Goal: Transaction & Acquisition: Book appointment/travel/reservation

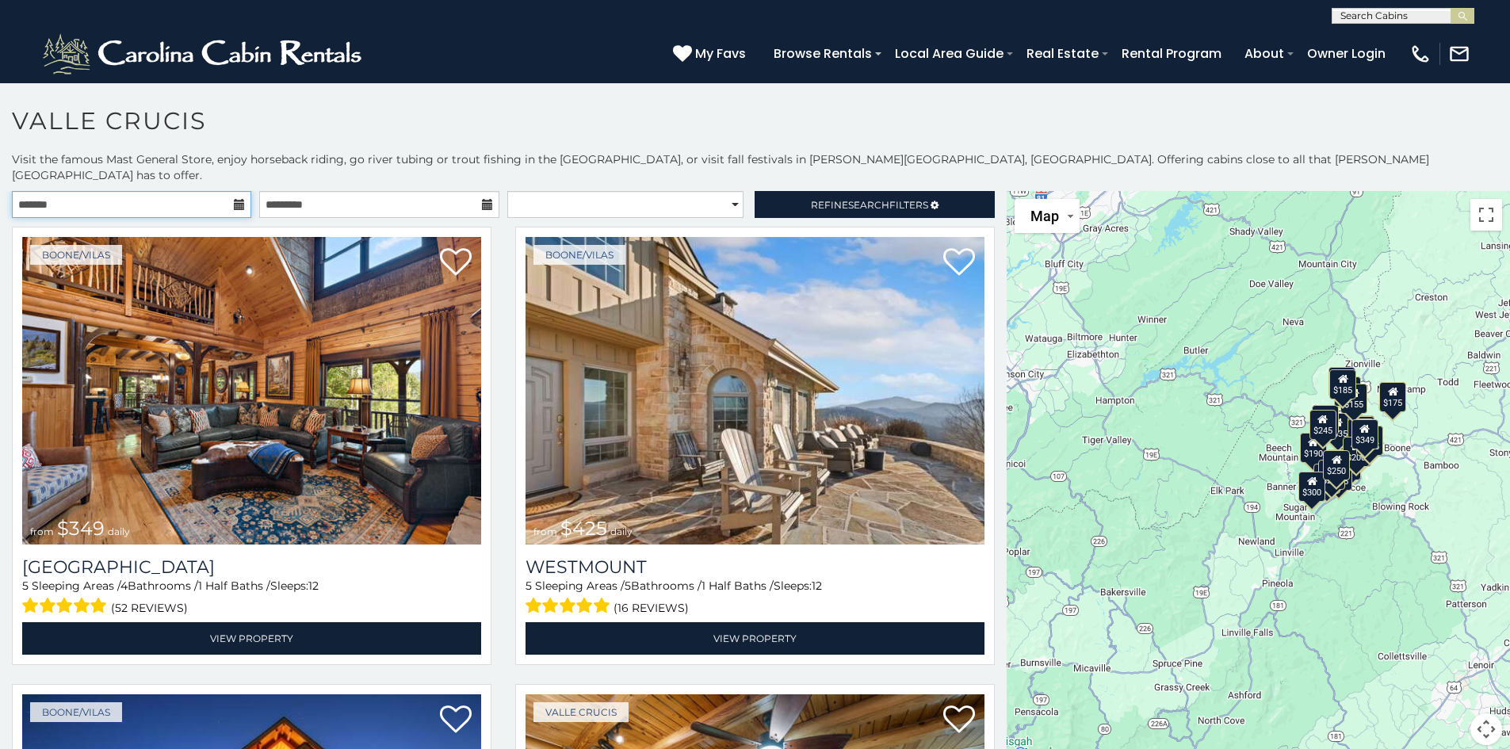
click at [201, 193] on input "text" at bounding box center [131, 204] width 239 height 27
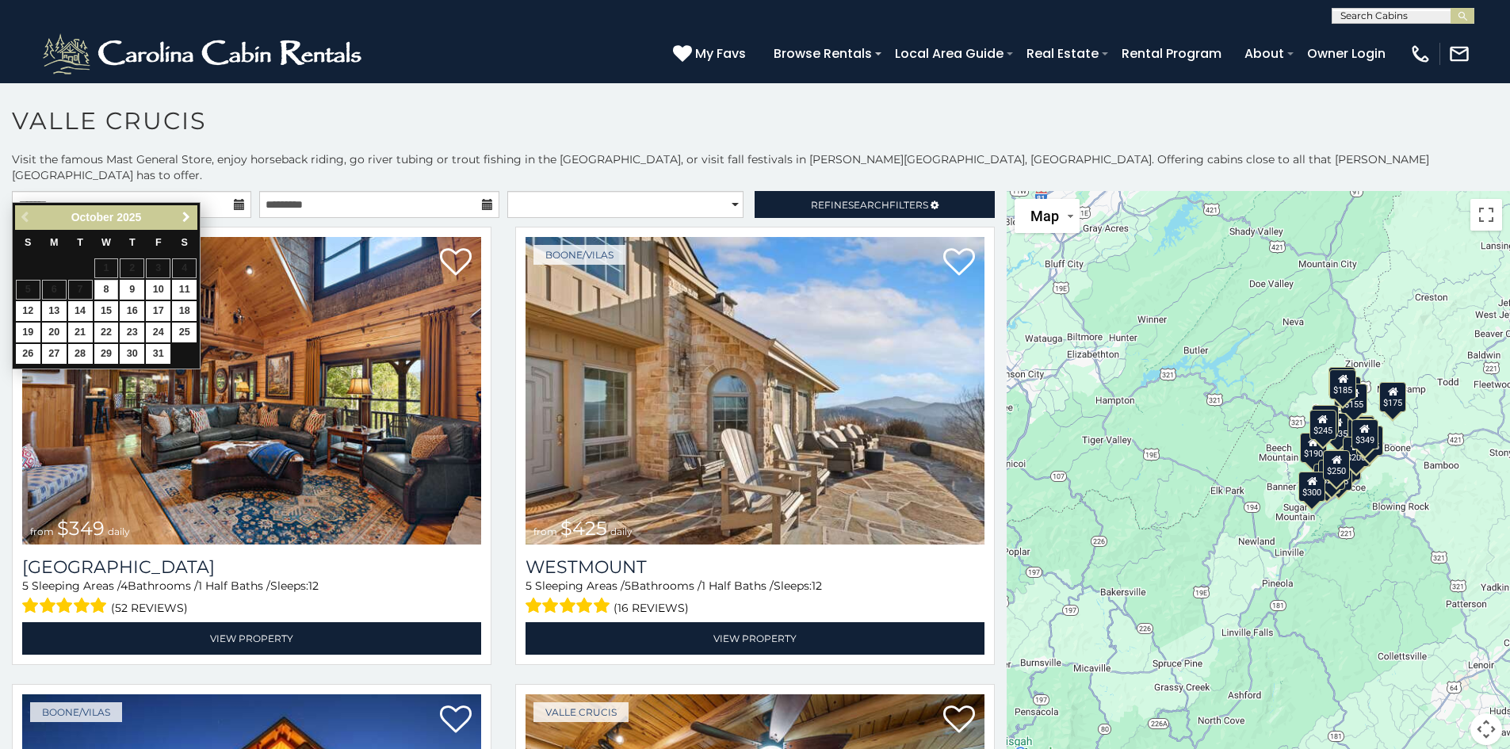
click at [189, 212] on span "Next" at bounding box center [186, 217] width 13 height 13
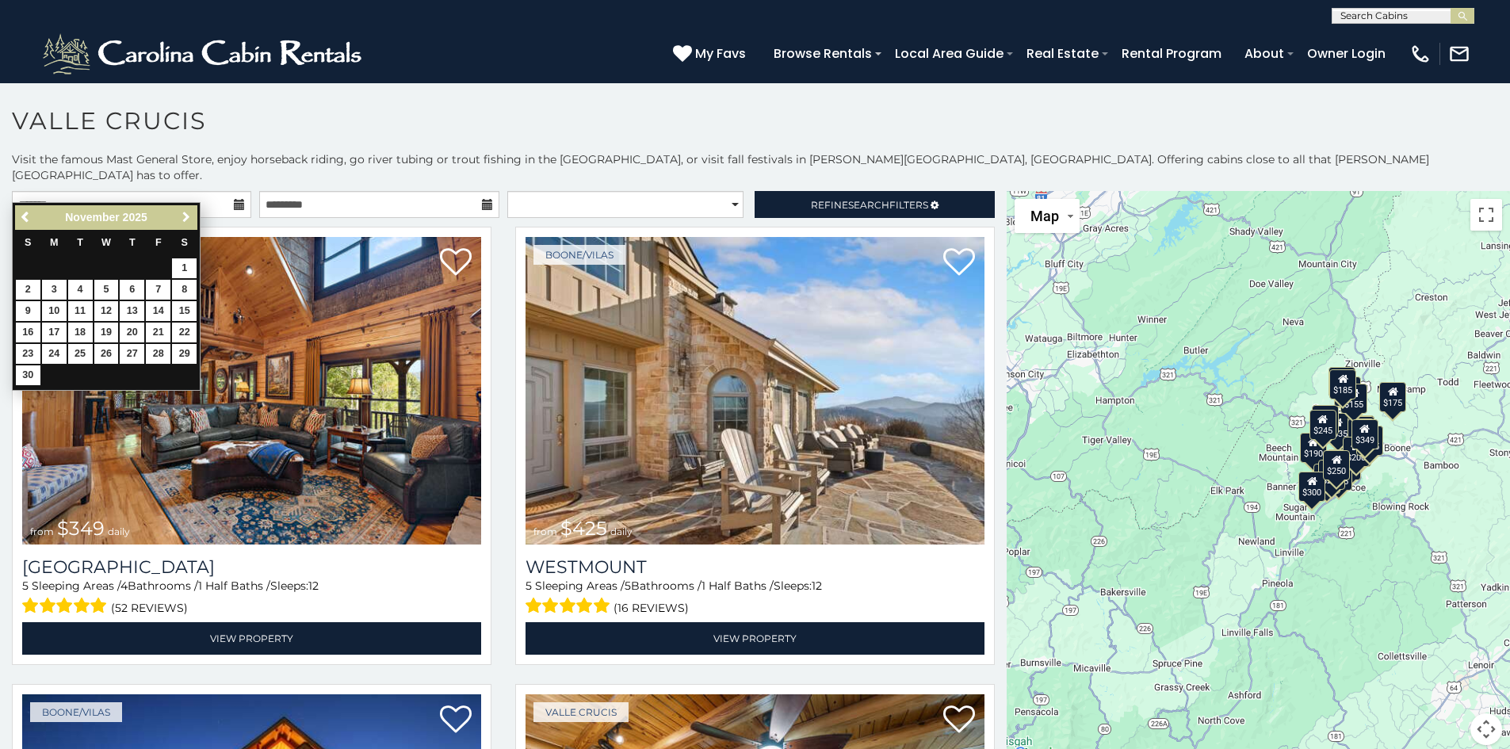
click at [189, 212] on span "Next" at bounding box center [186, 217] width 13 height 13
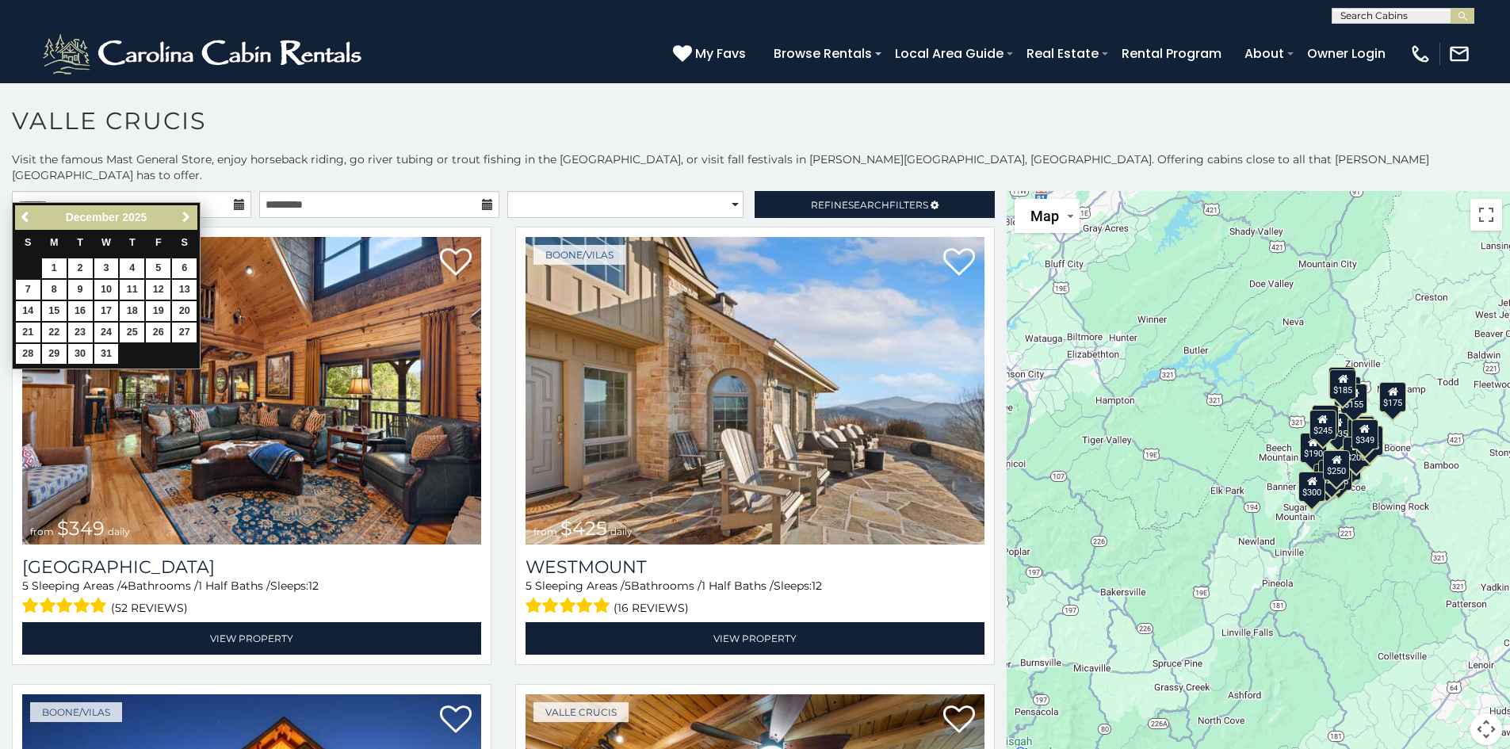
click at [189, 213] on span "Next" at bounding box center [186, 217] width 13 height 13
click at [190, 215] on span "Next" at bounding box center [186, 217] width 13 height 13
click at [178, 335] on link "28" at bounding box center [184, 333] width 25 height 20
type input "**********"
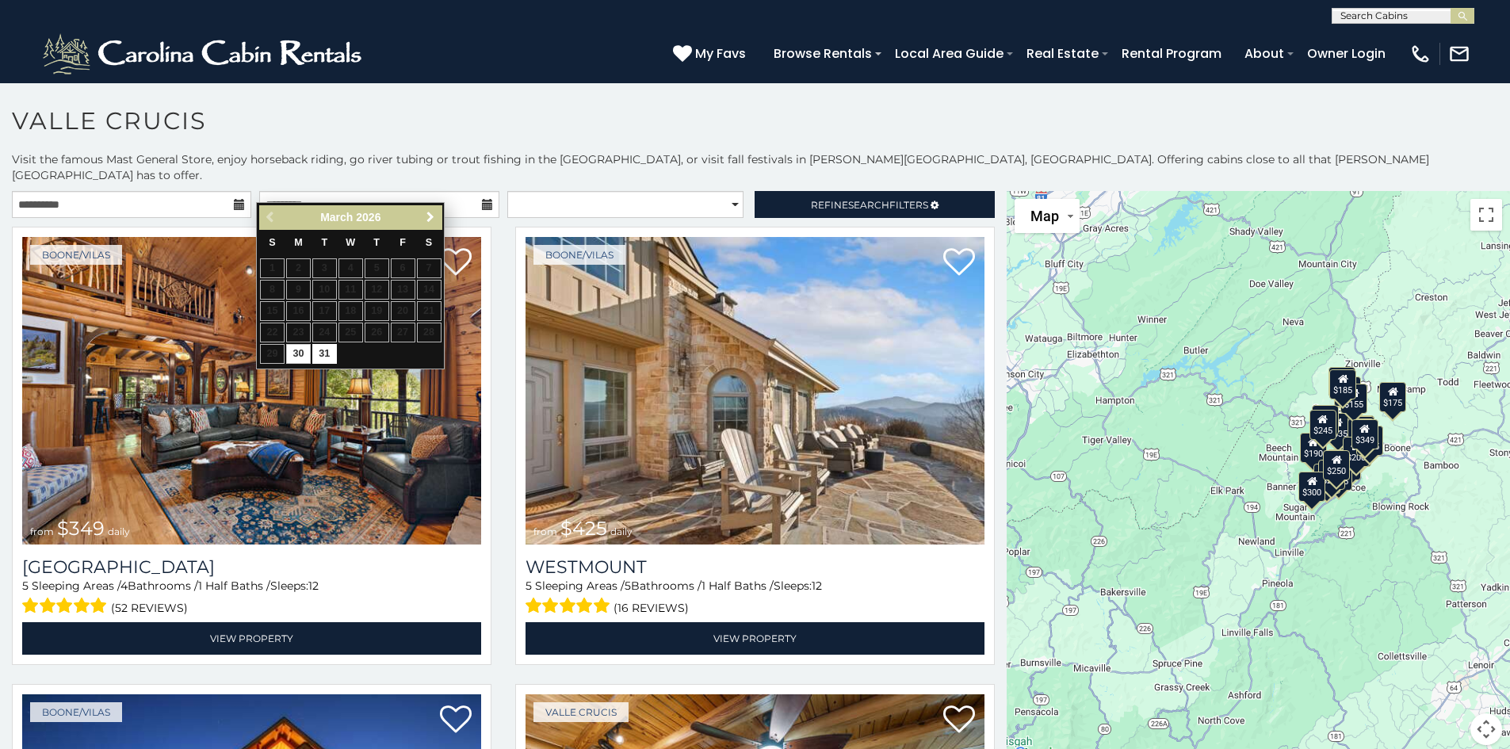
click at [430, 215] on span "Next" at bounding box center [430, 217] width 13 height 13
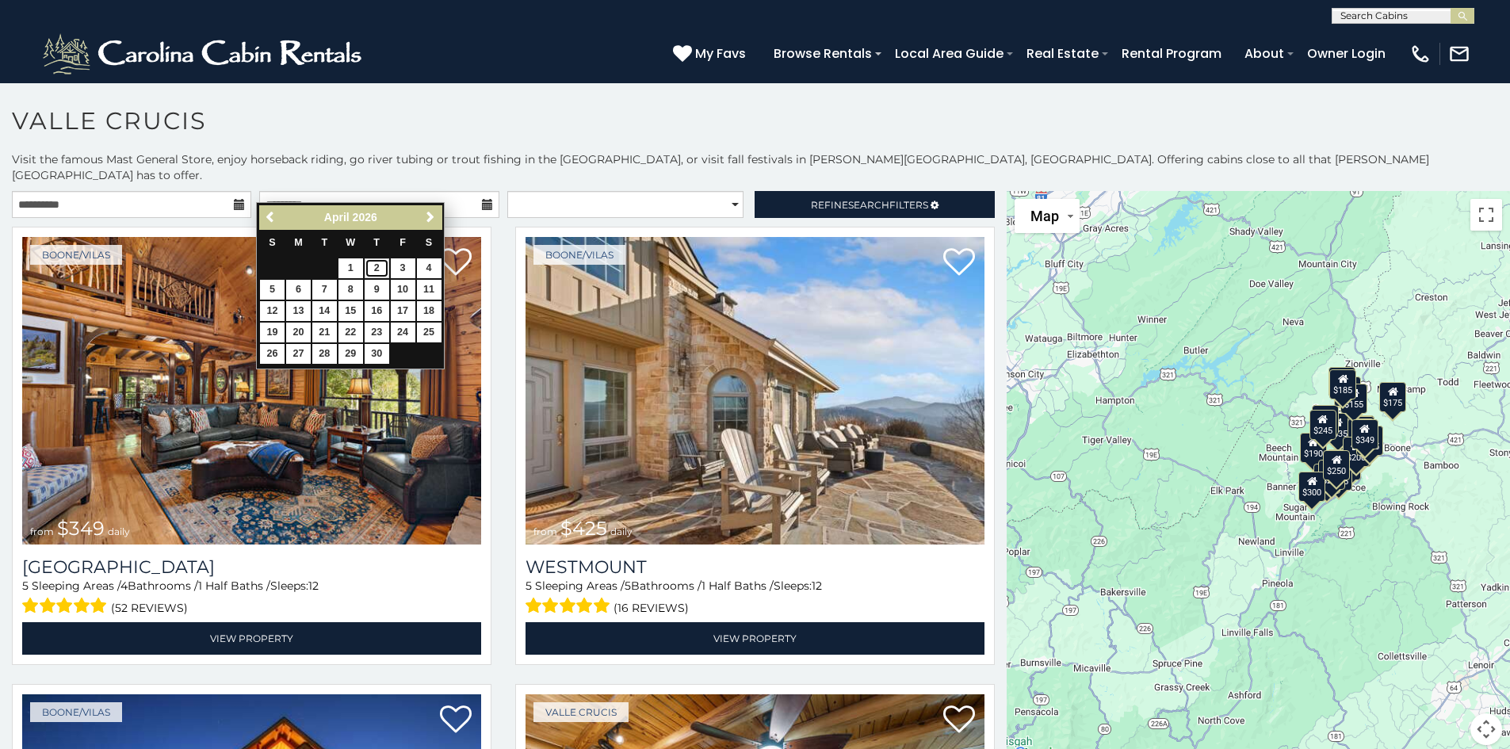
click at [379, 269] on link "2" at bounding box center [377, 268] width 25 height 20
type input "**********"
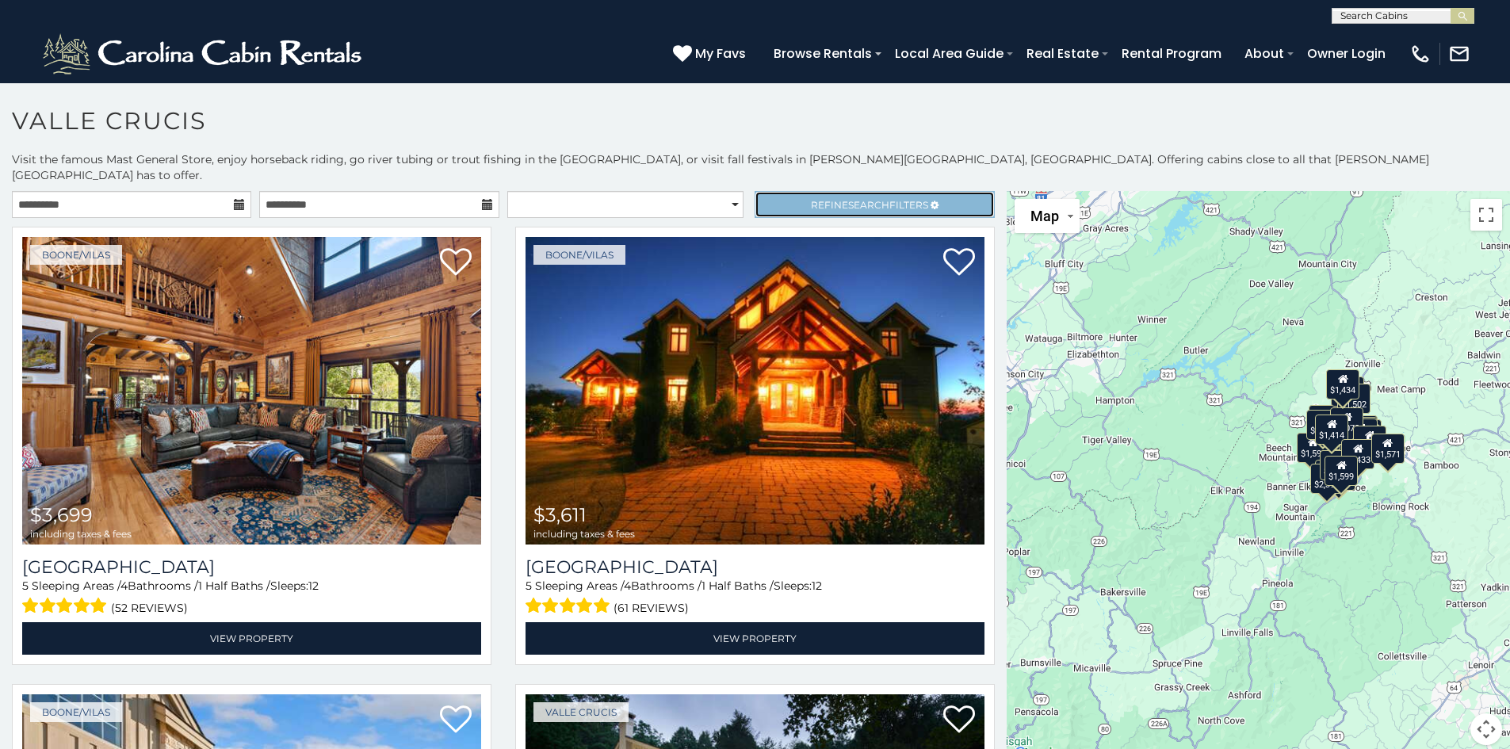
click at [811, 199] on span "Refine Search Filters" at bounding box center [869, 205] width 117 height 12
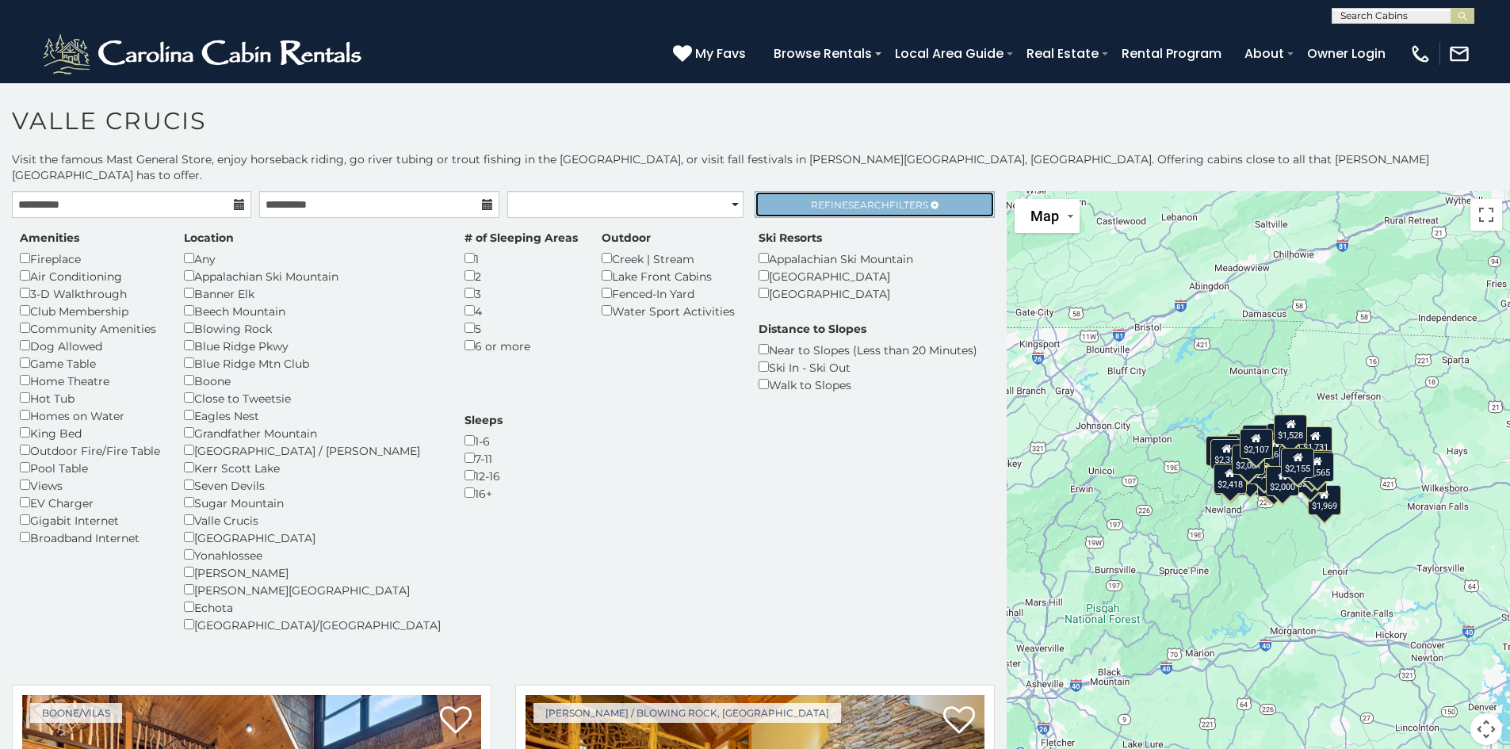
click at [870, 199] on span "Search" at bounding box center [868, 205] width 41 height 12
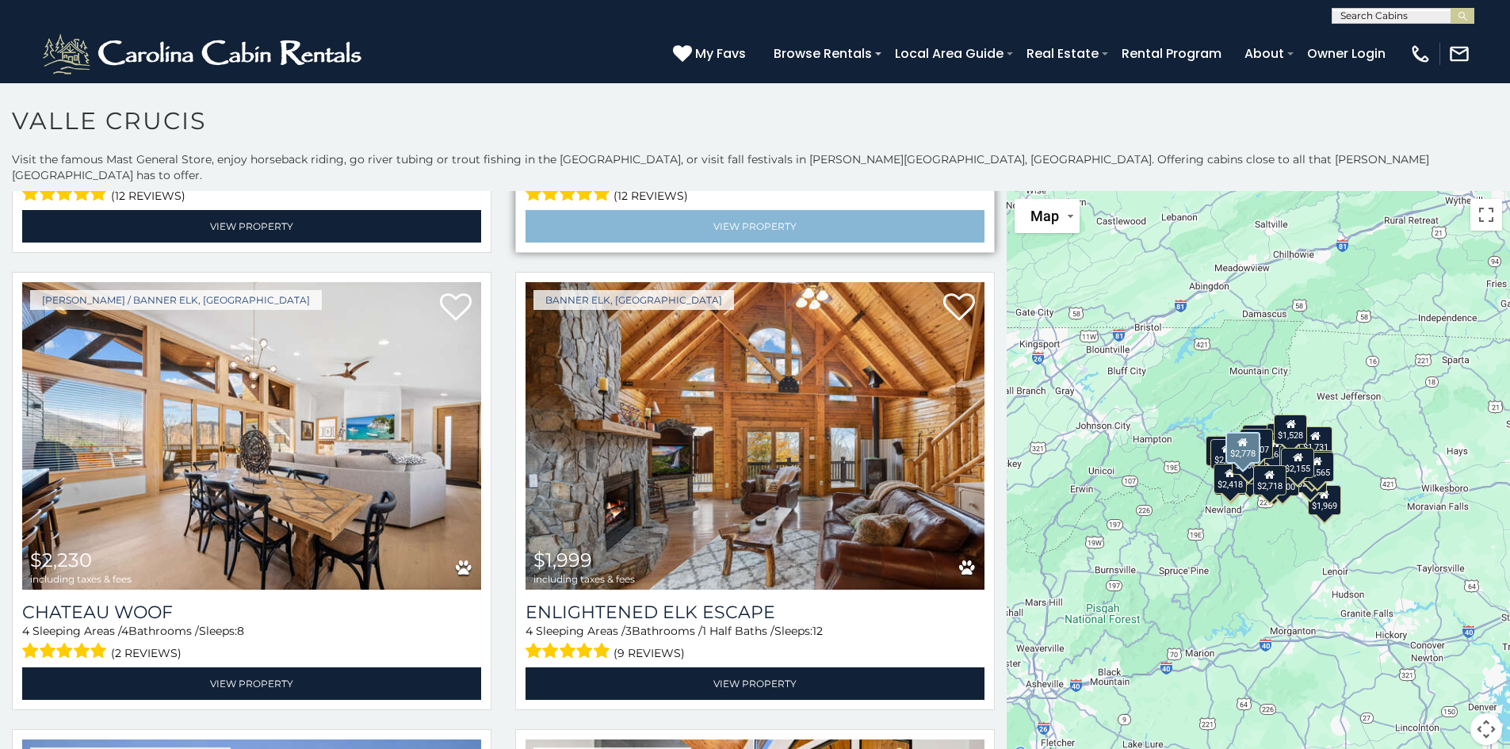
scroll to position [872, 0]
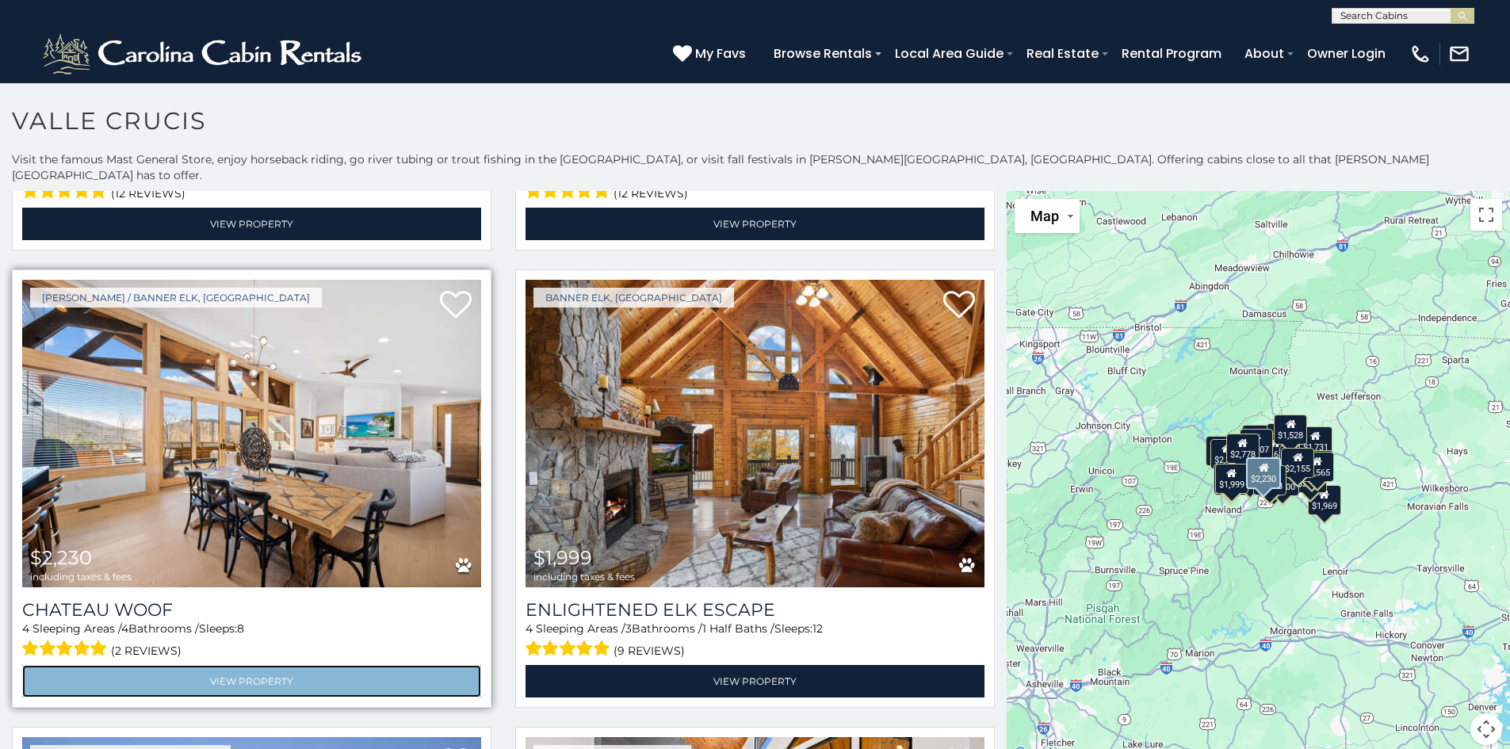
click at [228, 665] on link "View Property" at bounding box center [251, 681] width 459 height 33
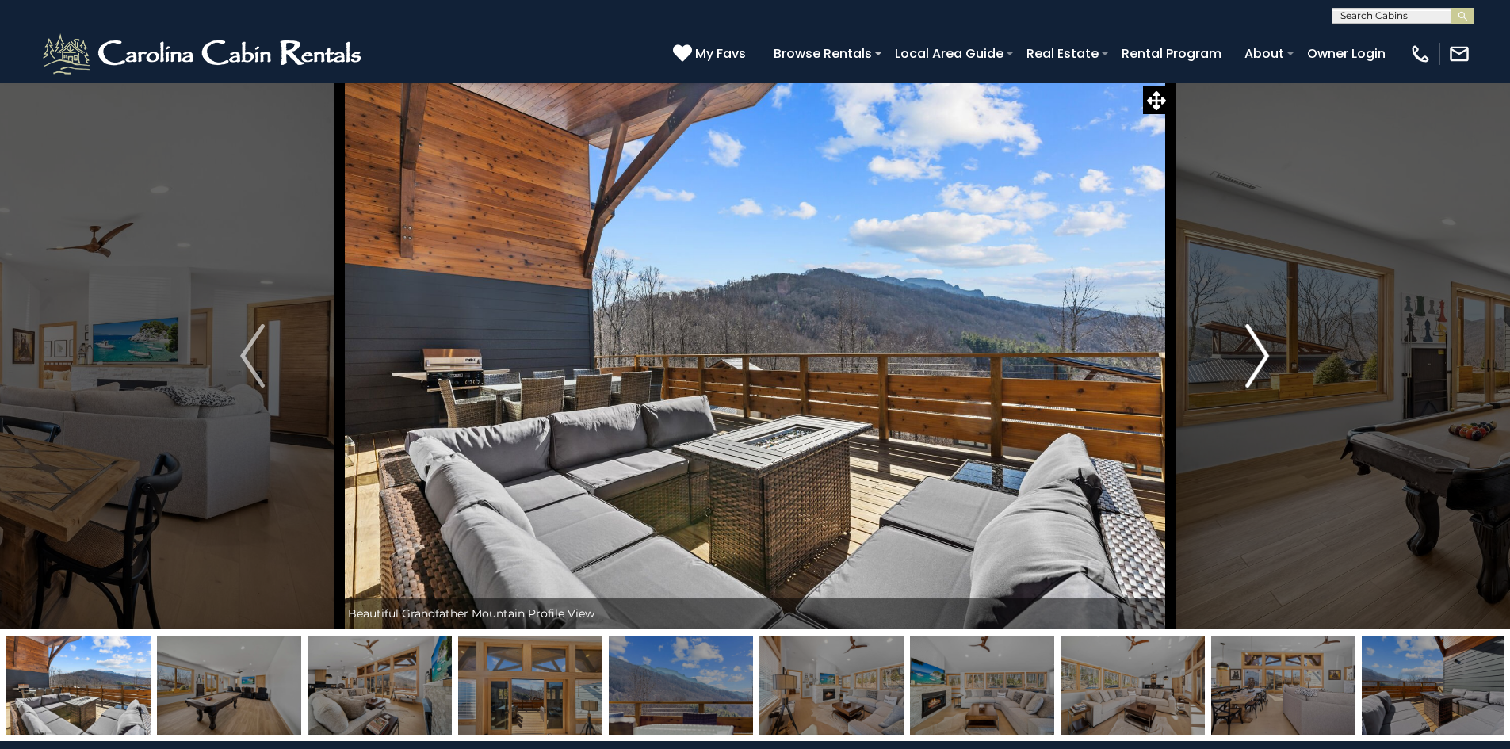
click at [1268, 352] on img "Next" at bounding box center [1257, 355] width 24 height 63
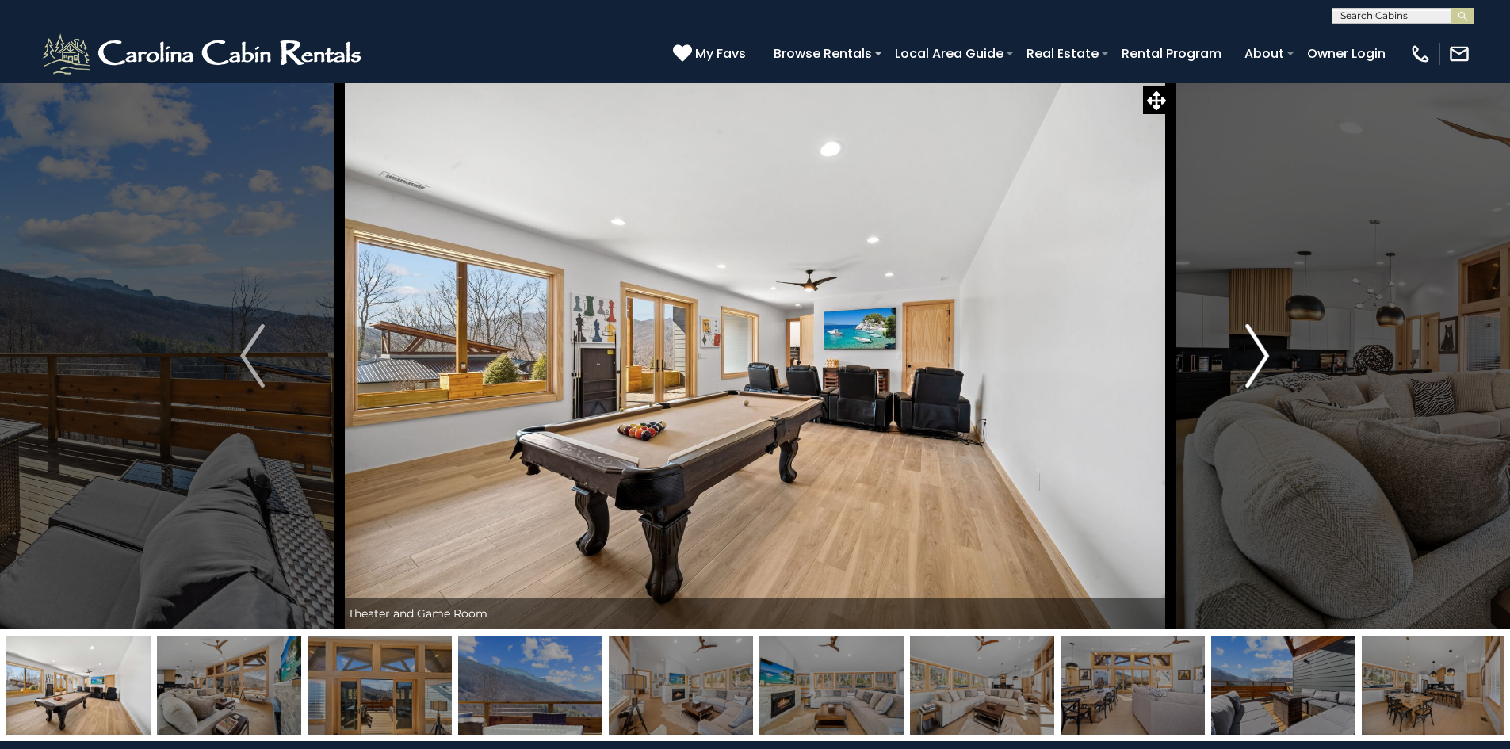
click at [1268, 352] on img "Next" at bounding box center [1257, 355] width 24 height 63
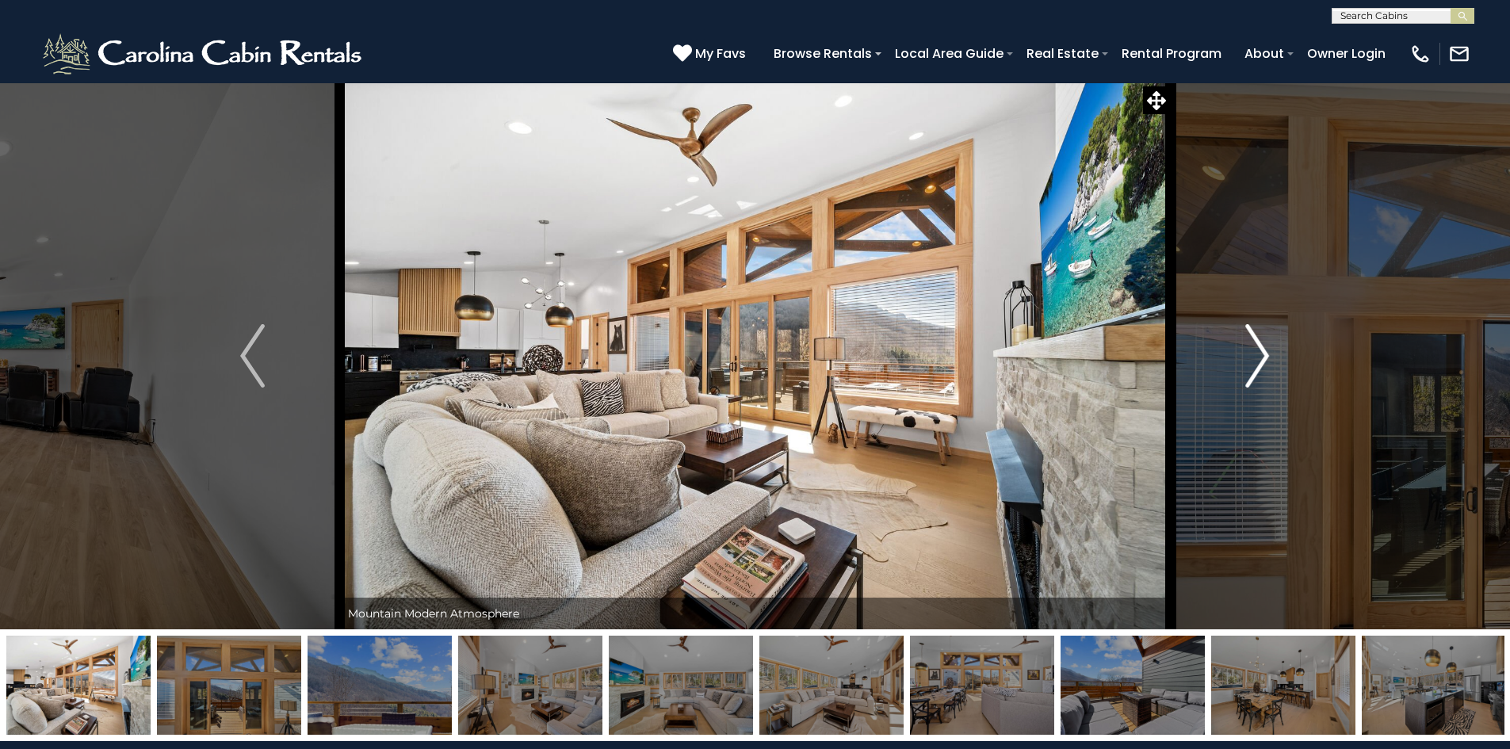
click at [1268, 352] on img "Next" at bounding box center [1257, 355] width 24 height 63
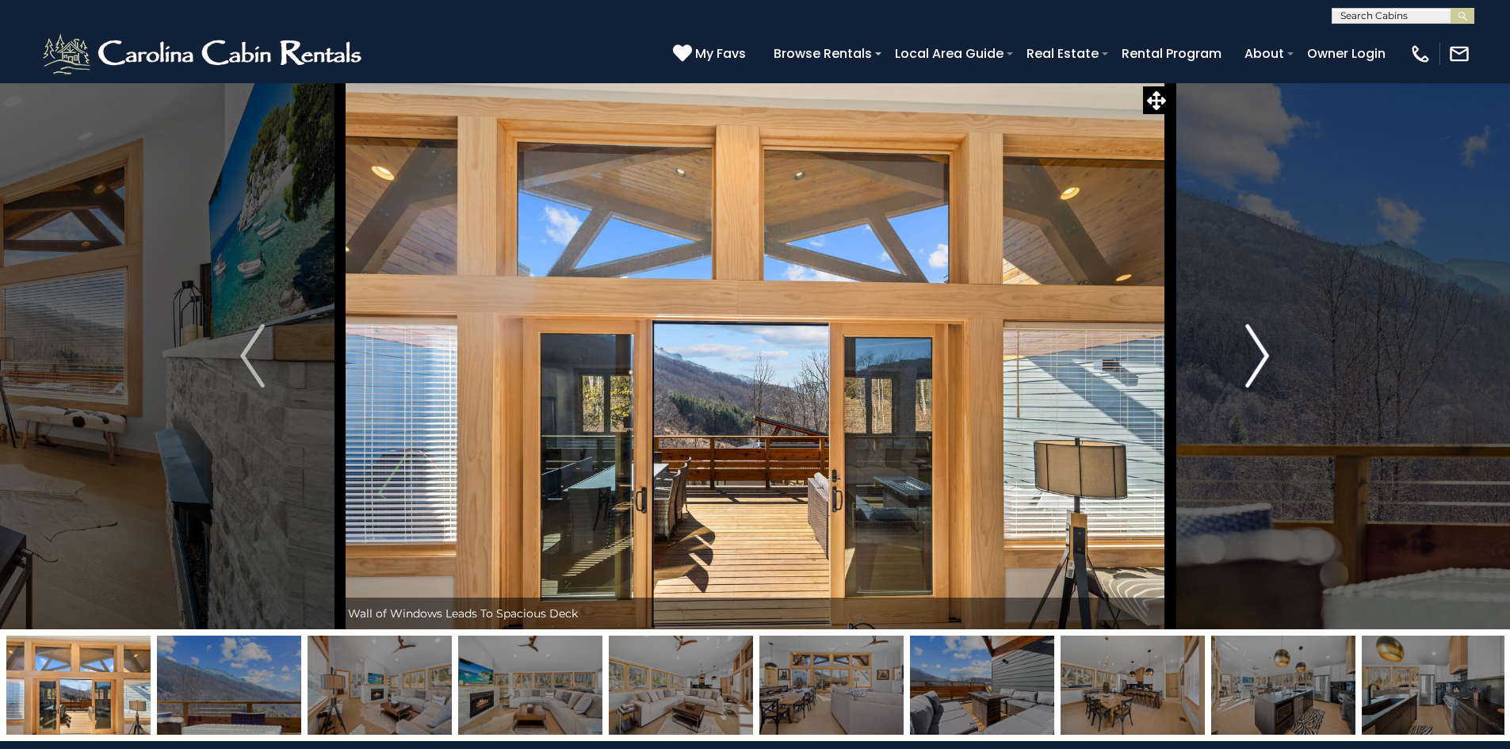
click at [1268, 352] on img "Next" at bounding box center [1257, 355] width 24 height 63
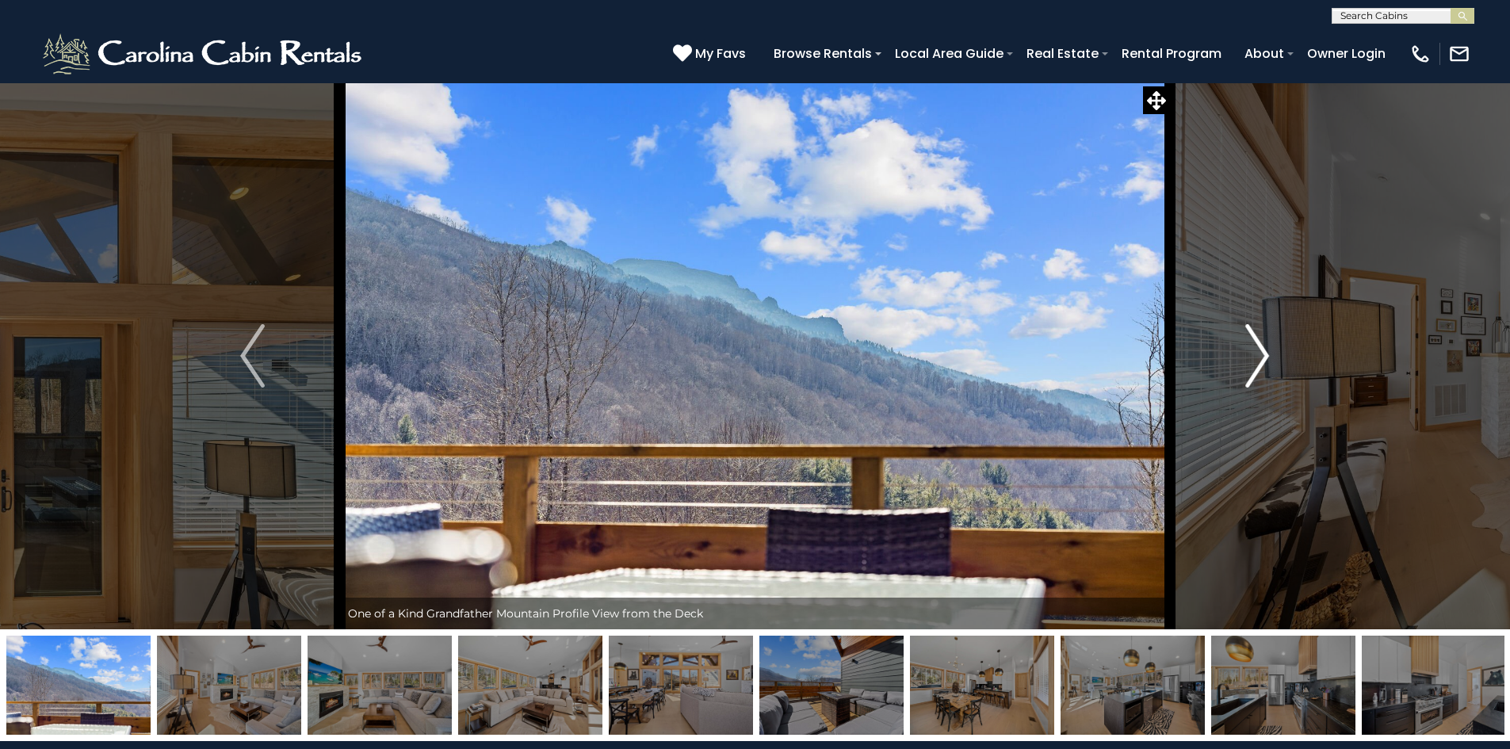
click at [1262, 348] on img "Next" at bounding box center [1257, 355] width 24 height 63
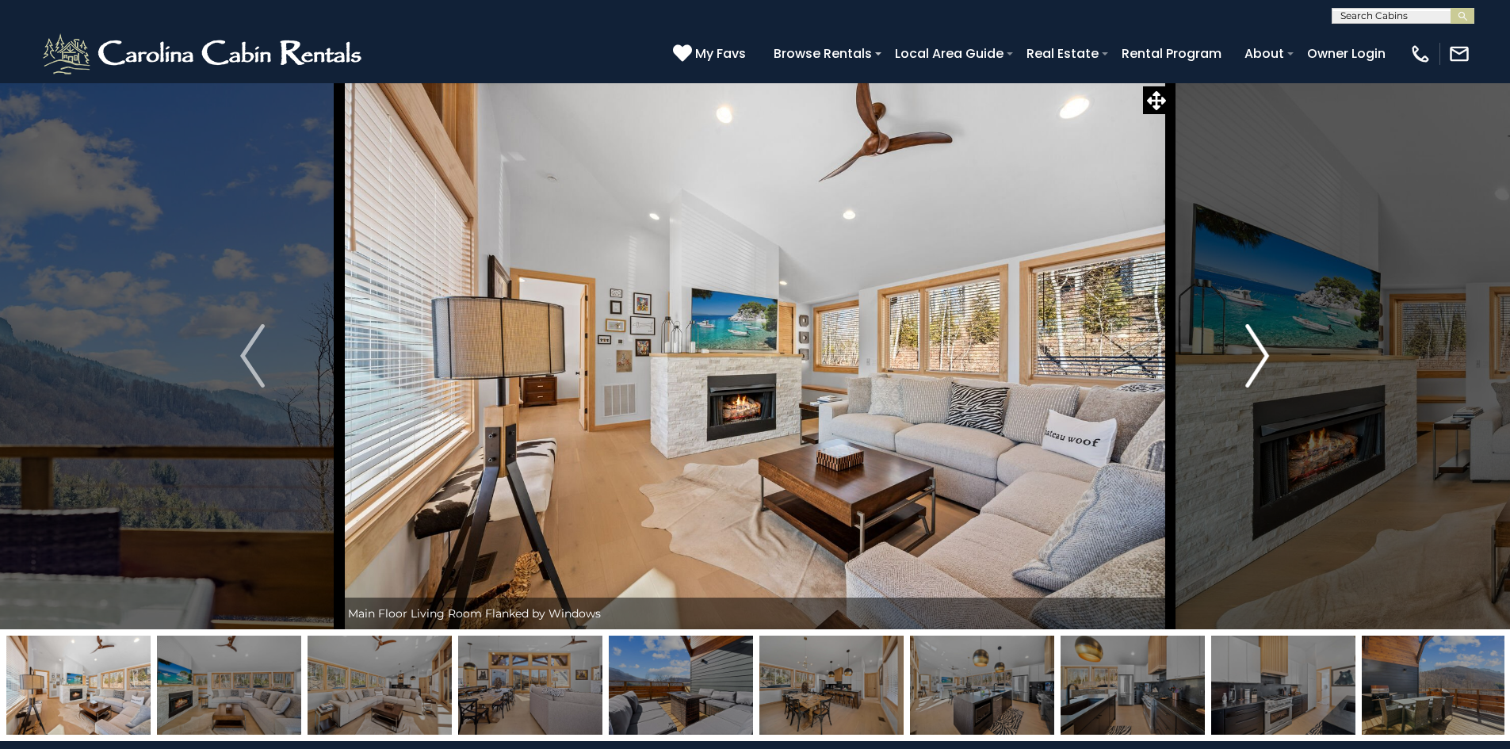
click at [1262, 348] on img "Next" at bounding box center [1257, 355] width 24 height 63
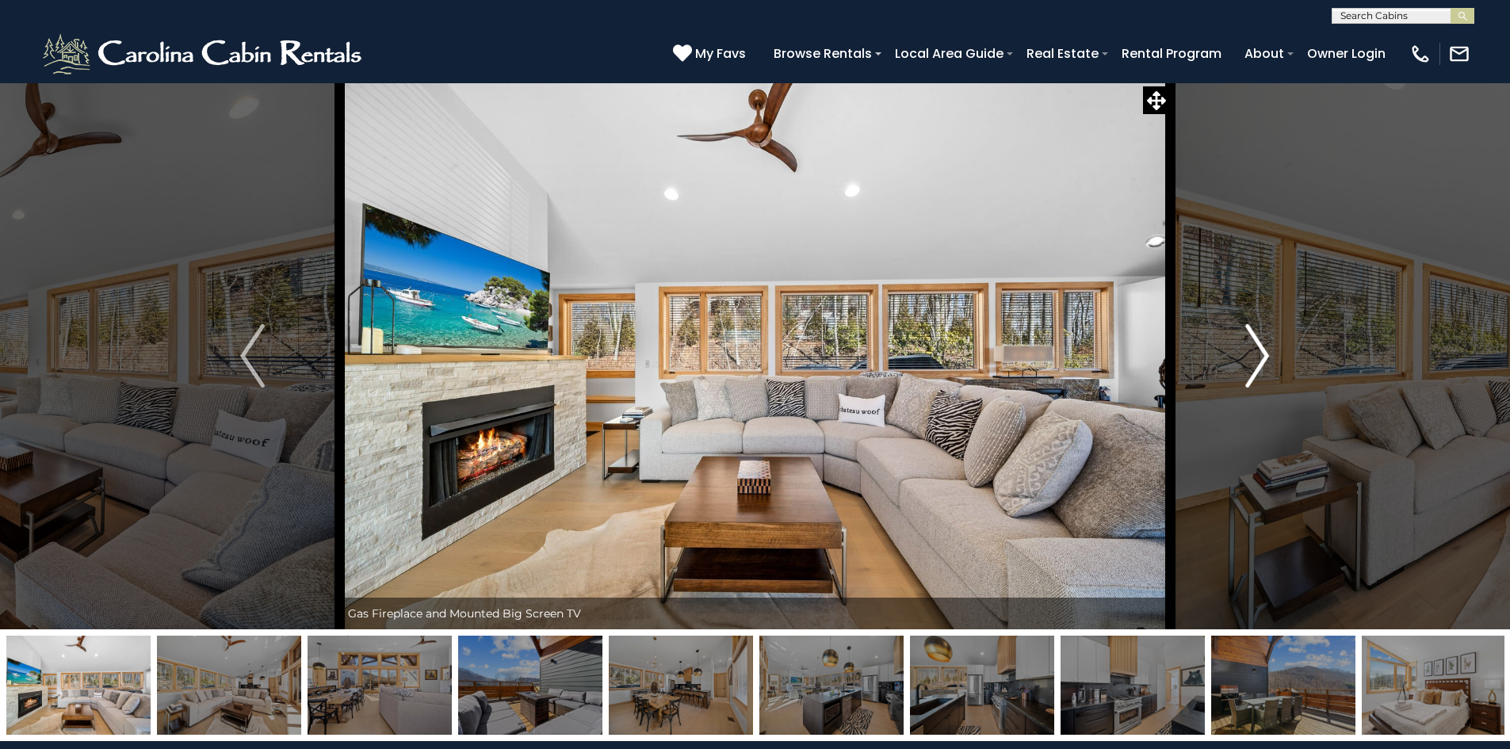
click at [1262, 348] on img "Next" at bounding box center [1257, 355] width 24 height 63
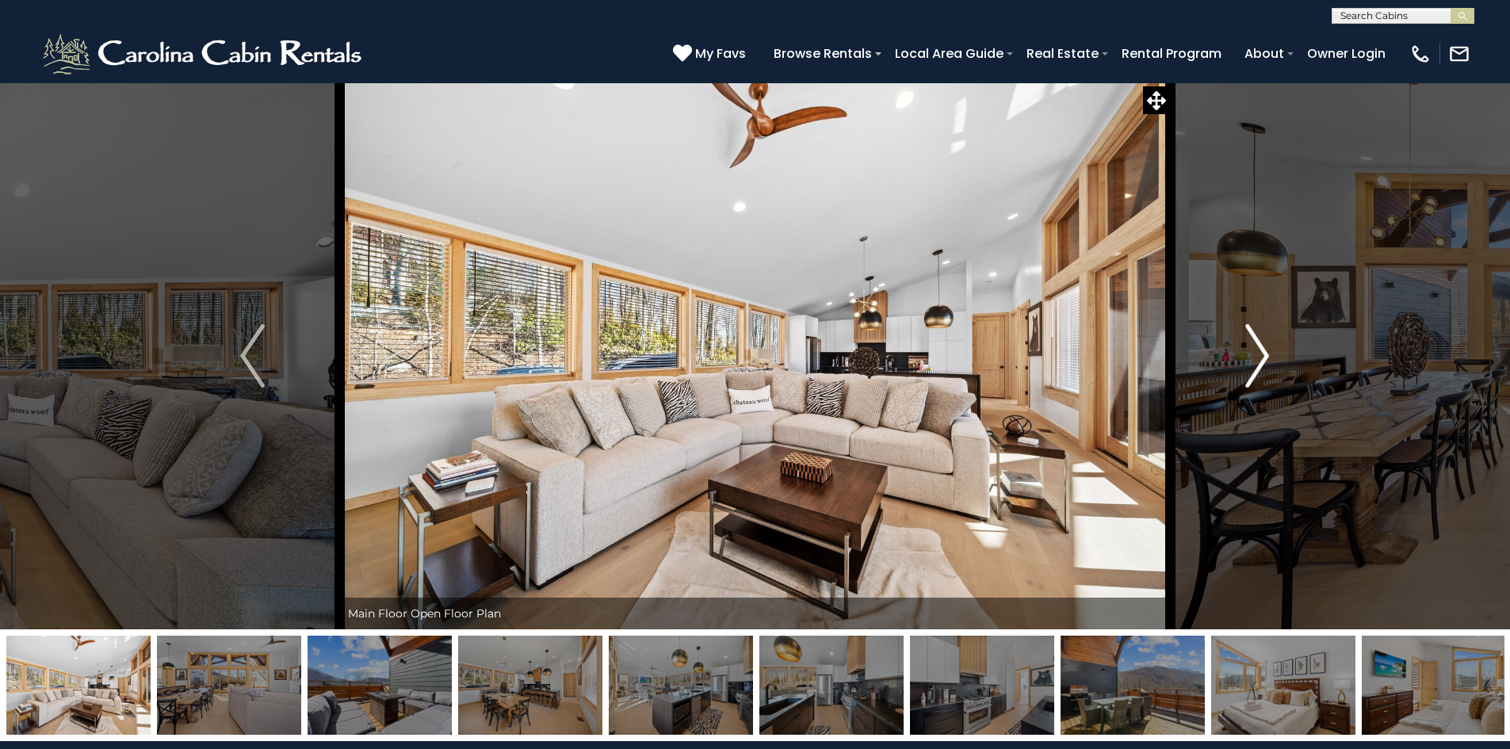
click at [1262, 348] on img "Next" at bounding box center [1257, 355] width 24 height 63
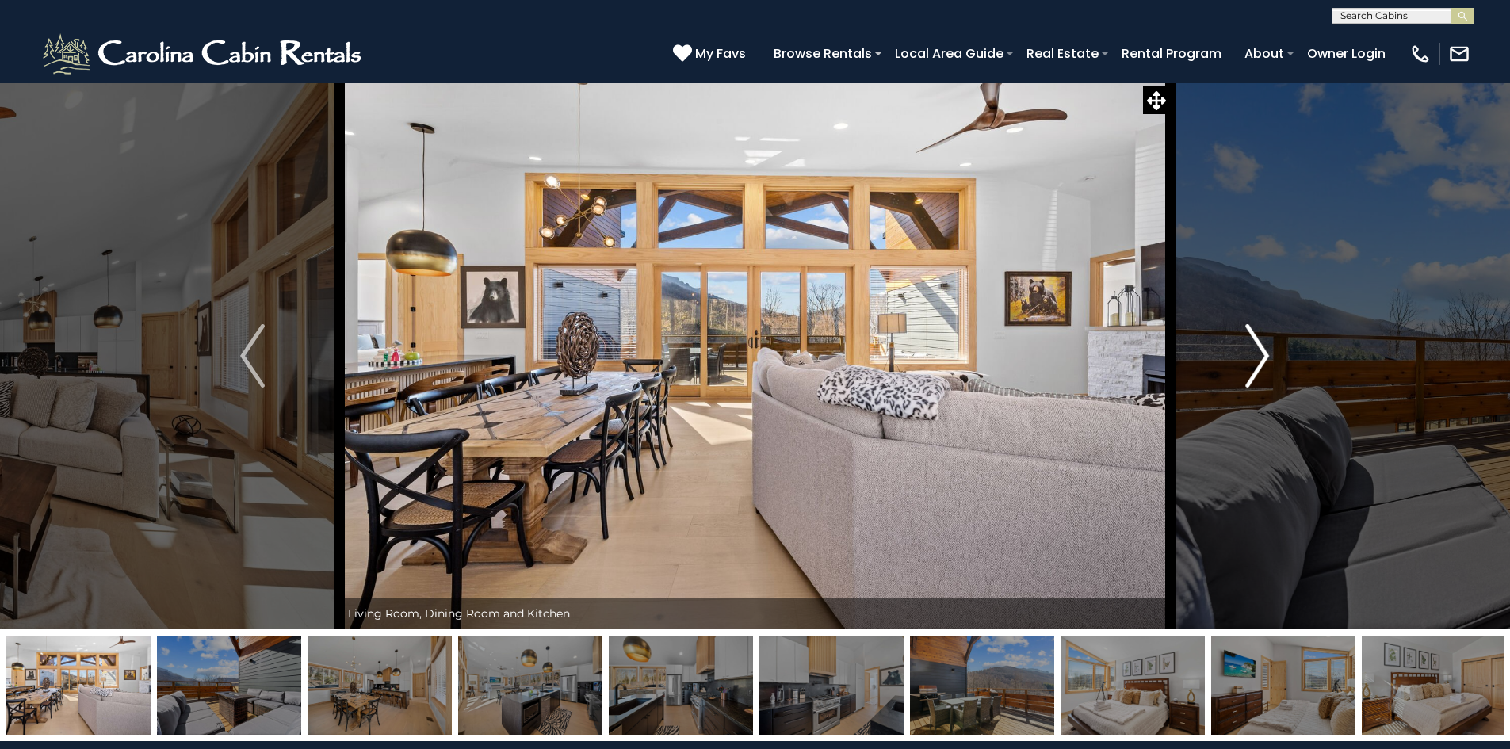
click at [1262, 348] on img "Next" at bounding box center [1257, 355] width 24 height 63
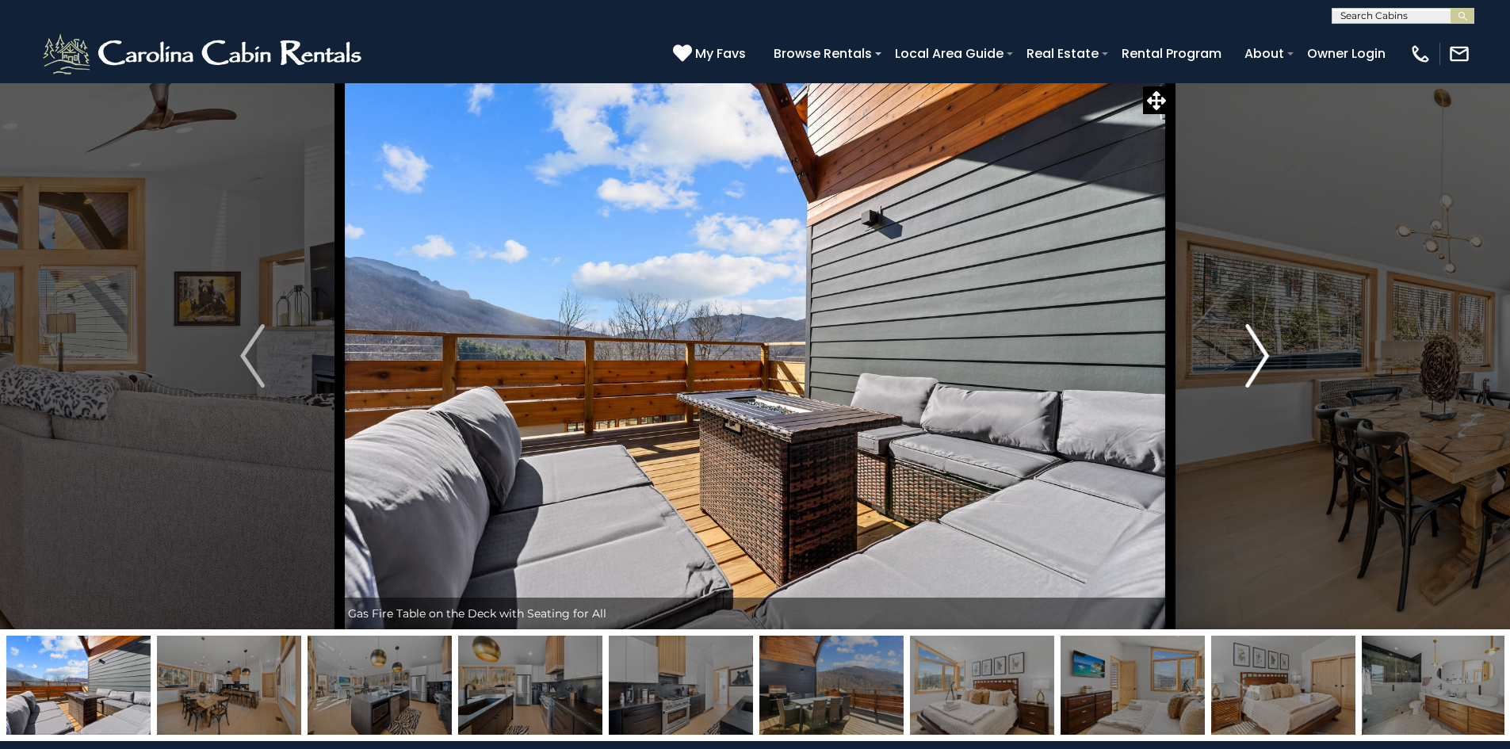
click at [1262, 348] on img "Next" at bounding box center [1257, 355] width 24 height 63
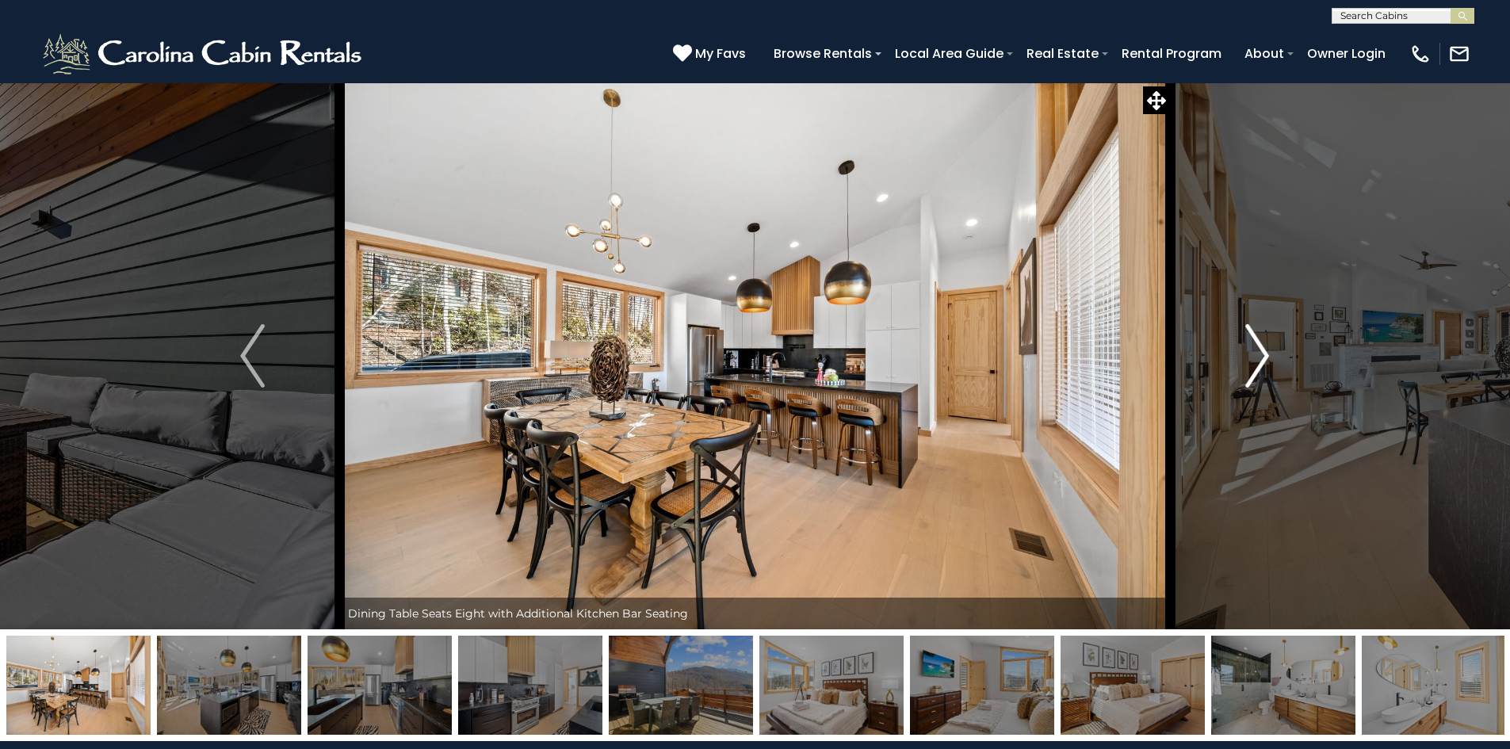
click at [1262, 348] on img "Next" at bounding box center [1257, 355] width 24 height 63
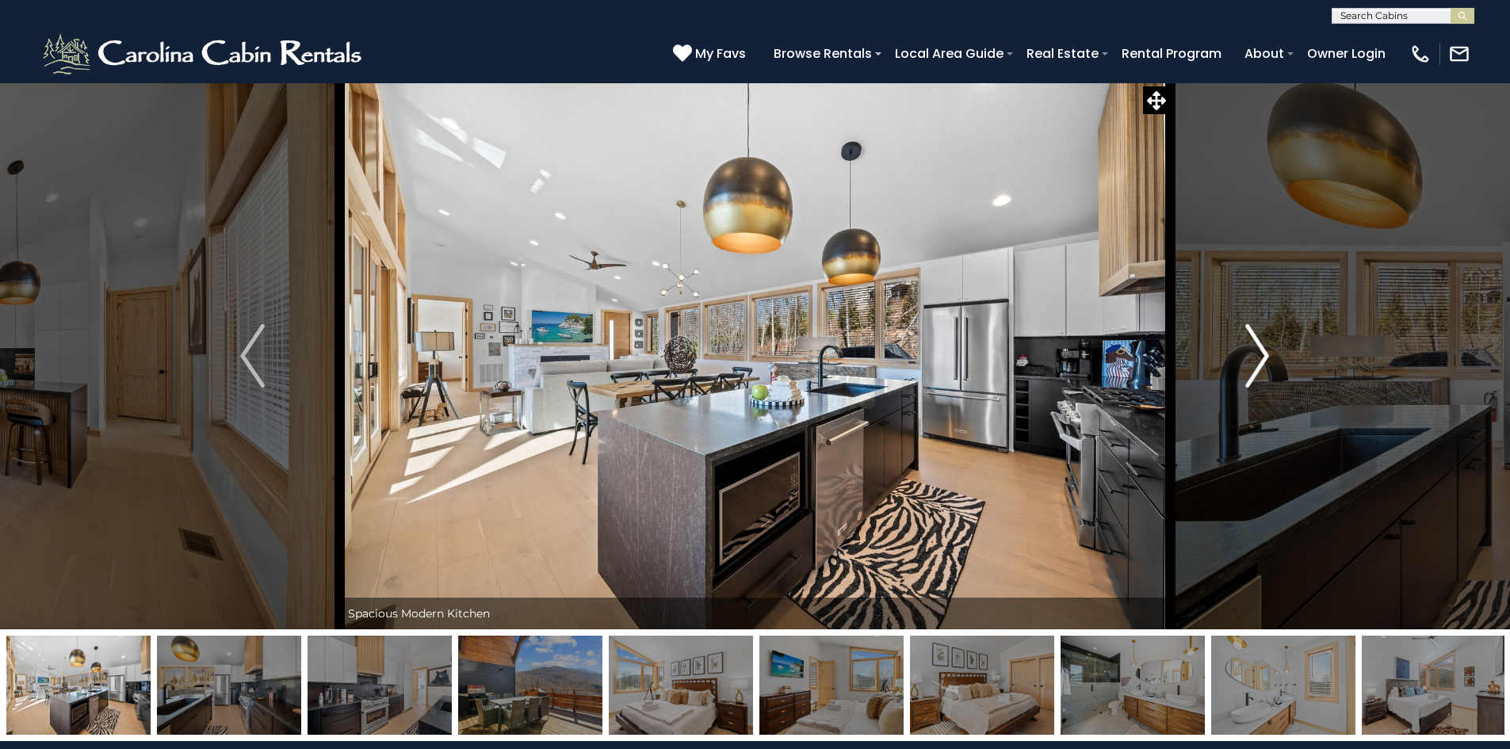
click at [1262, 348] on img "Next" at bounding box center [1257, 355] width 24 height 63
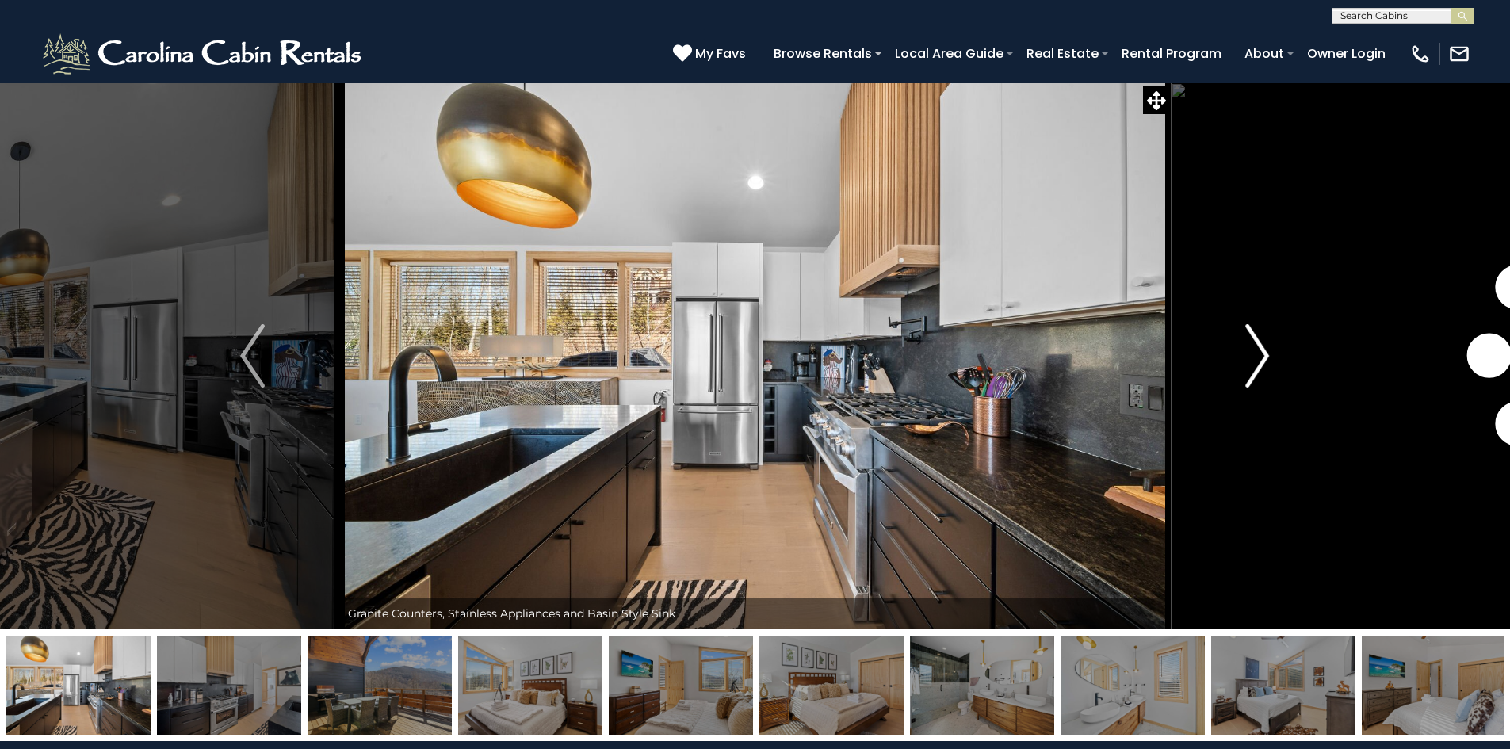
click at [1262, 348] on img "Next" at bounding box center [1257, 355] width 24 height 63
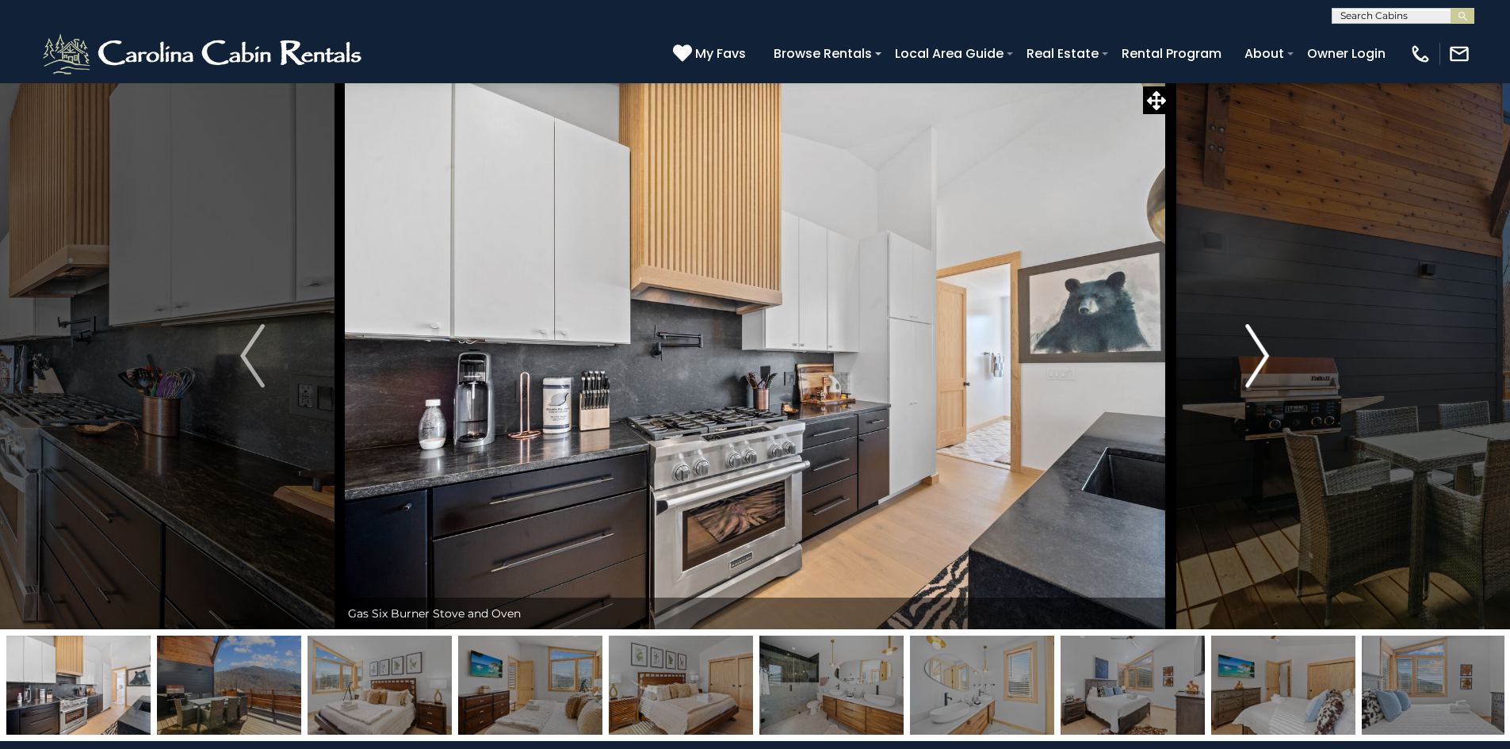
click at [1262, 348] on img "Next" at bounding box center [1257, 355] width 24 height 63
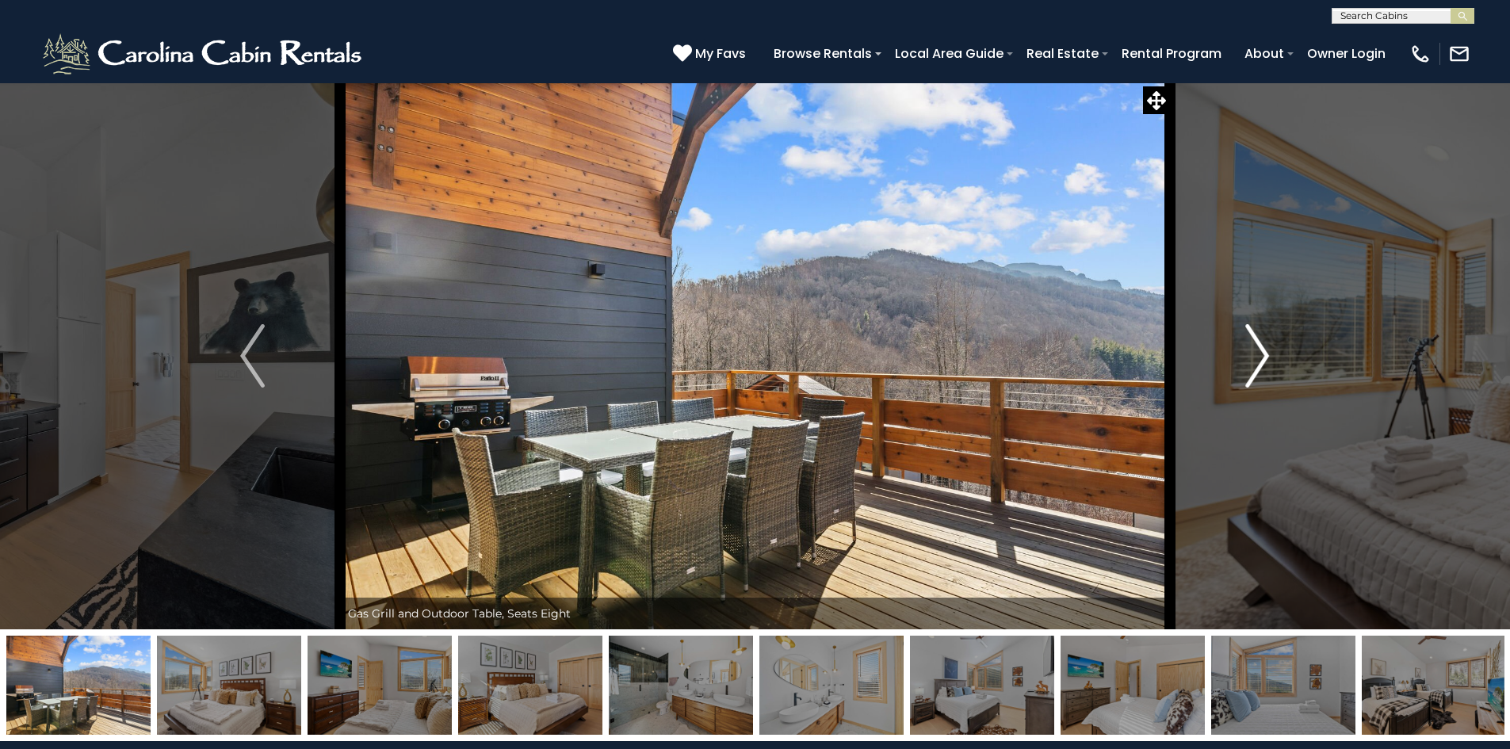
click at [1262, 348] on img "Next" at bounding box center [1257, 355] width 24 height 63
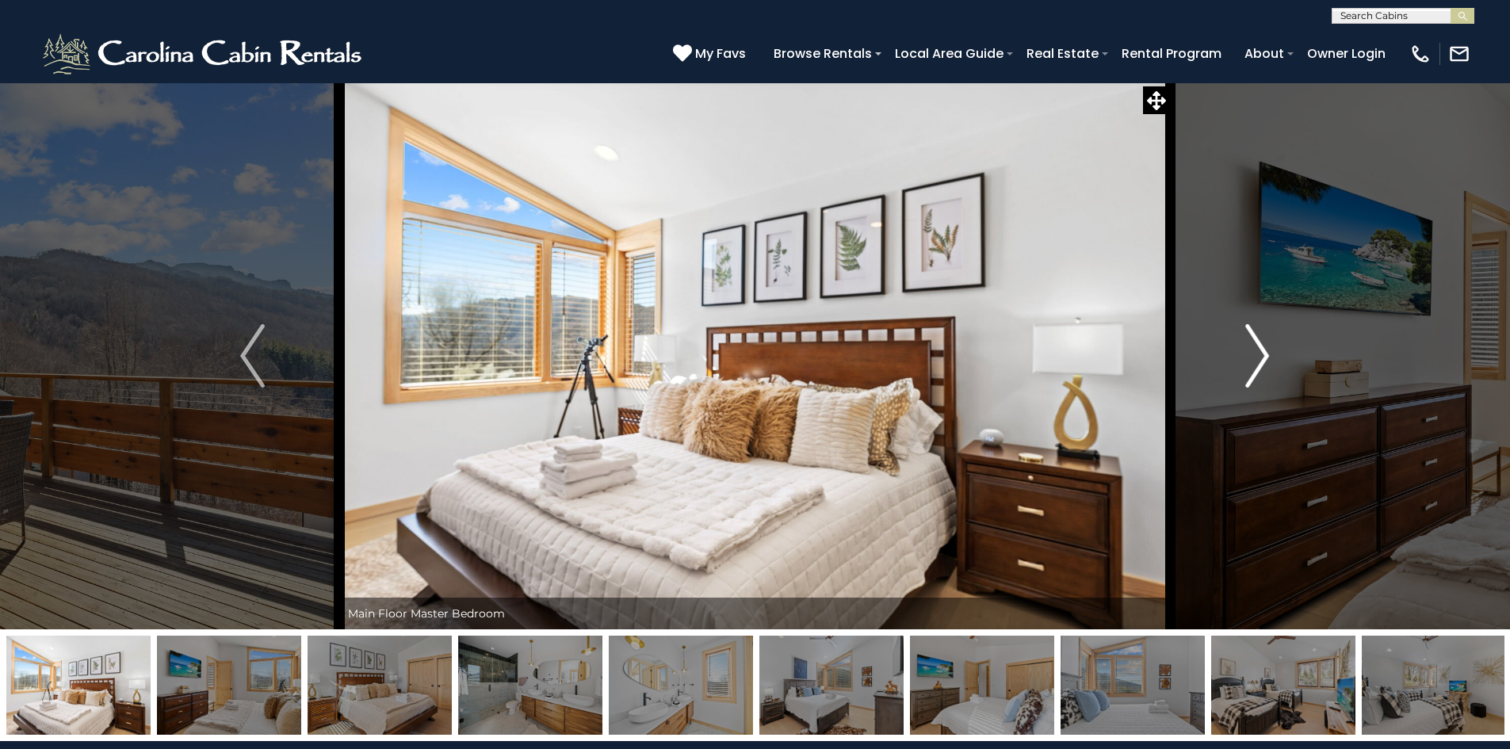
click at [1262, 348] on img "Next" at bounding box center [1257, 355] width 24 height 63
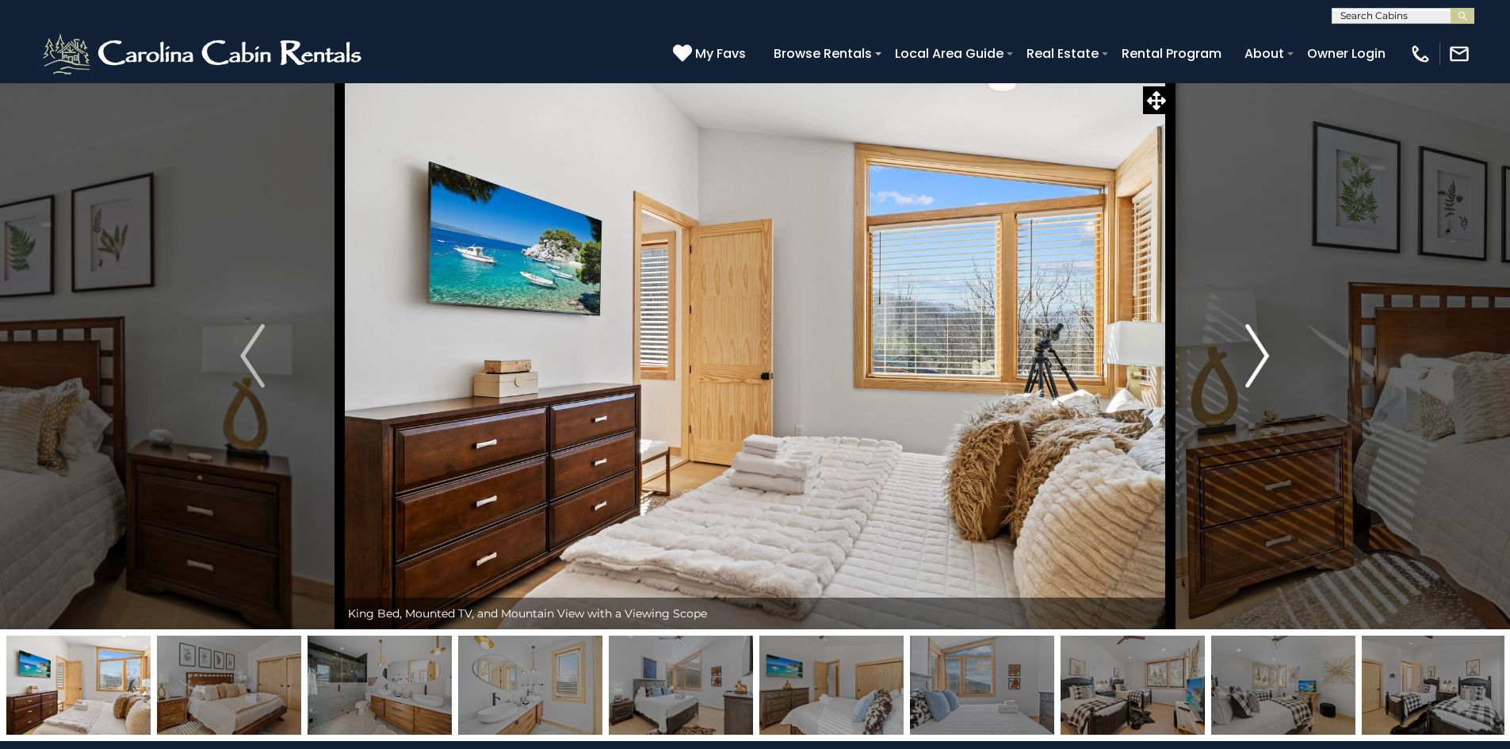
click at [1262, 348] on img "Next" at bounding box center [1257, 355] width 24 height 63
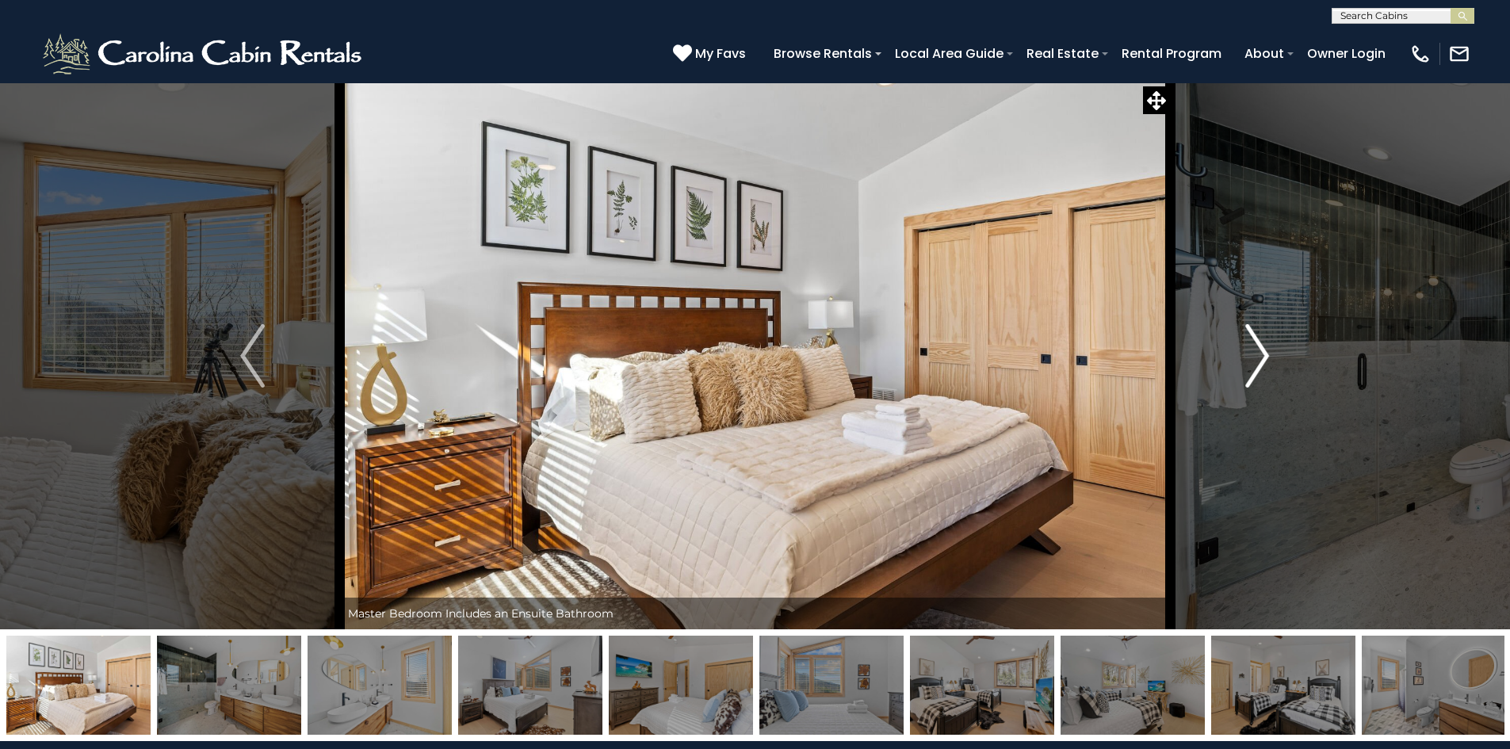
click at [1262, 348] on img "Next" at bounding box center [1257, 355] width 24 height 63
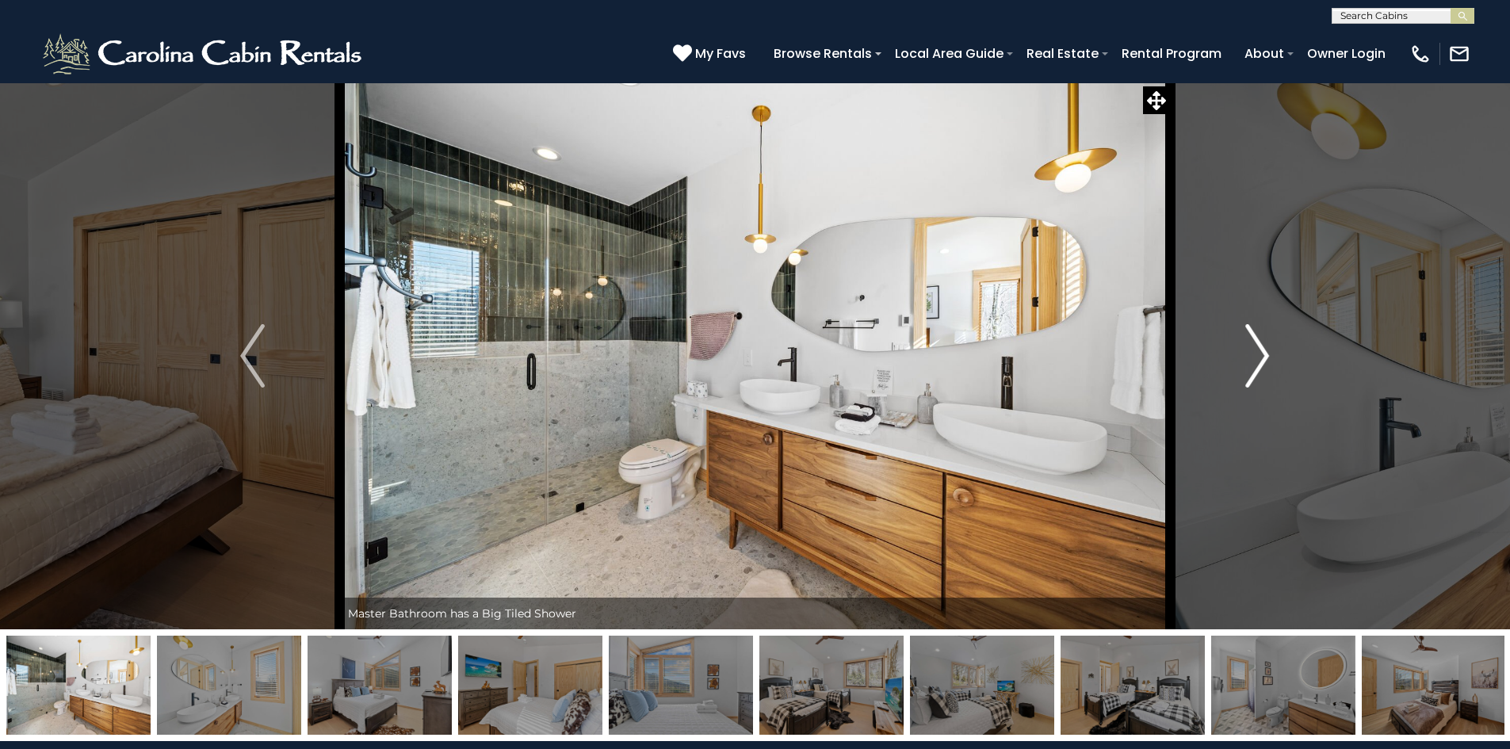
click at [1262, 348] on img "Next" at bounding box center [1257, 355] width 24 height 63
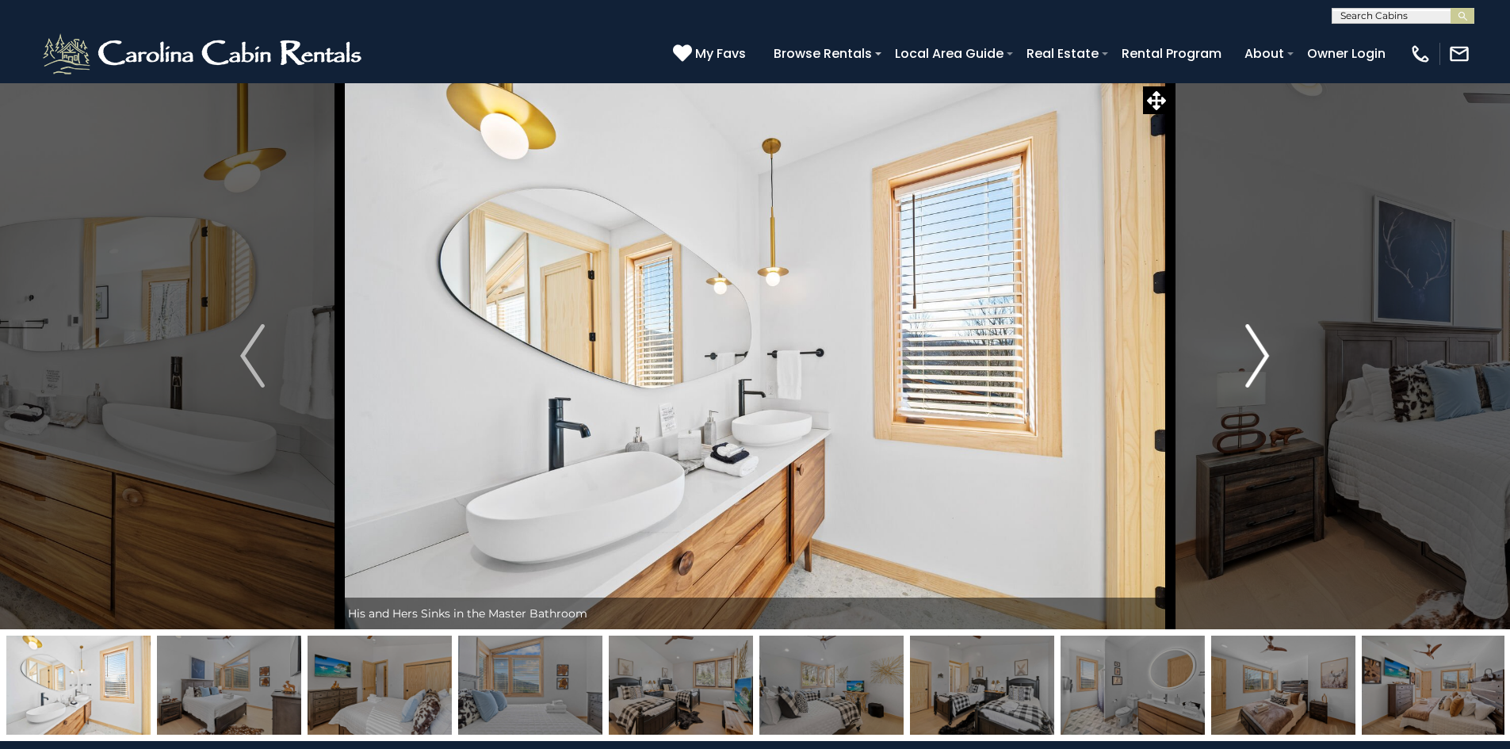
click at [1262, 347] on img "Next" at bounding box center [1257, 355] width 24 height 63
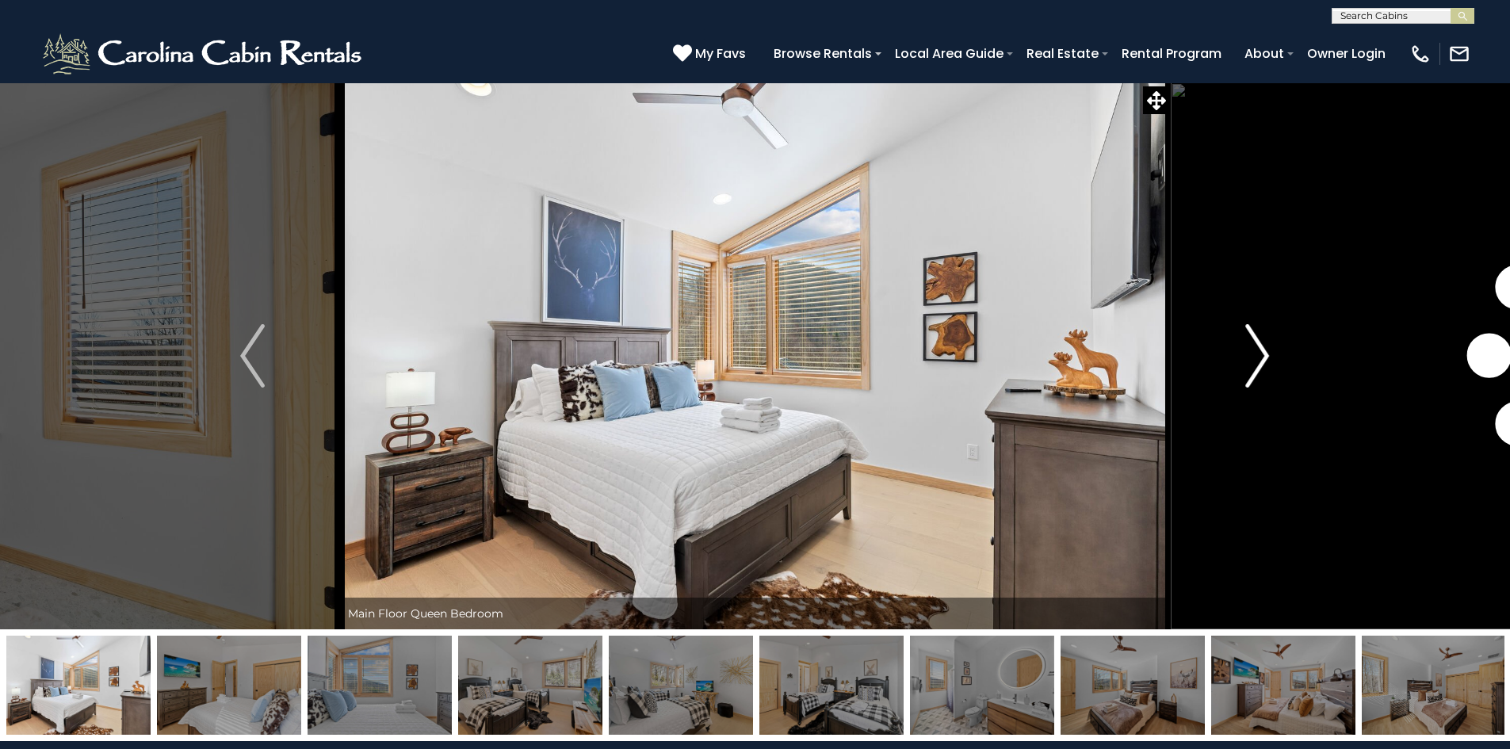
click at [1262, 347] on img "Next" at bounding box center [1257, 355] width 24 height 63
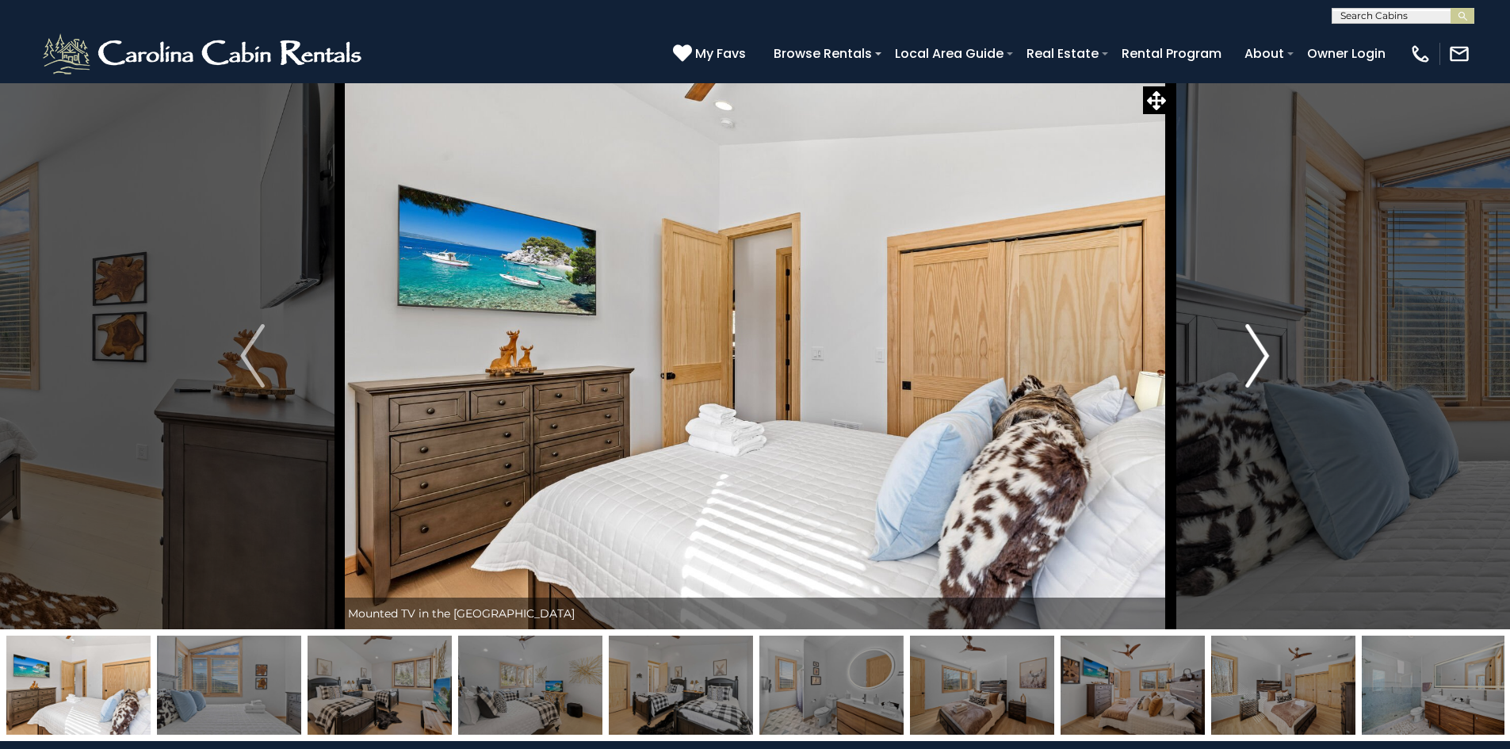
click at [1262, 347] on img "Next" at bounding box center [1257, 355] width 24 height 63
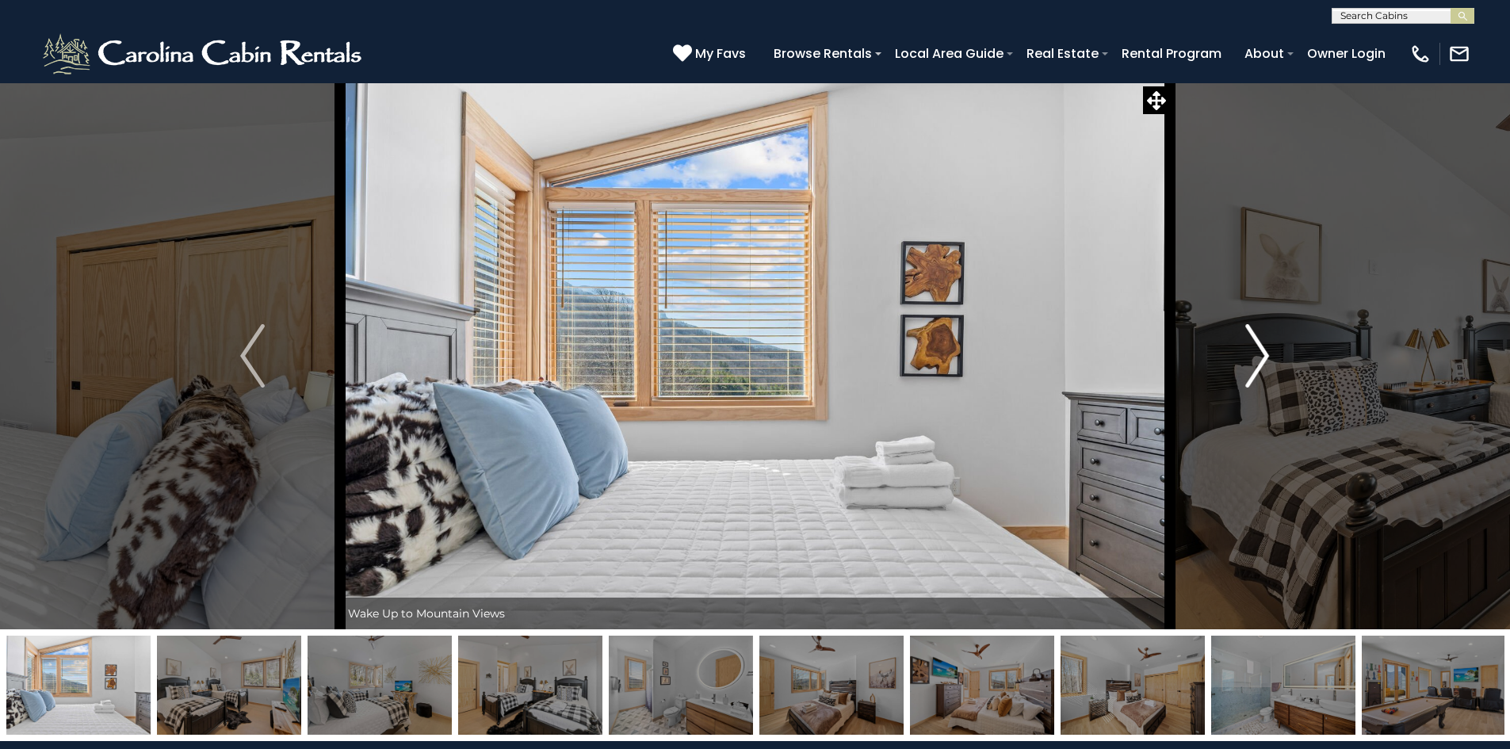
click at [1262, 347] on img "Next" at bounding box center [1257, 355] width 24 height 63
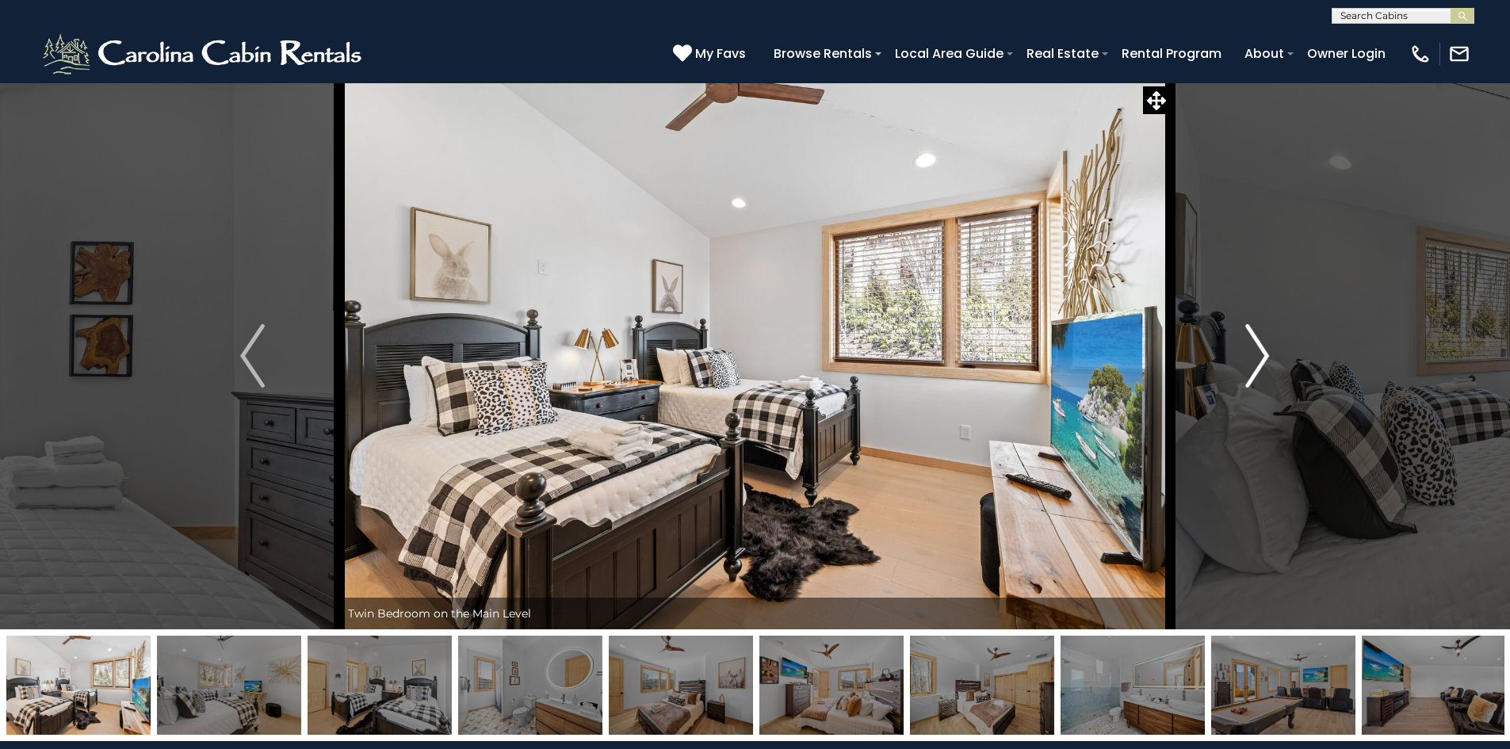
click at [1262, 347] on img "Next" at bounding box center [1257, 355] width 24 height 63
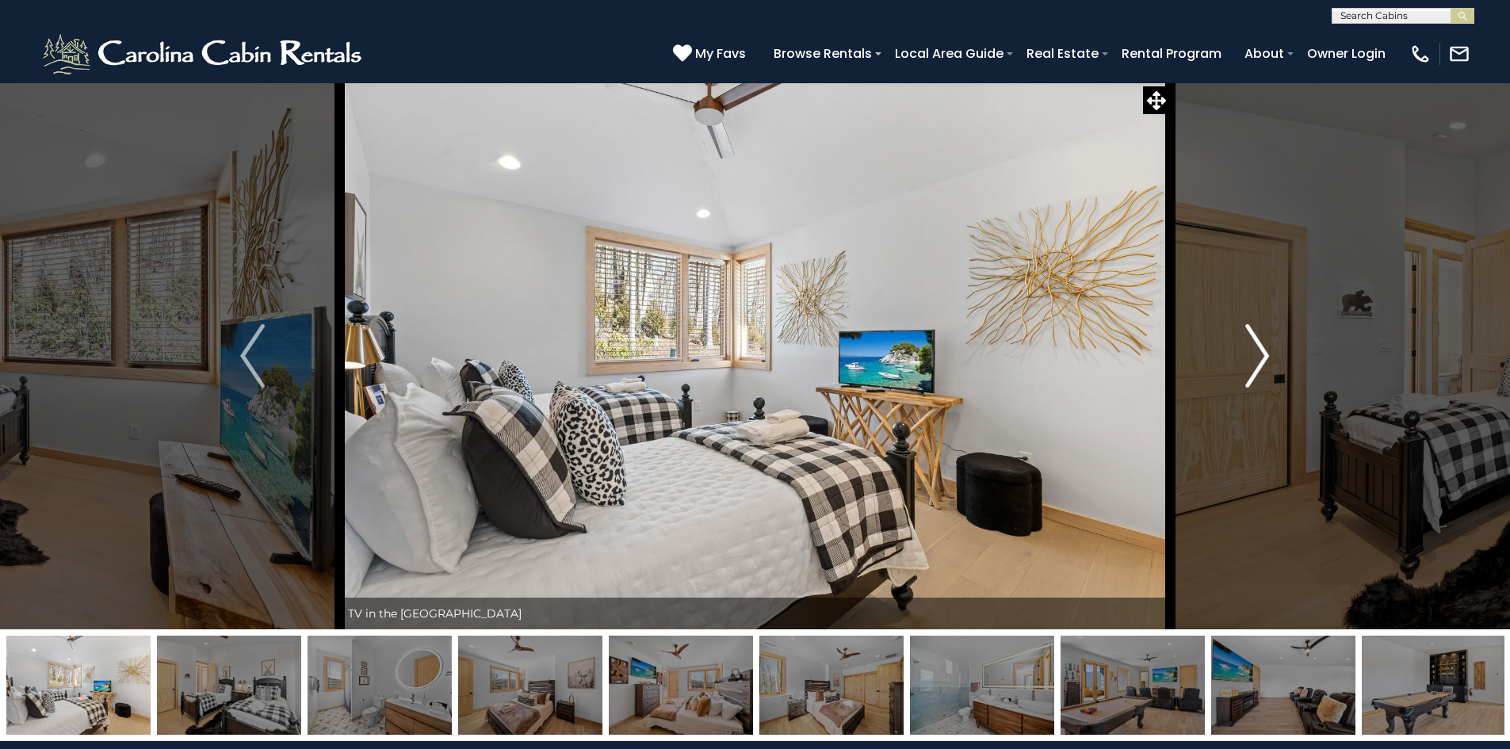
click at [1262, 347] on img "Next" at bounding box center [1257, 355] width 24 height 63
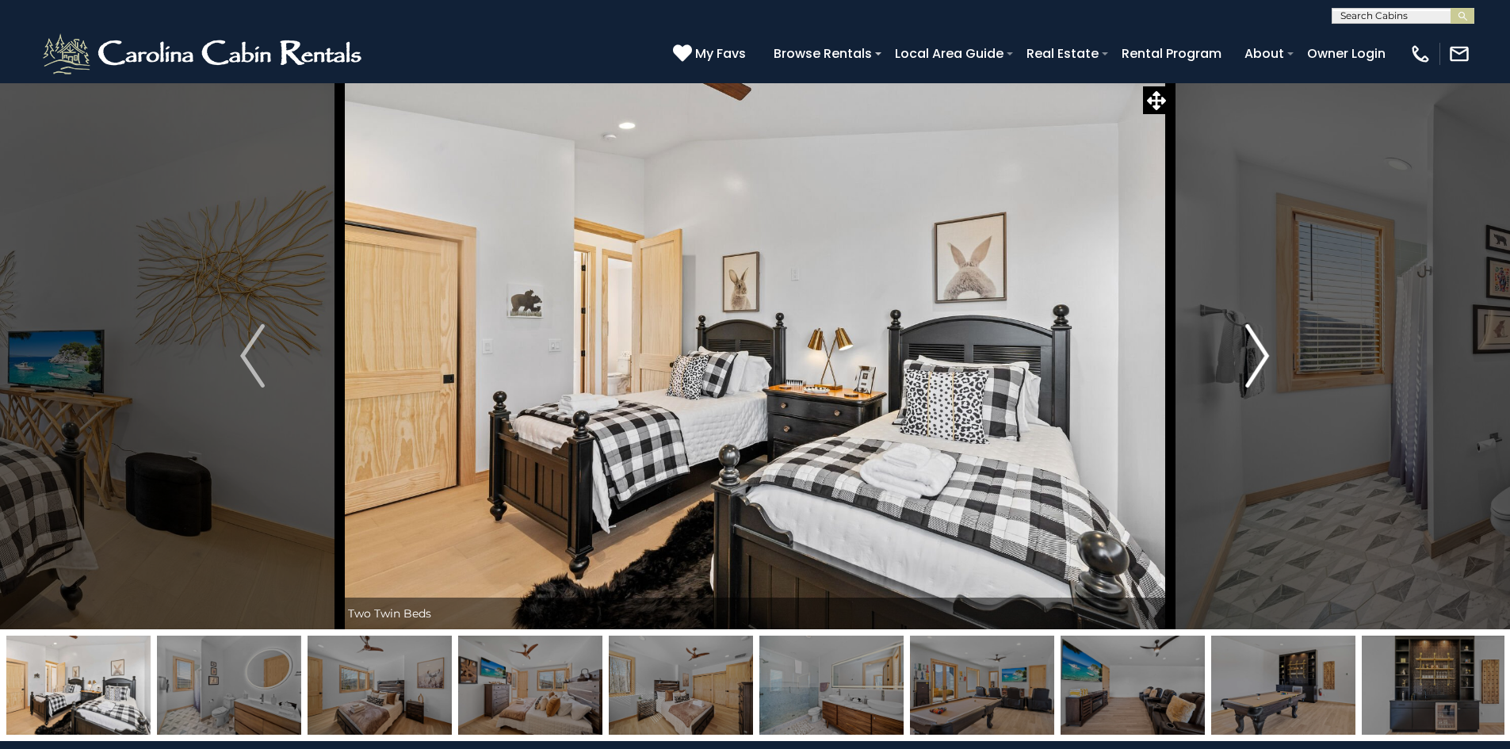
click at [1262, 347] on img "Next" at bounding box center [1257, 355] width 24 height 63
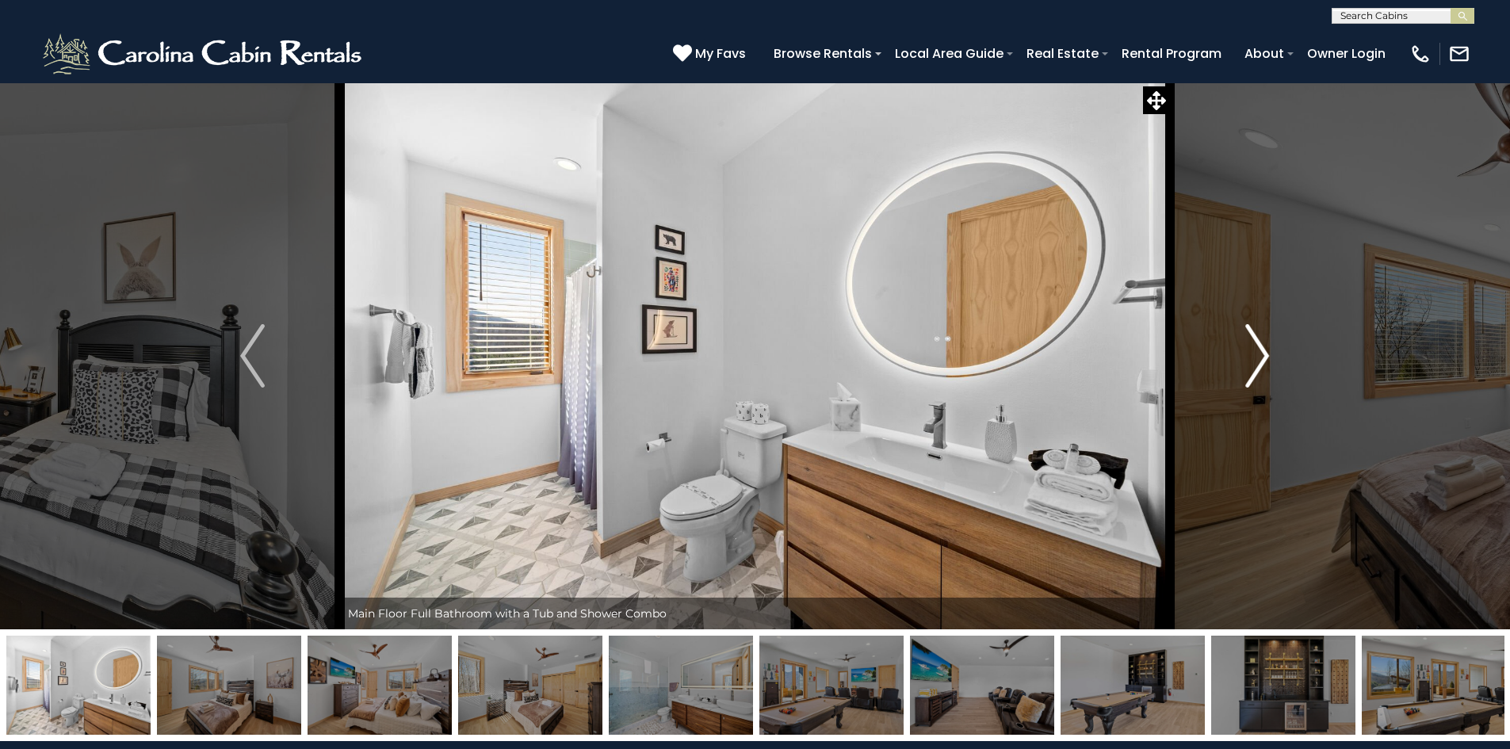
click at [1262, 347] on img "Next" at bounding box center [1257, 355] width 24 height 63
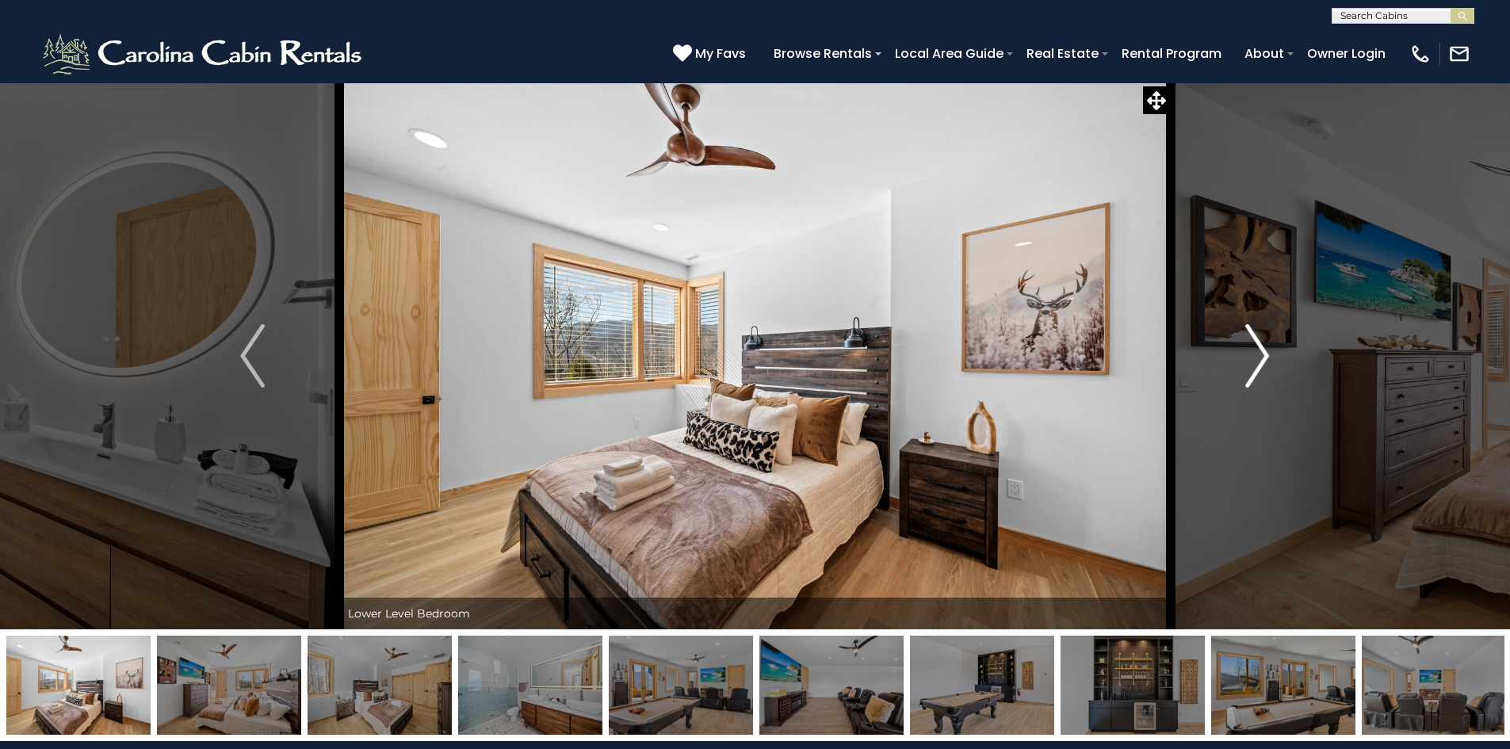
click at [1262, 347] on img "Next" at bounding box center [1257, 355] width 24 height 63
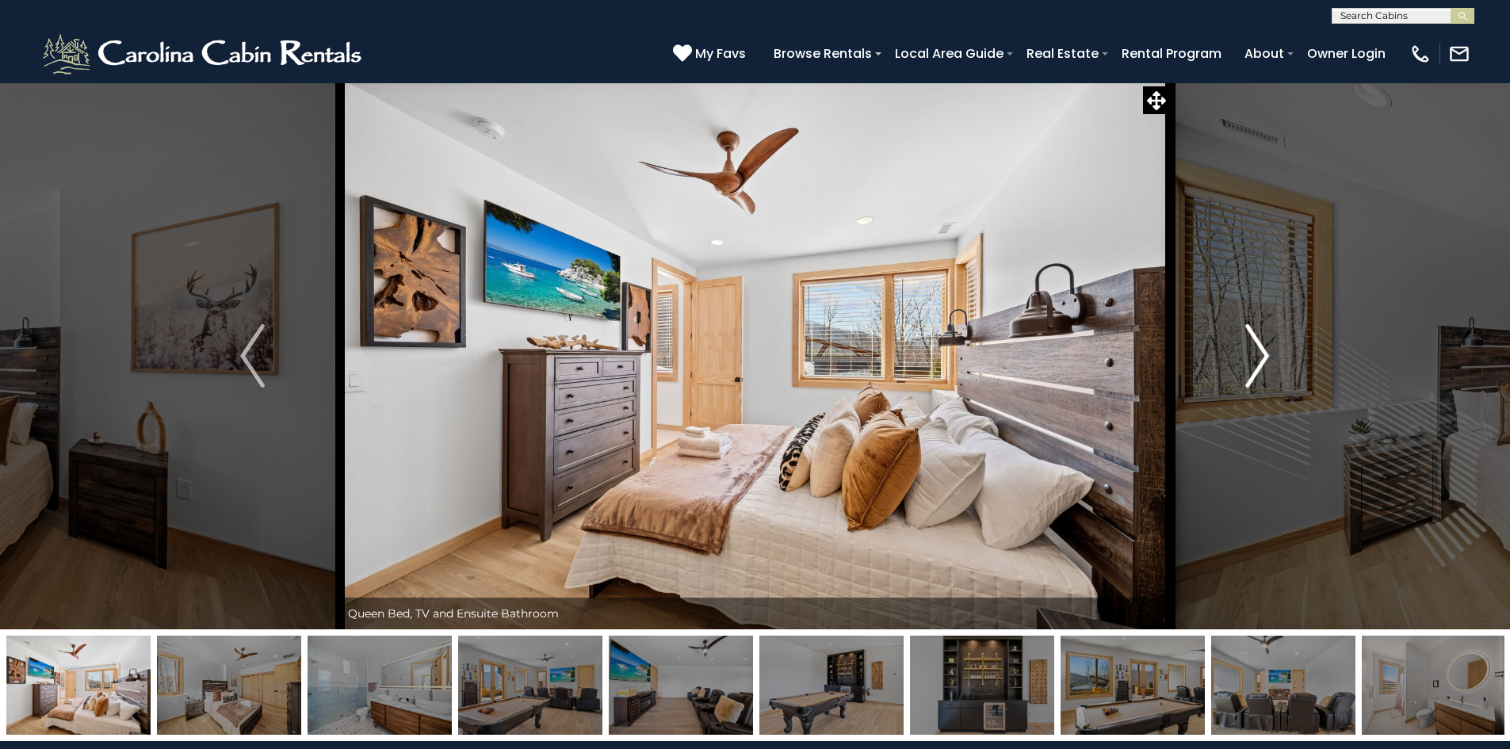
click at [1262, 347] on img "Next" at bounding box center [1257, 355] width 24 height 63
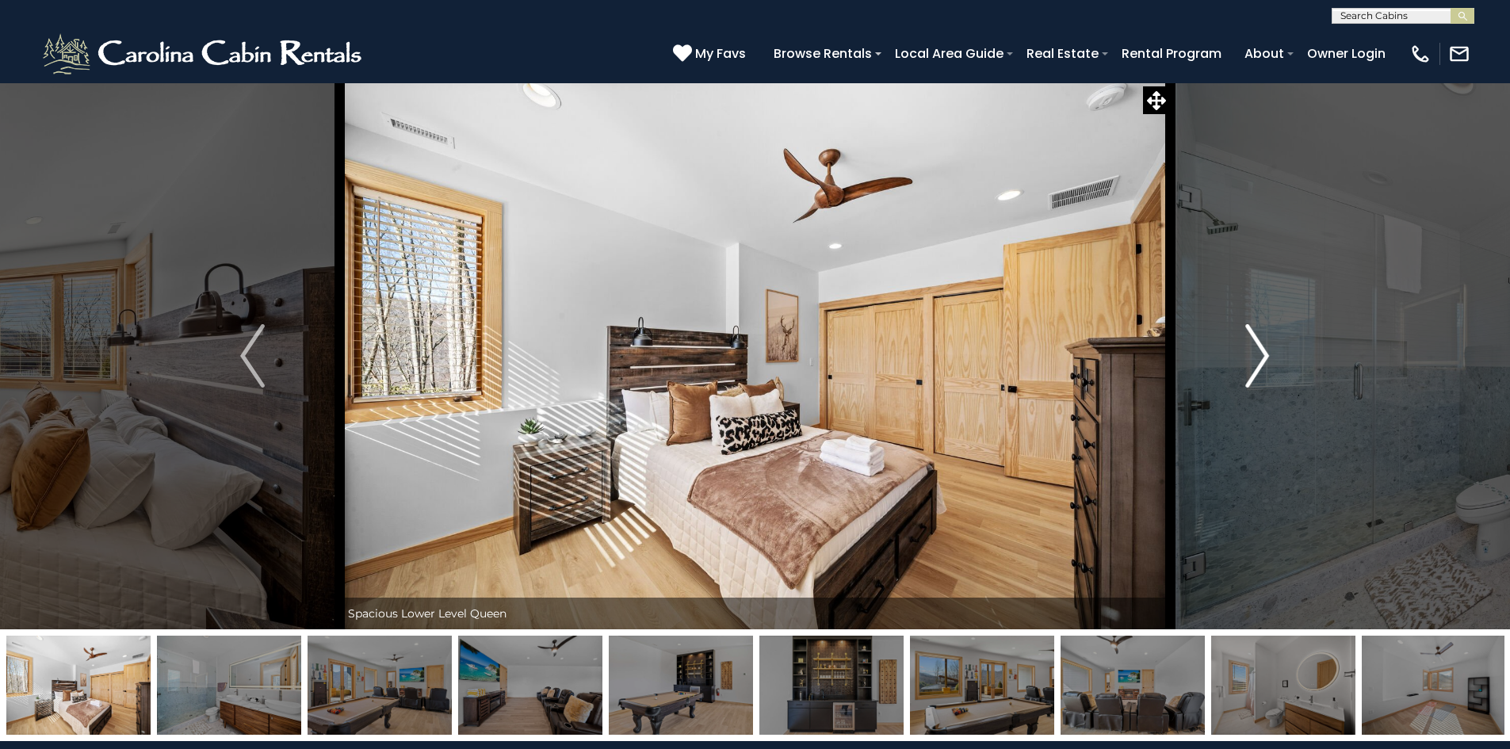
click at [1262, 347] on img "Next" at bounding box center [1257, 355] width 24 height 63
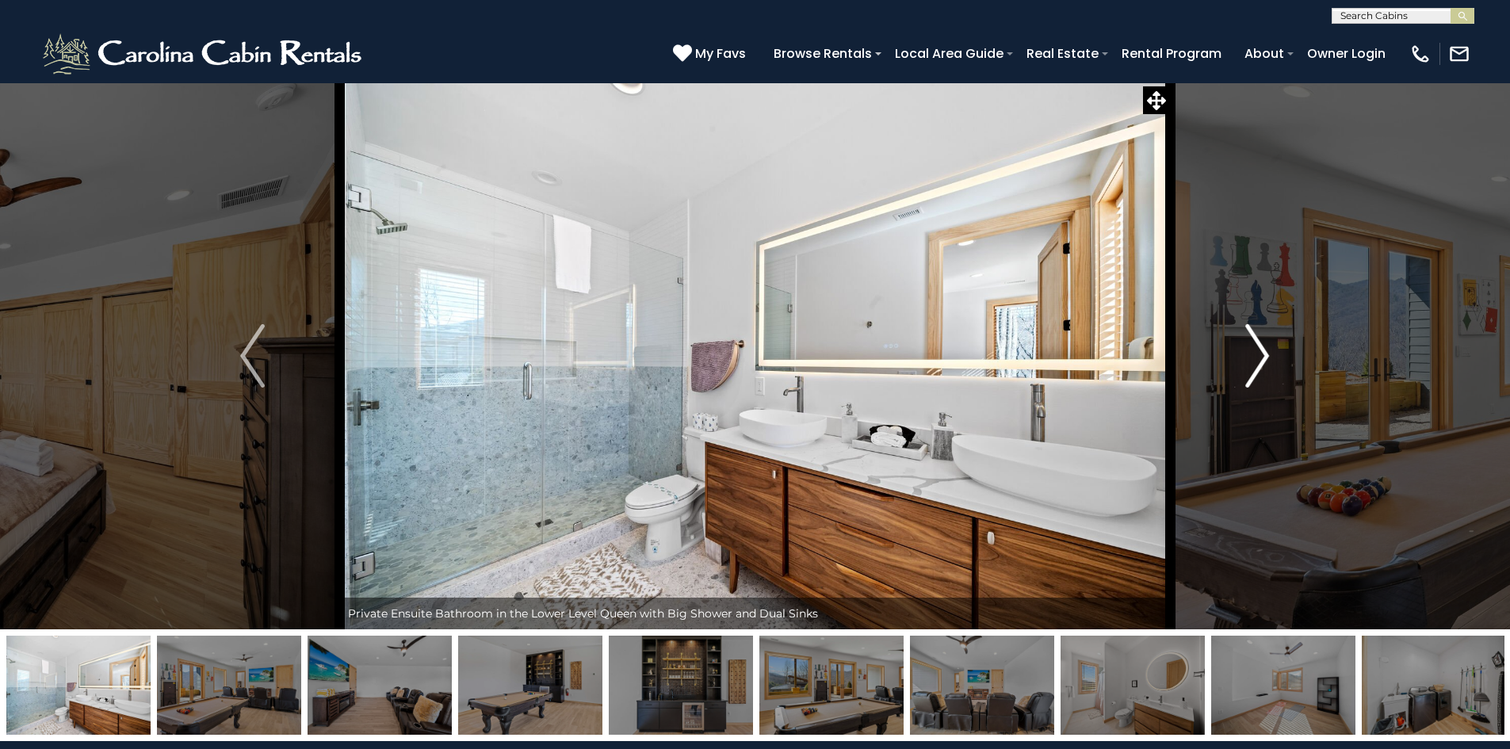
click at [1262, 347] on img "Next" at bounding box center [1257, 355] width 24 height 63
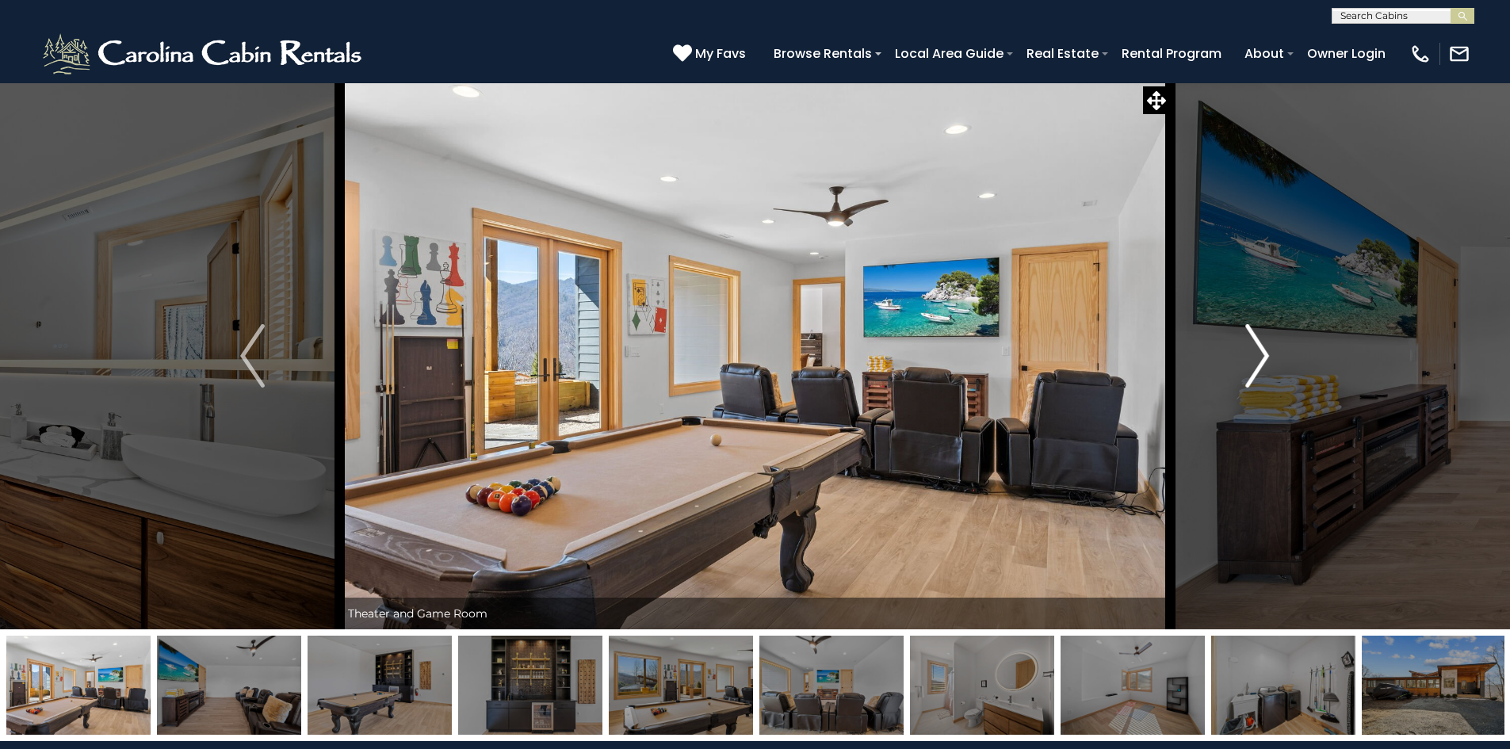
click at [1262, 347] on img "Next" at bounding box center [1257, 355] width 24 height 63
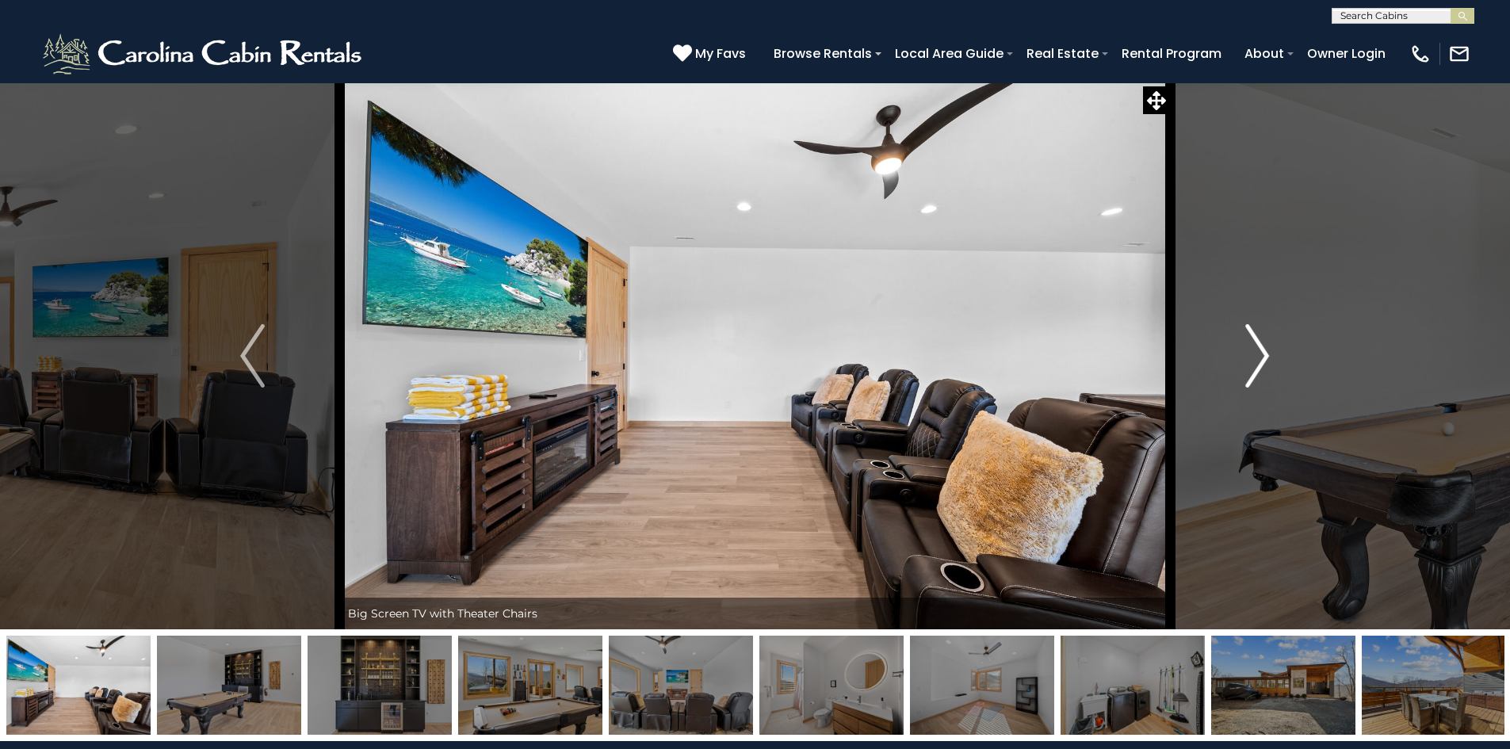
click at [1262, 347] on img "Next" at bounding box center [1257, 355] width 24 height 63
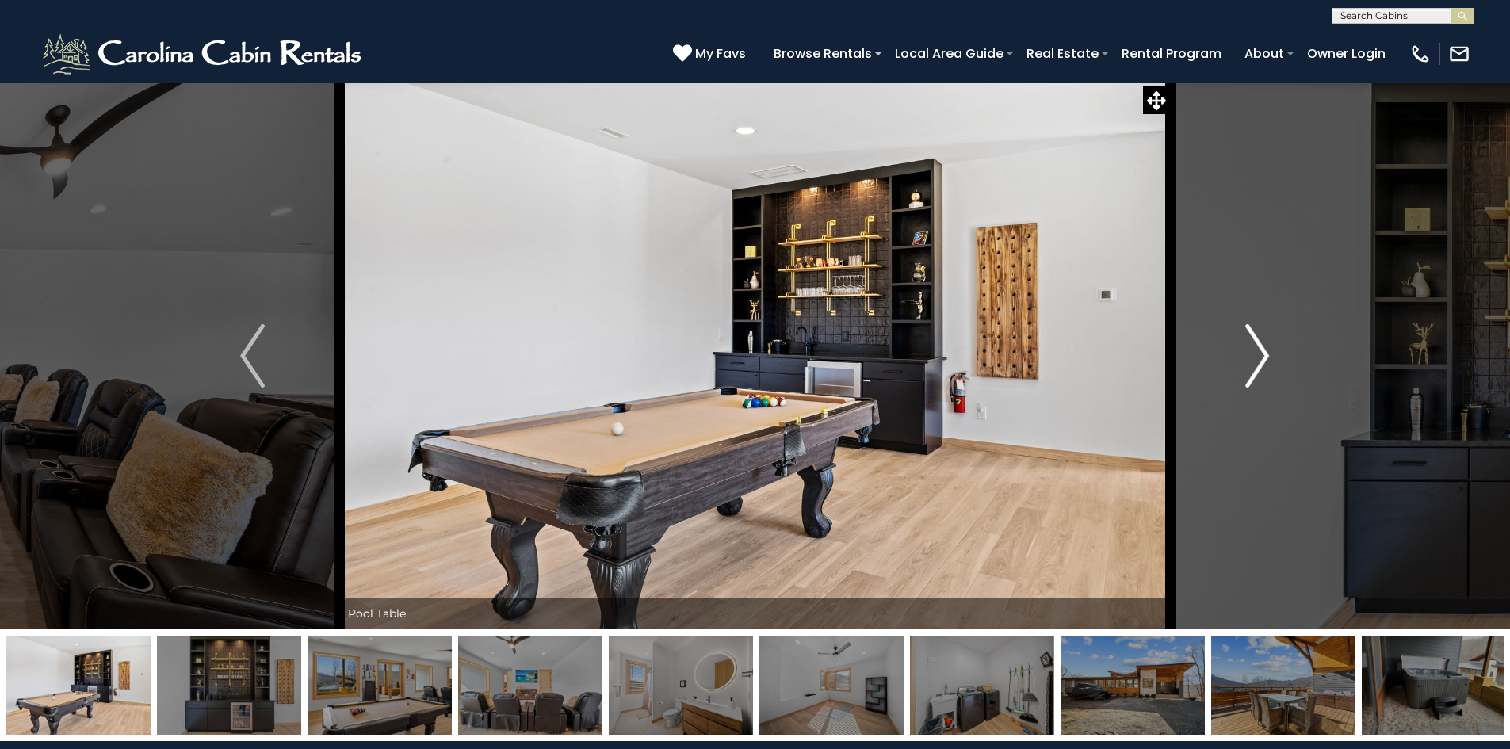
click at [1262, 347] on img "Next" at bounding box center [1257, 355] width 24 height 63
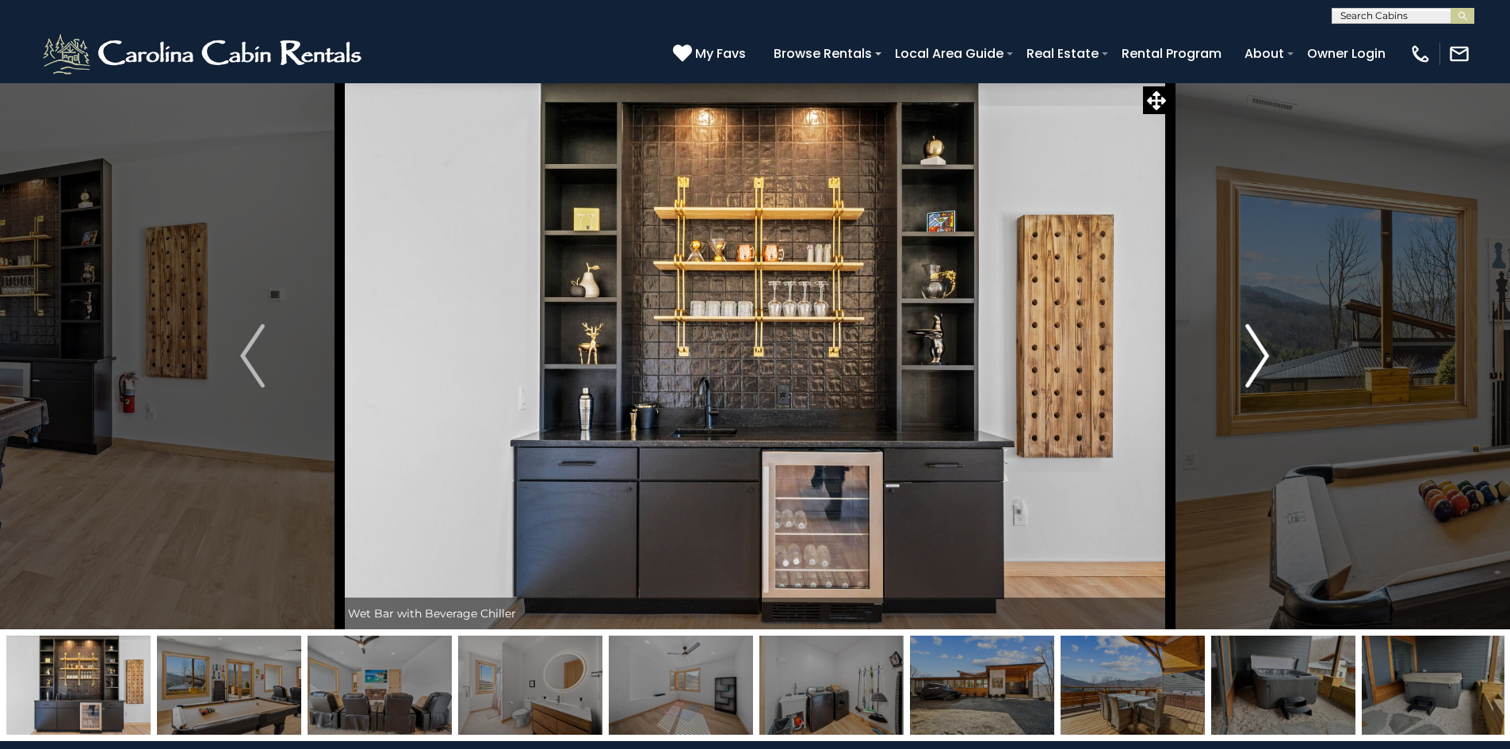
click at [1262, 347] on img "Next" at bounding box center [1257, 355] width 24 height 63
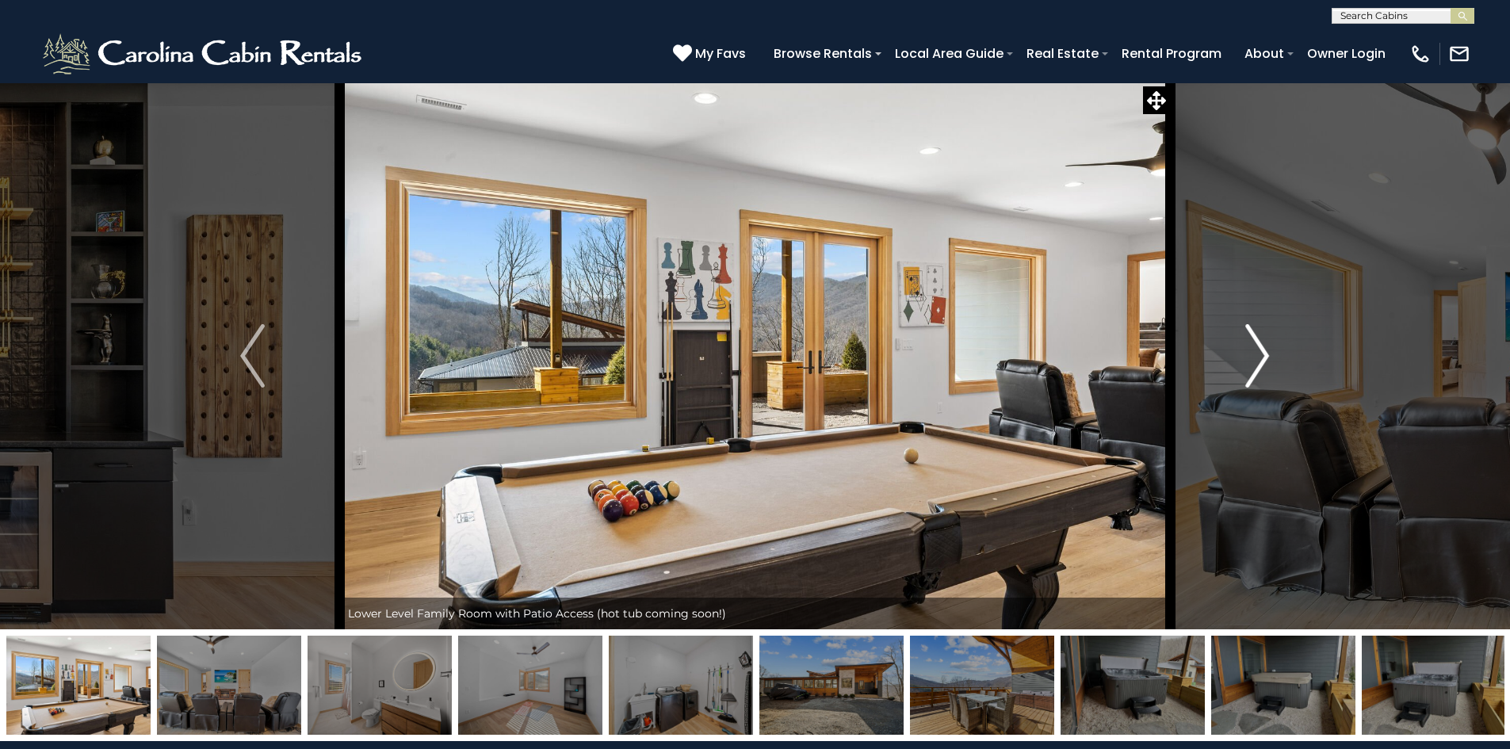
click at [1262, 347] on img "Next" at bounding box center [1257, 355] width 24 height 63
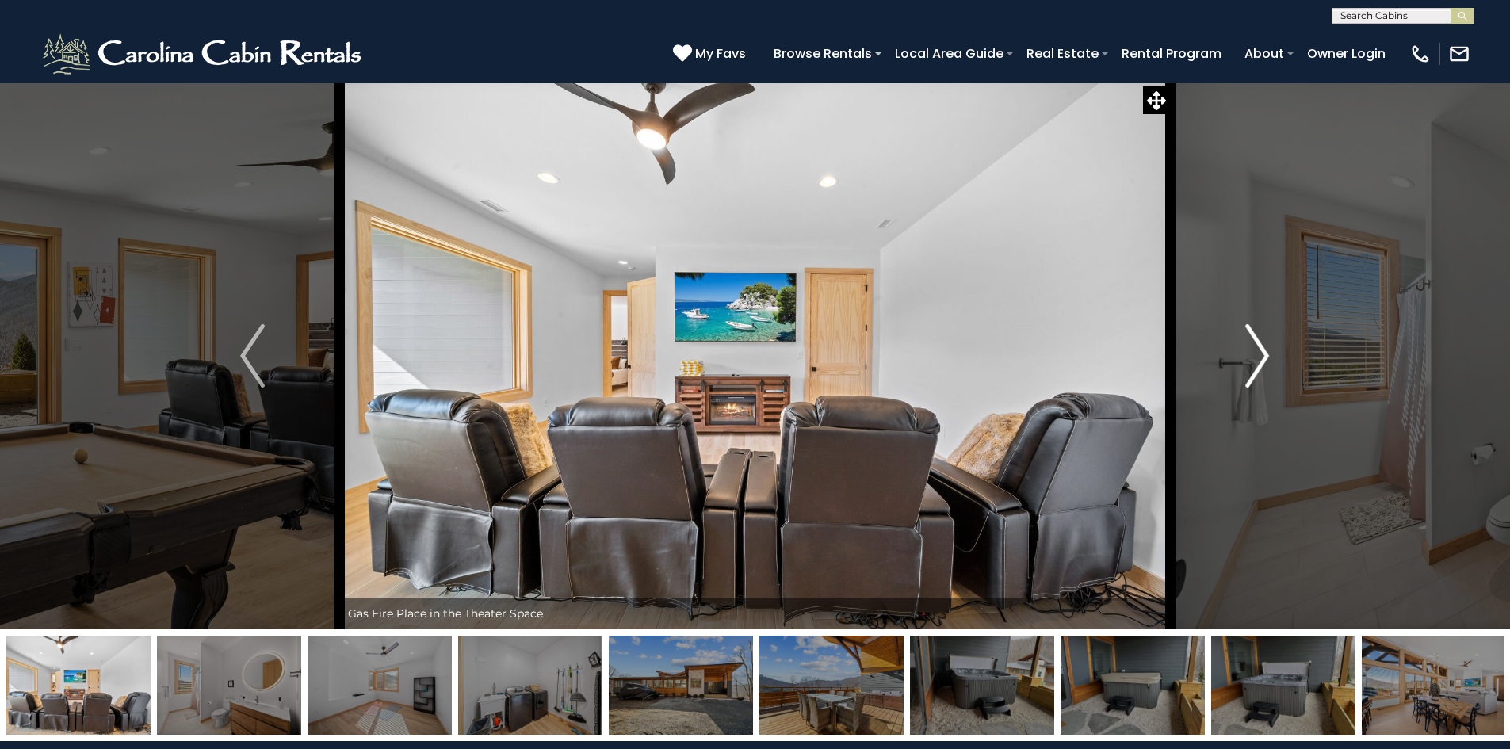
click at [1262, 347] on img "Next" at bounding box center [1257, 355] width 24 height 63
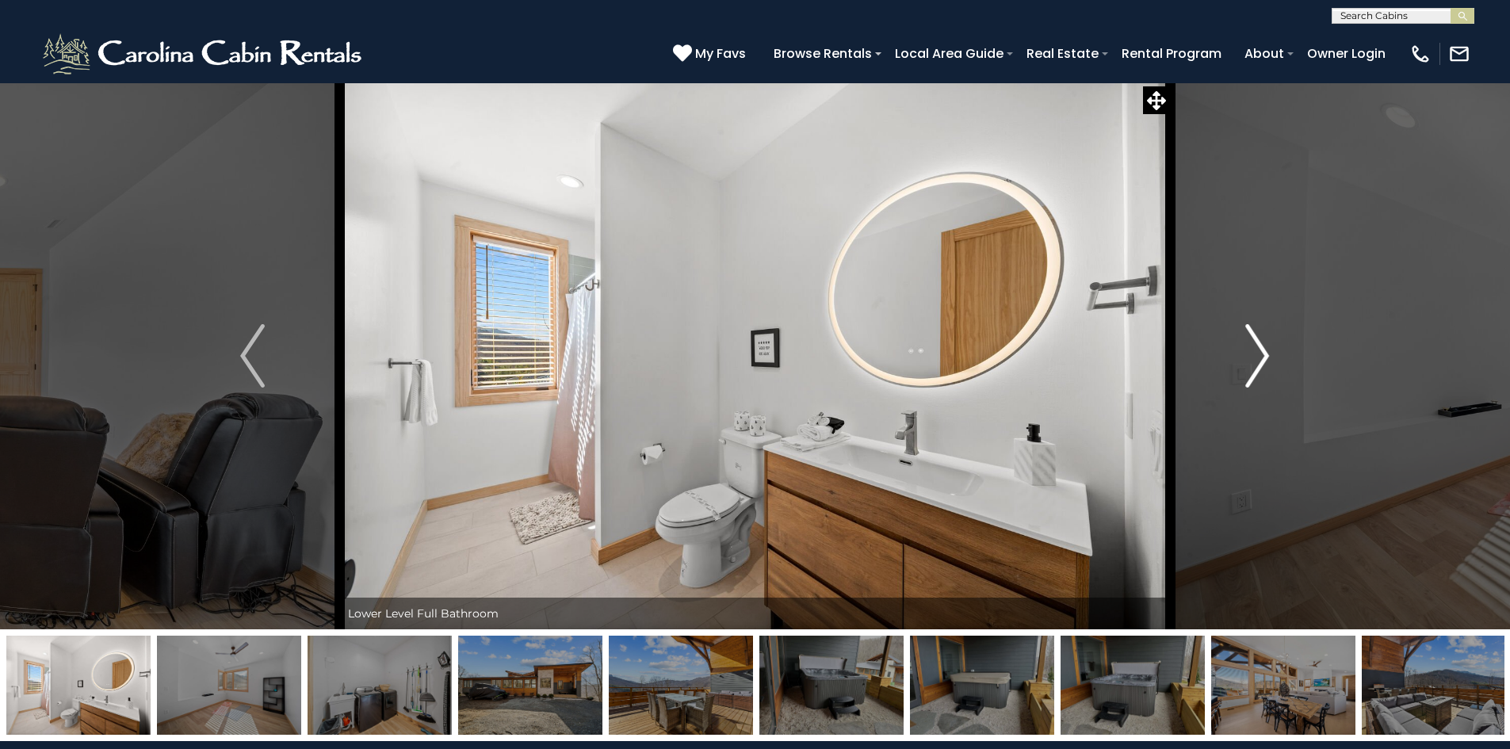
click at [1262, 346] on img "Next" at bounding box center [1257, 355] width 24 height 63
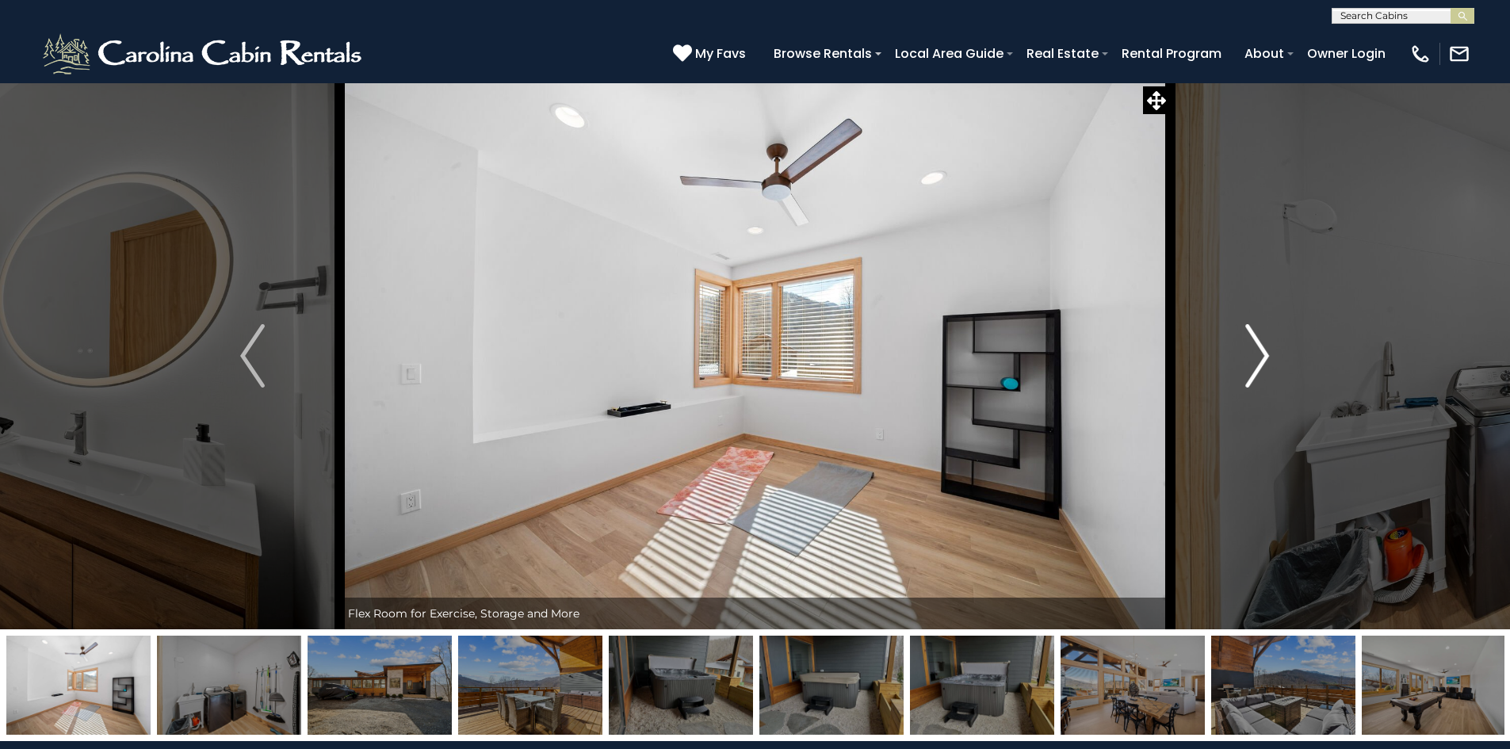
click at [1260, 350] on img "Next" at bounding box center [1257, 355] width 24 height 63
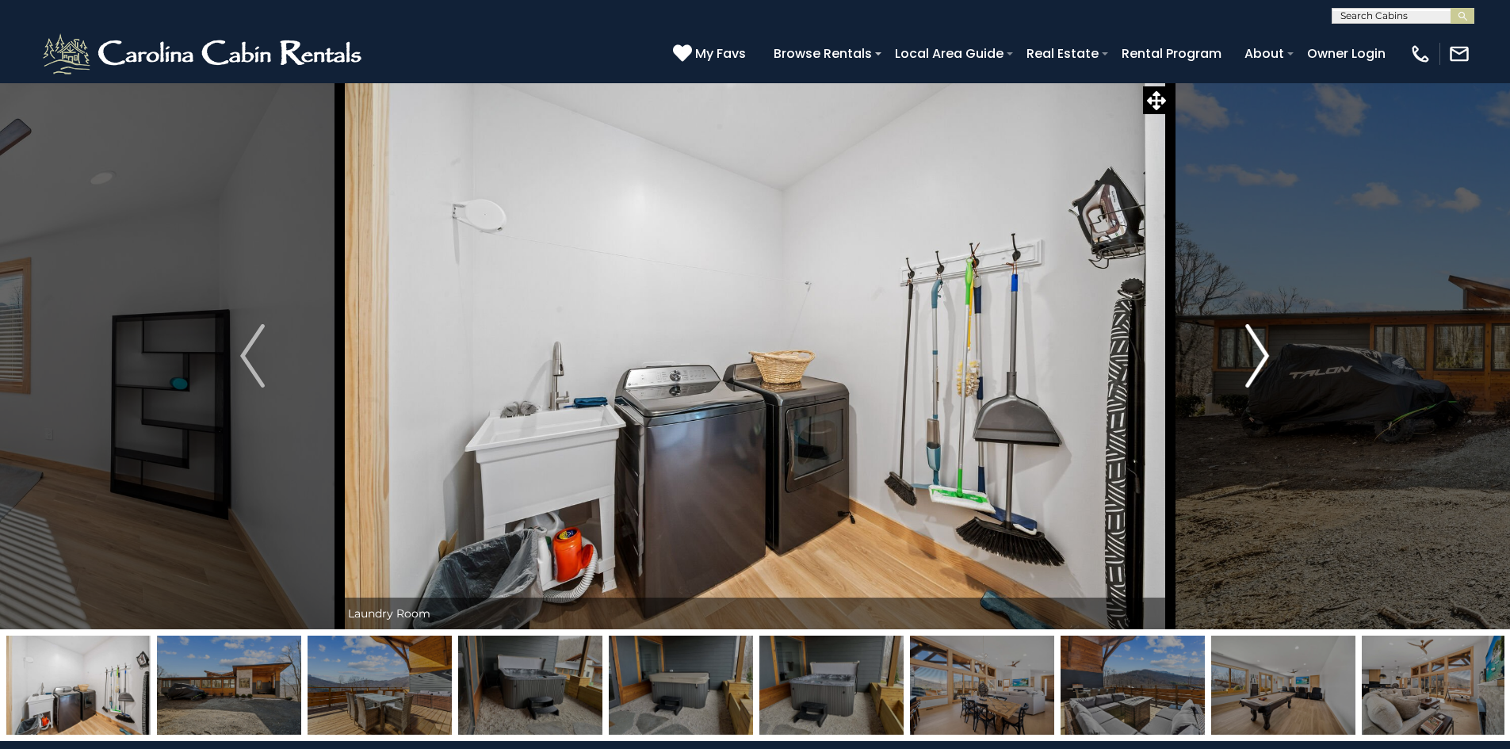
click at [1265, 365] on img "Next" at bounding box center [1257, 355] width 24 height 63
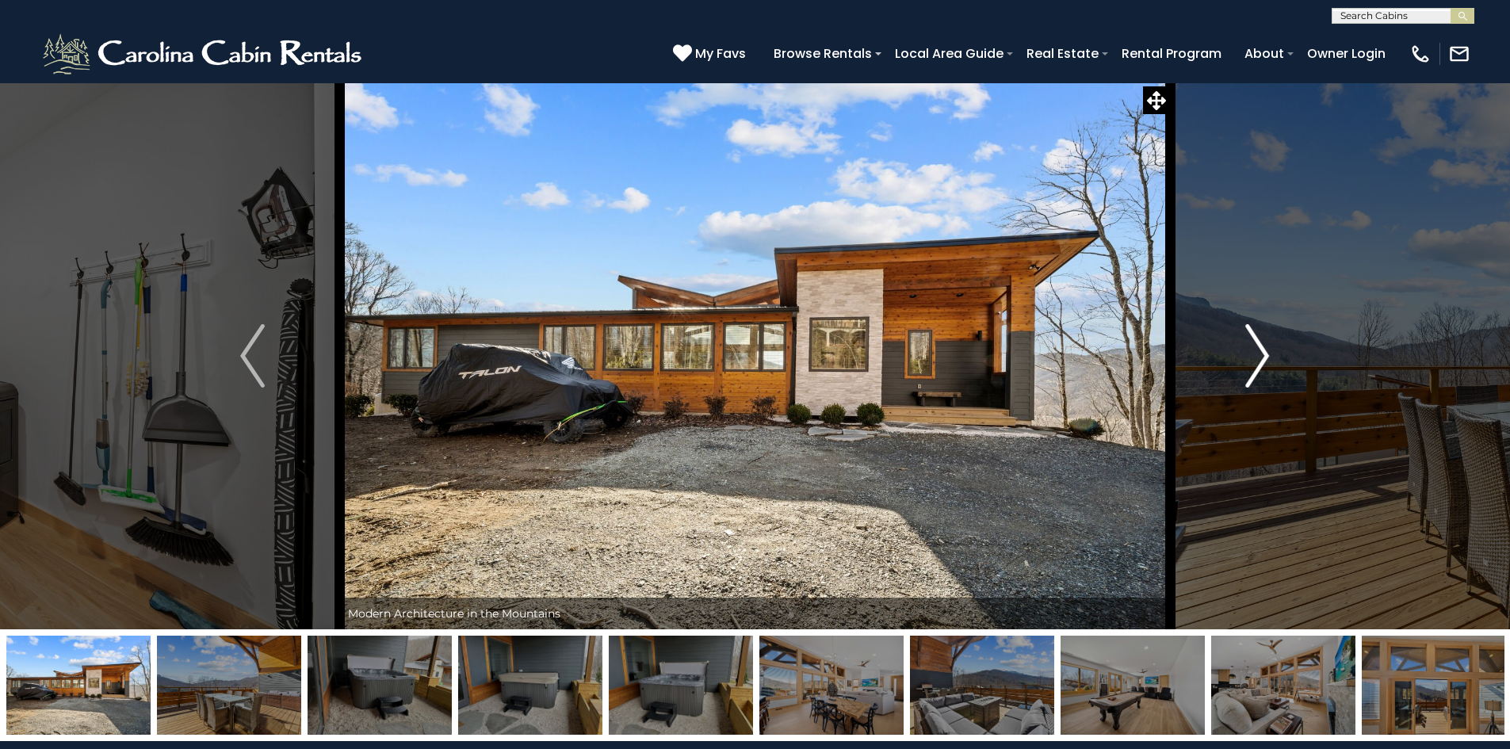
click at [1267, 361] on img "Next" at bounding box center [1257, 355] width 24 height 63
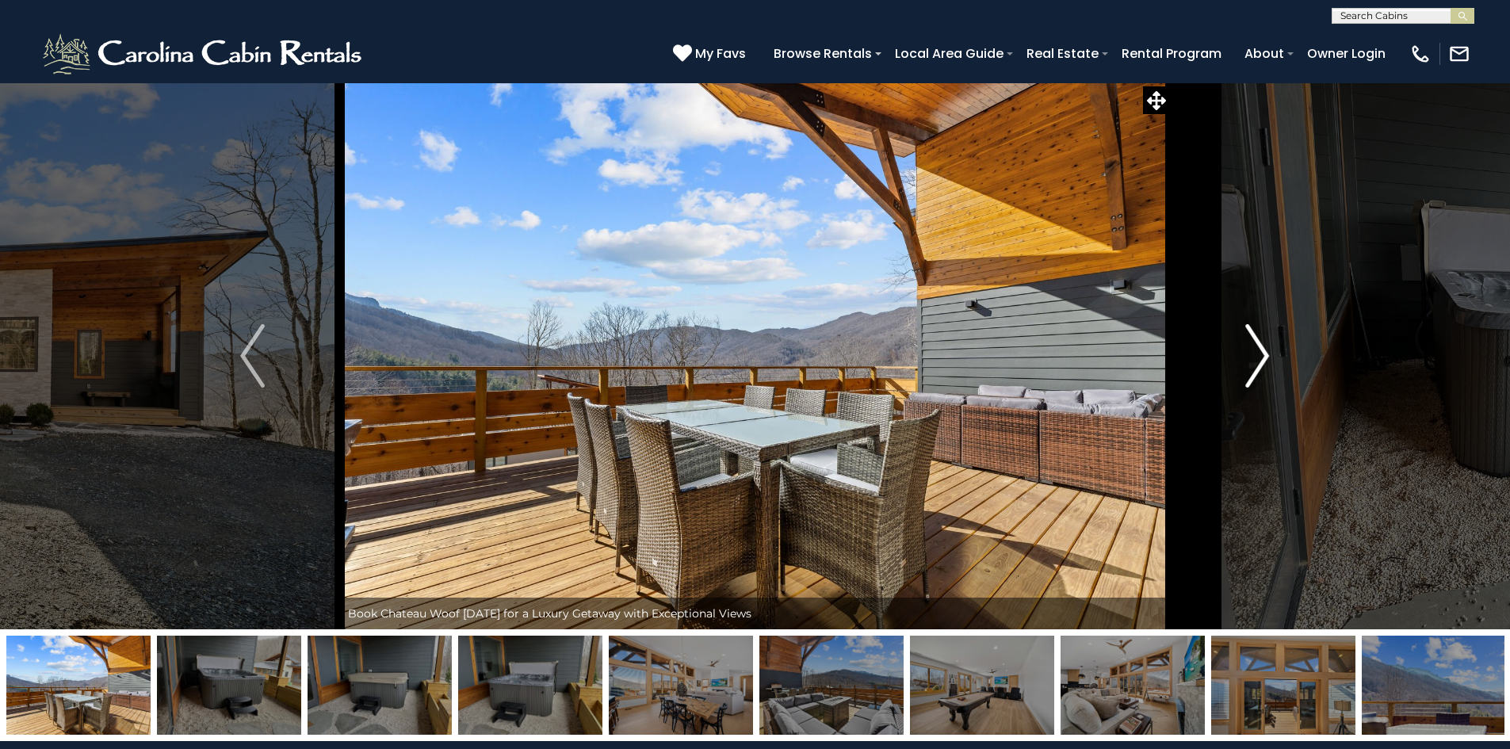
click at [1266, 362] on img "Next" at bounding box center [1257, 355] width 24 height 63
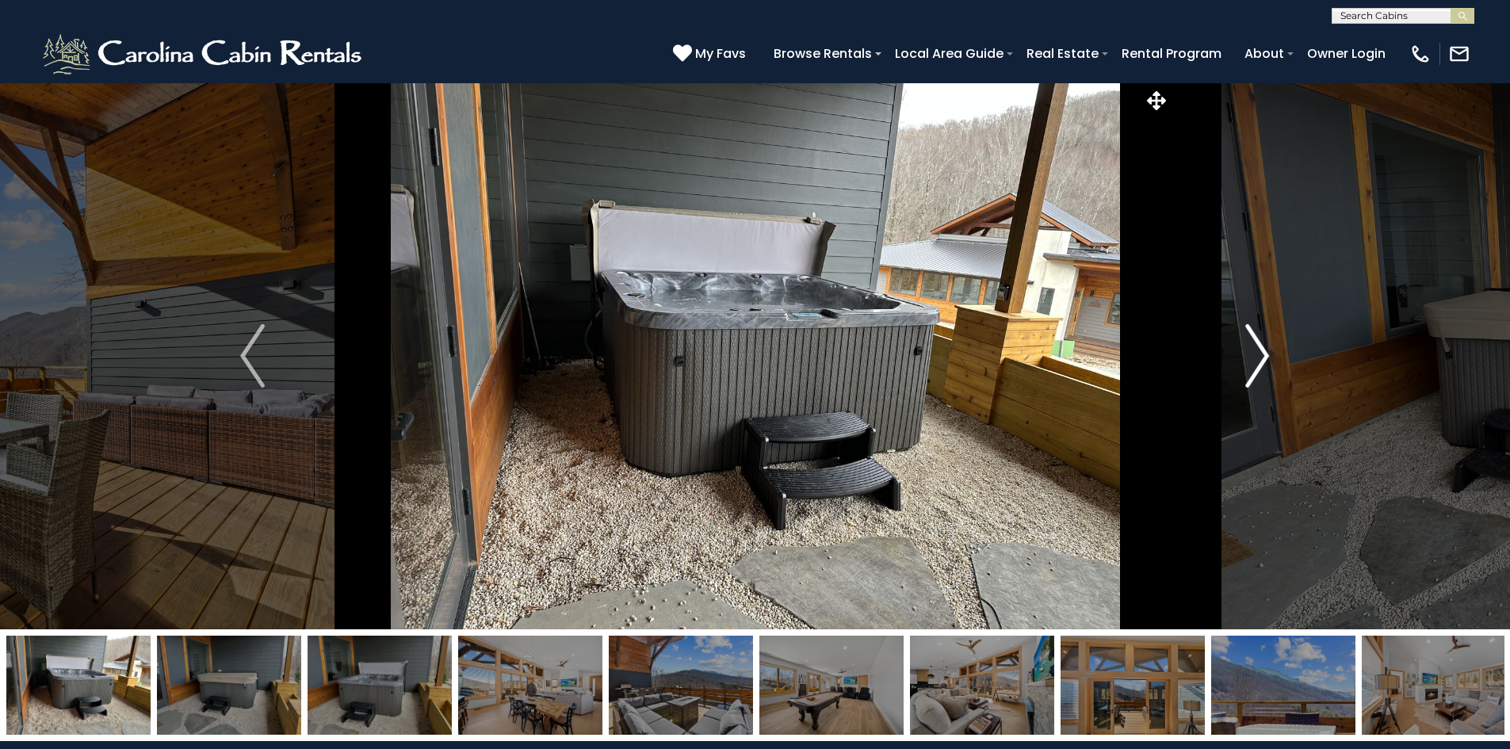
click at [1263, 361] on img "Next" at bounding box center [1257, 355] width 24 height 63
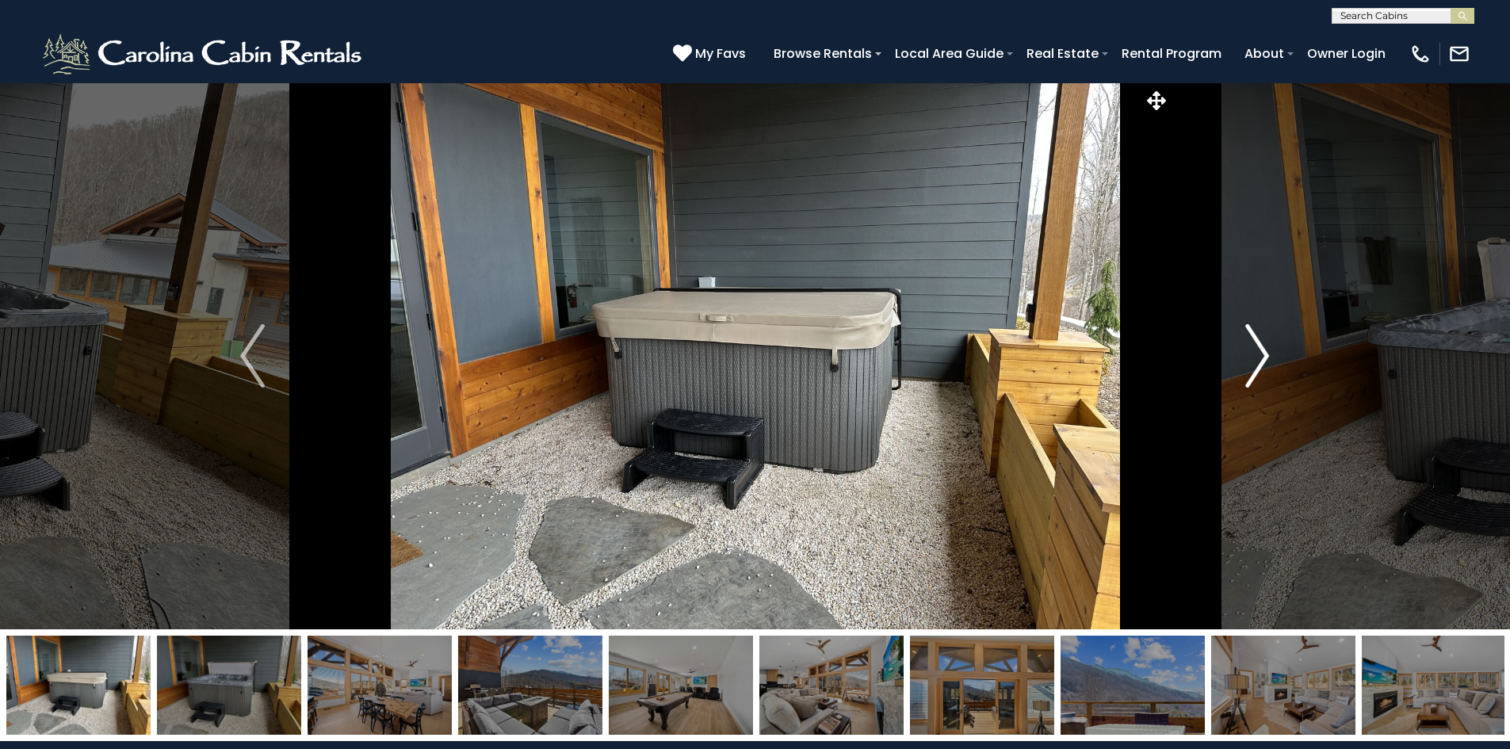
click at [1263, 361] on img "Next" at bounding box center [1257, 355] width 24 height 63
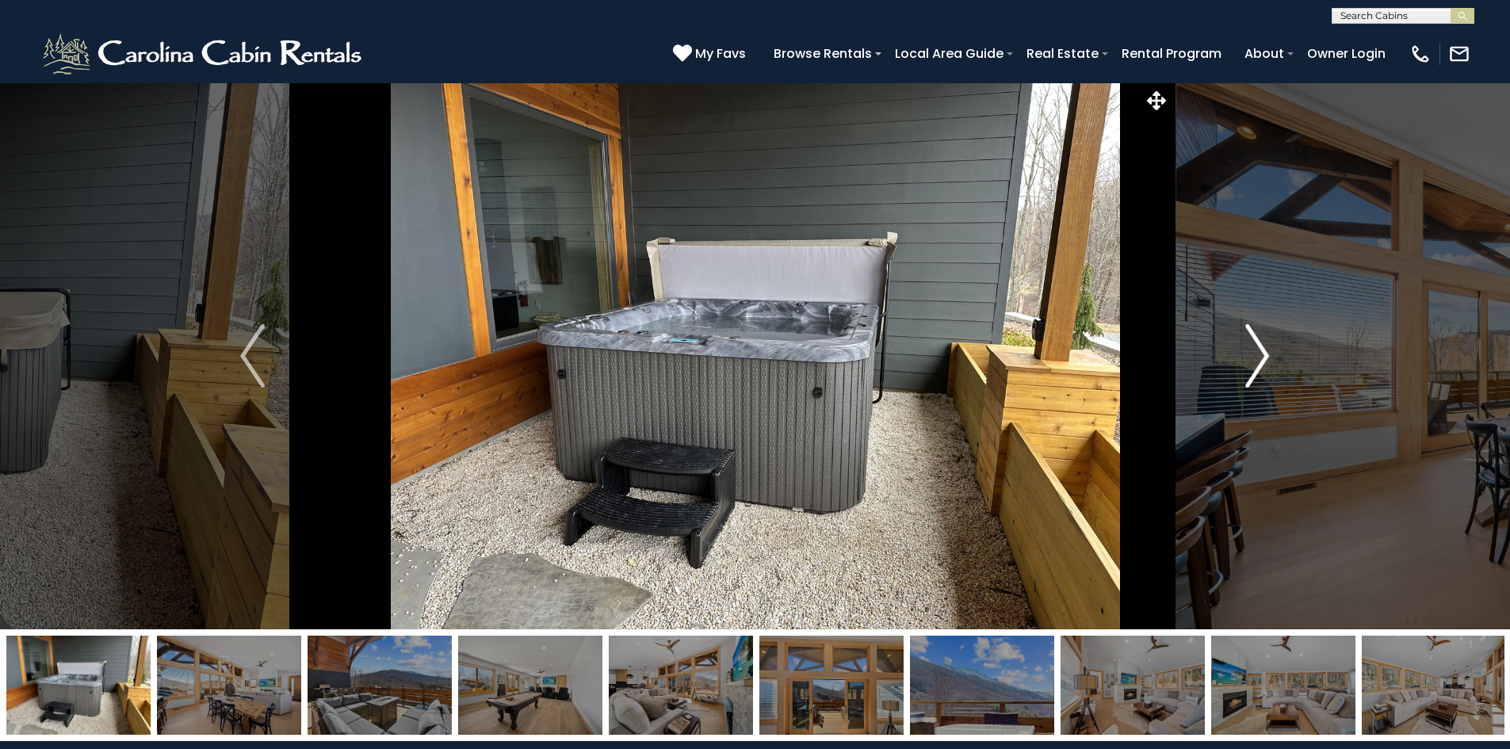
click at [1263, 361] on img "Next" at bounding box center [1257, 355] width 24 height 63
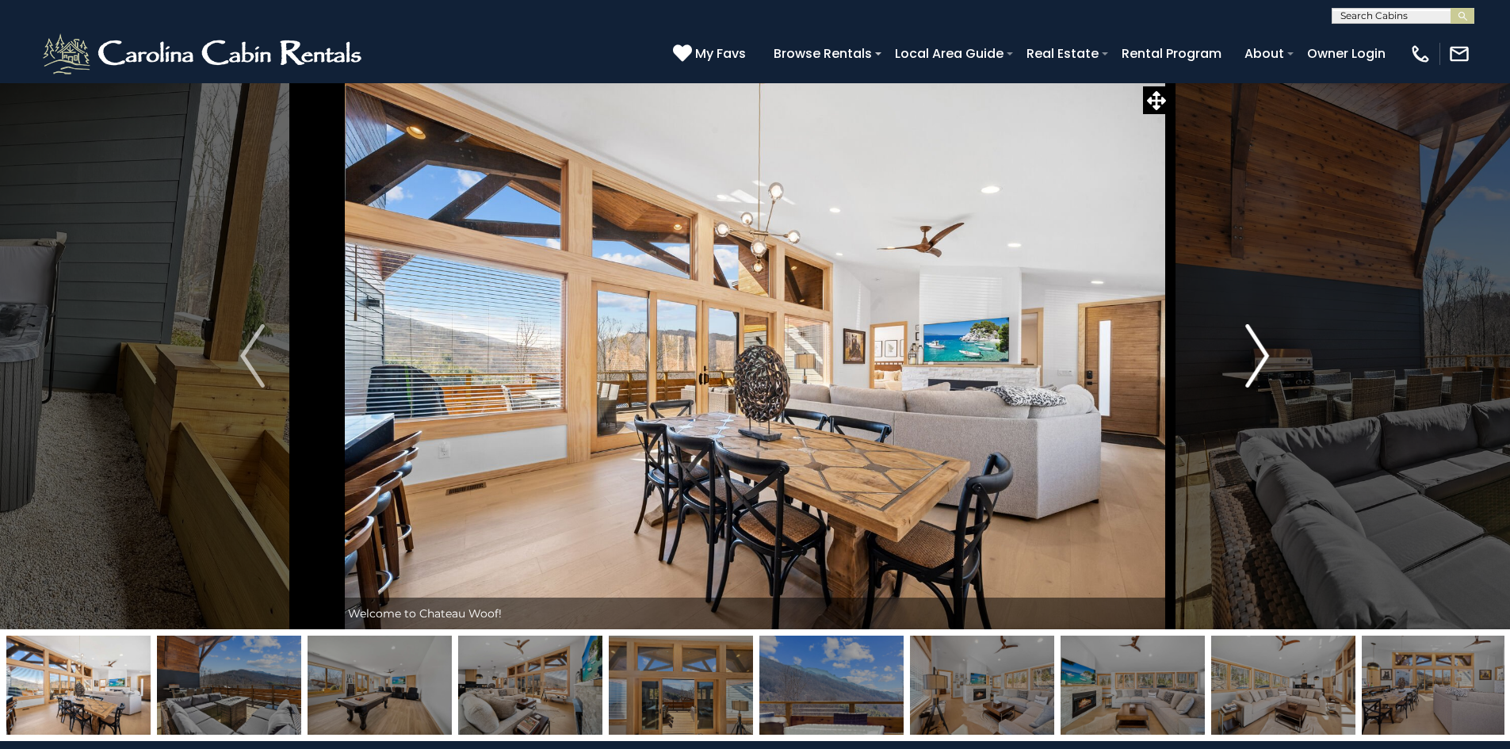
click at [1263, 361] on img "Next" at bounding box center [1257, 355] width 24 height 63
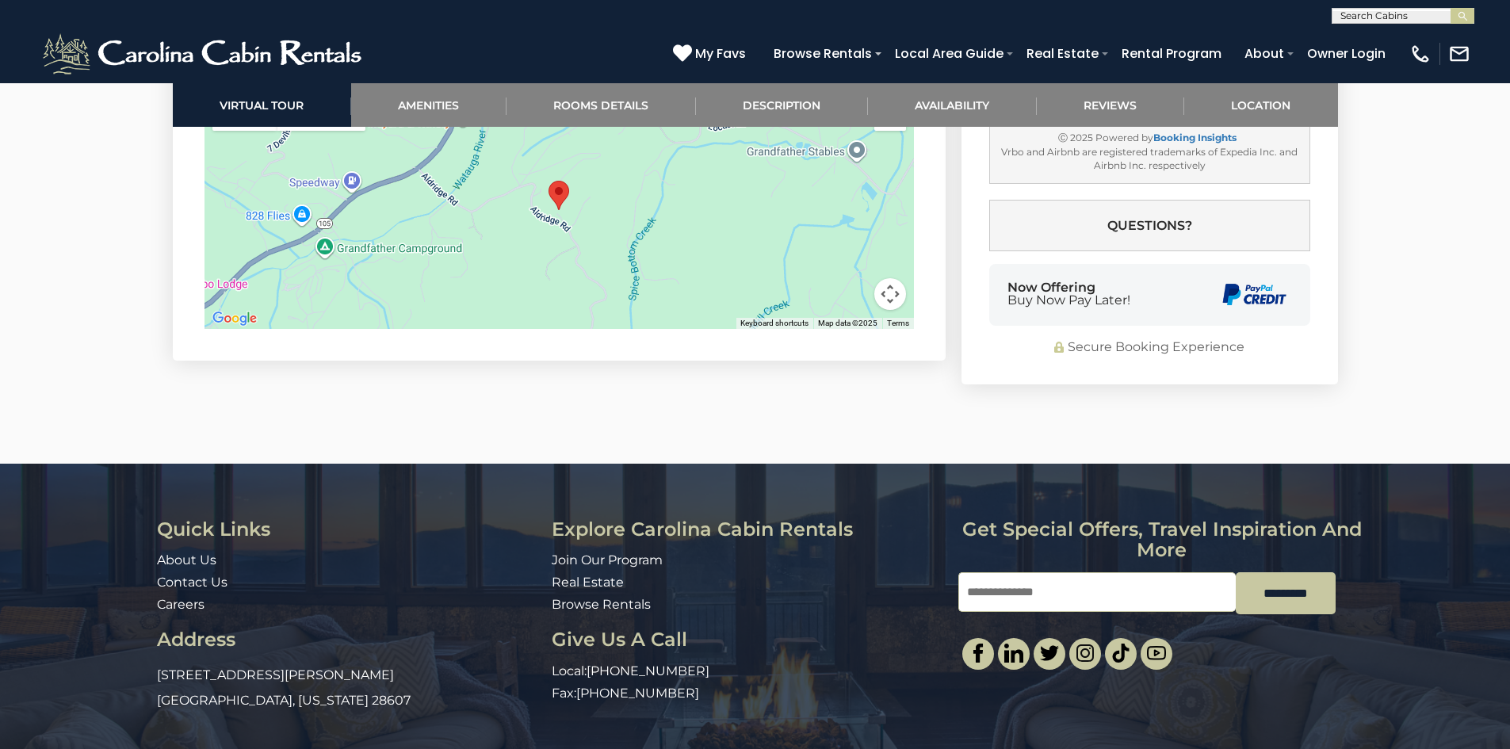
scroll to position [4033, 0]
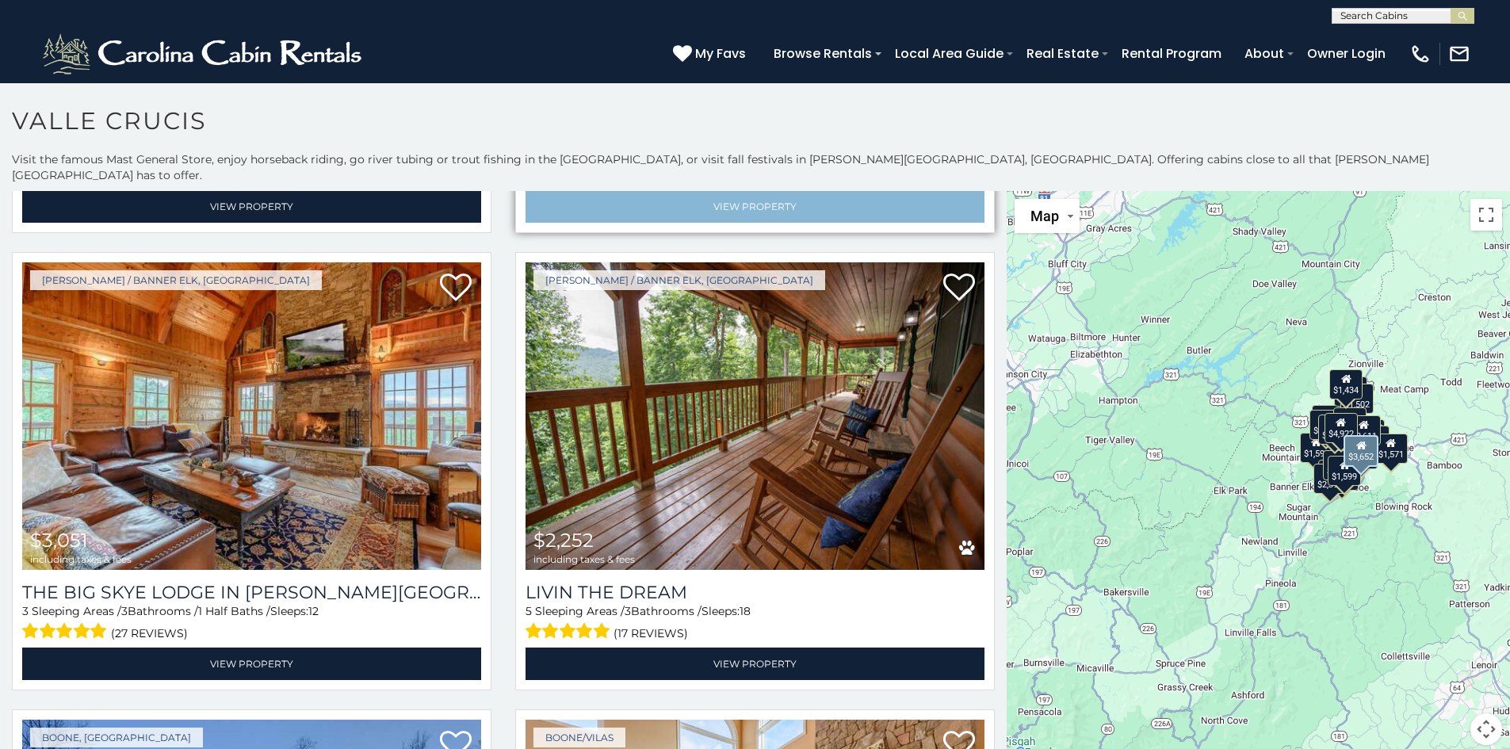
scroll to position [1348, 0]
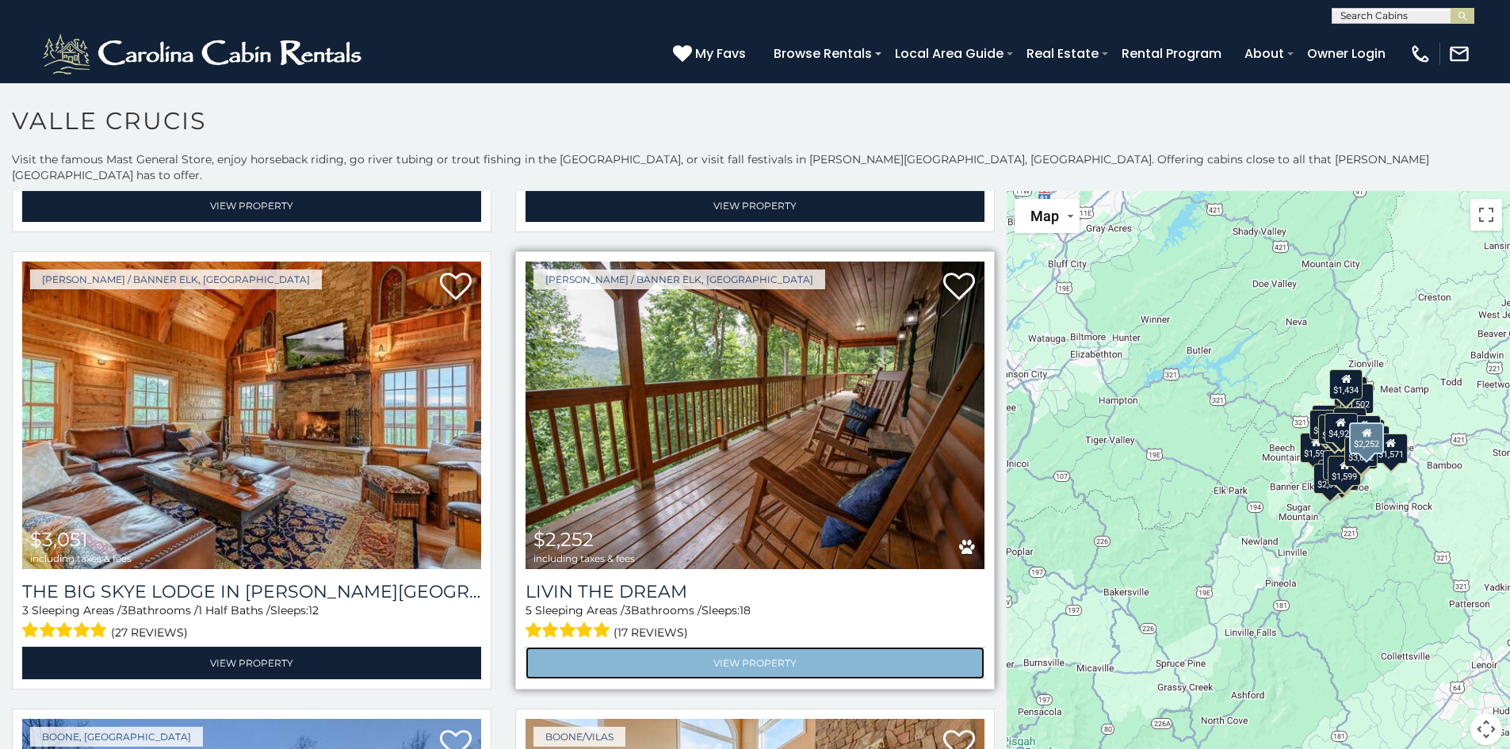
click at [641, 647] on link "View Property" at bounding box center [755, 663] width 459 height 33
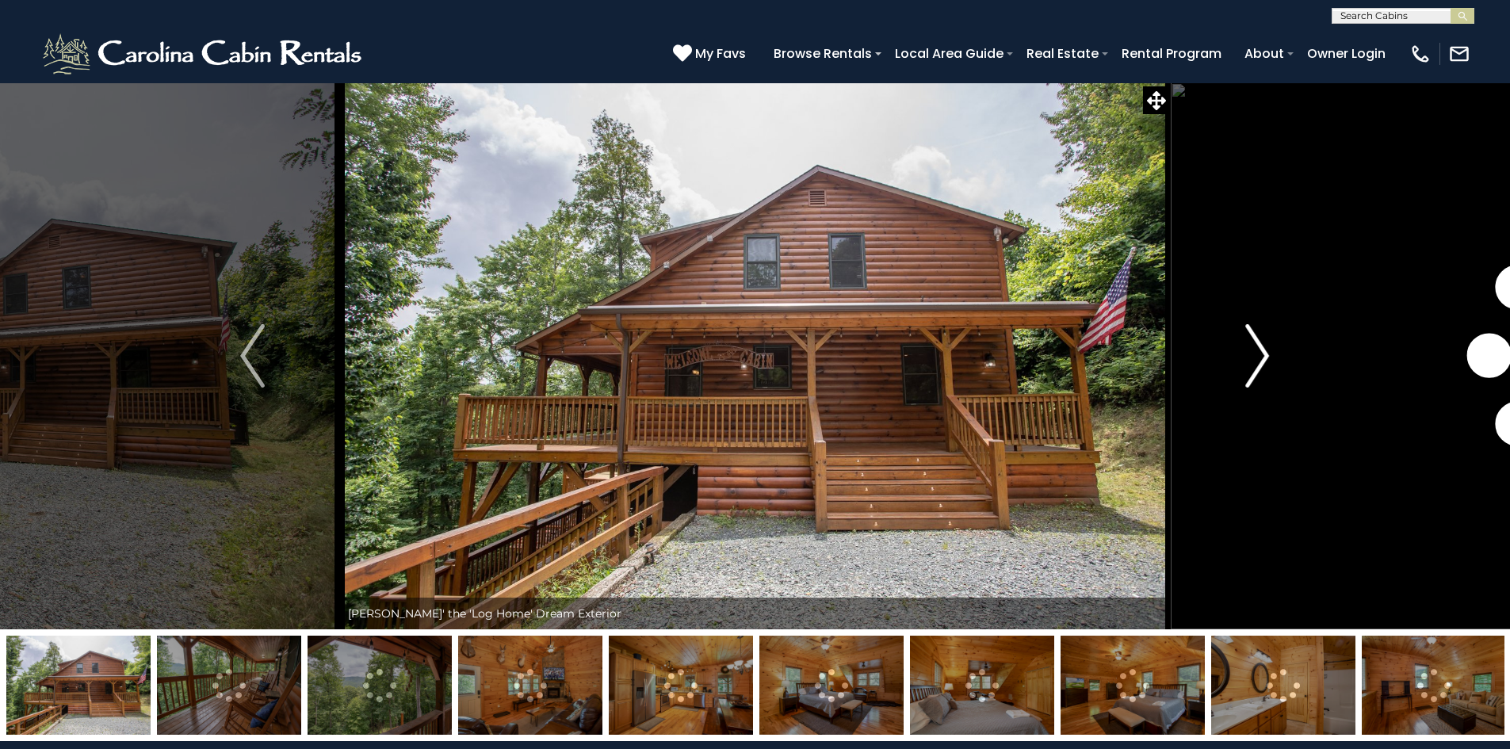
click at [1265, 347] on img "Next" at bounding box center [1257, 355] width 24 height 63
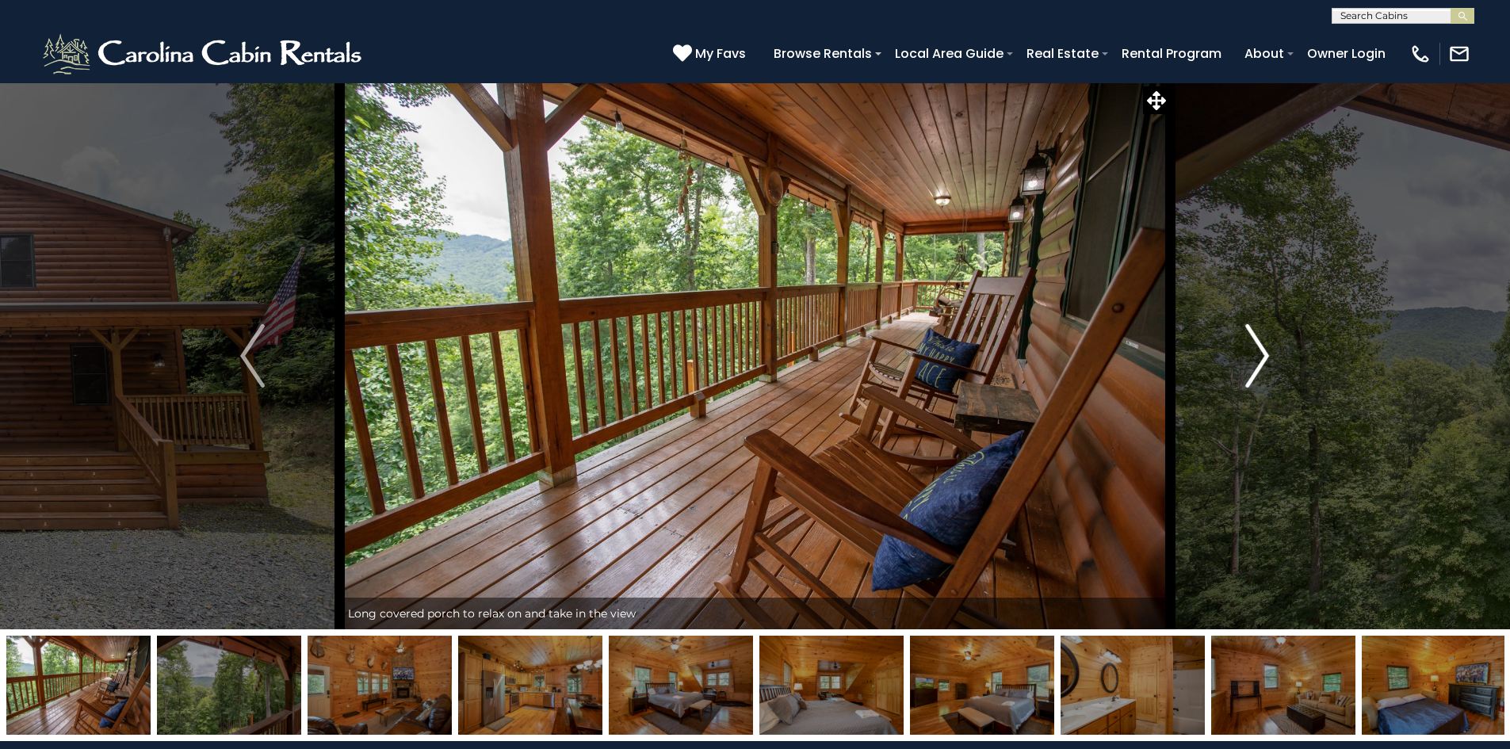
click at [1262, 362] on img "Next" at bounding box center [1257, 355] width 24 height 63
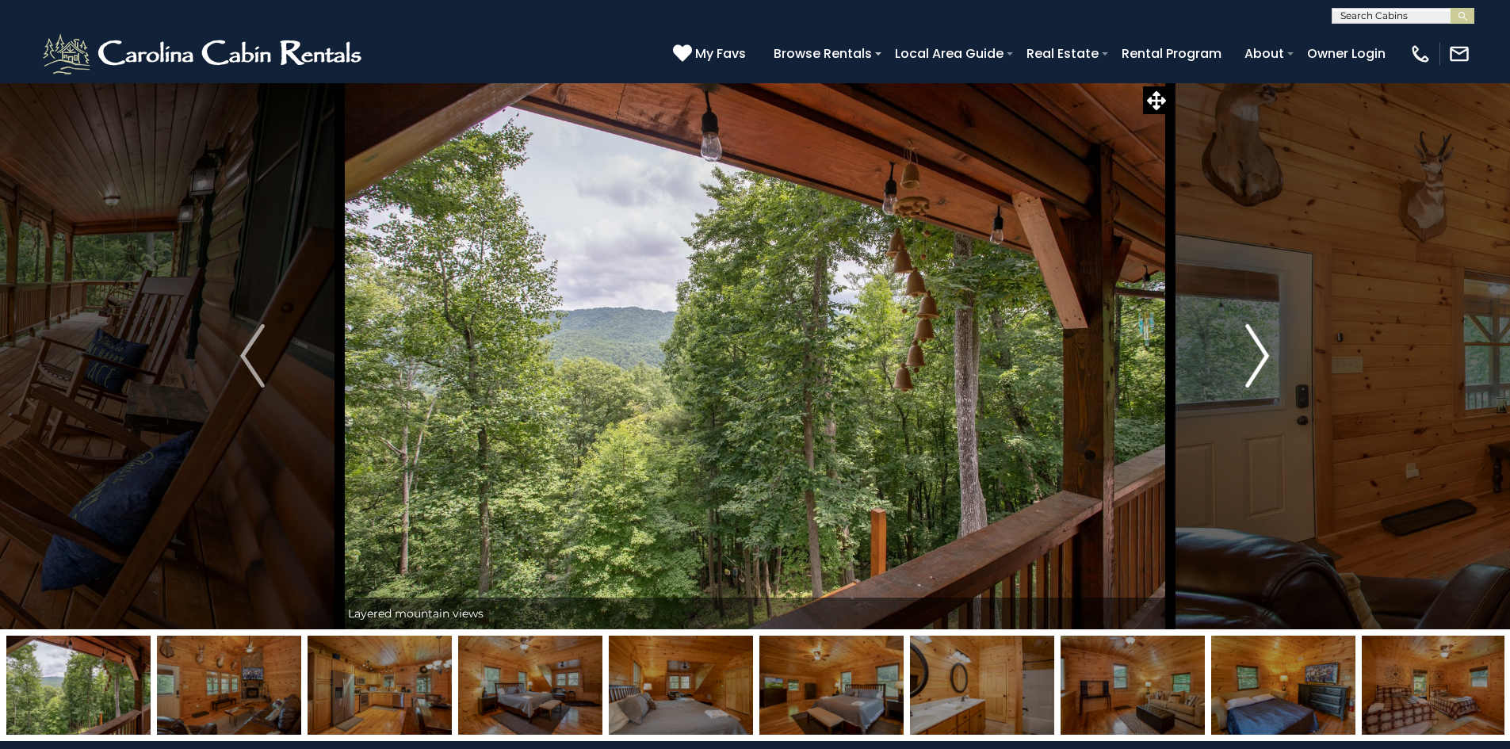
click at [1262, 362] on img "Next" at bounding box center [1257, 355] width 24 height 63
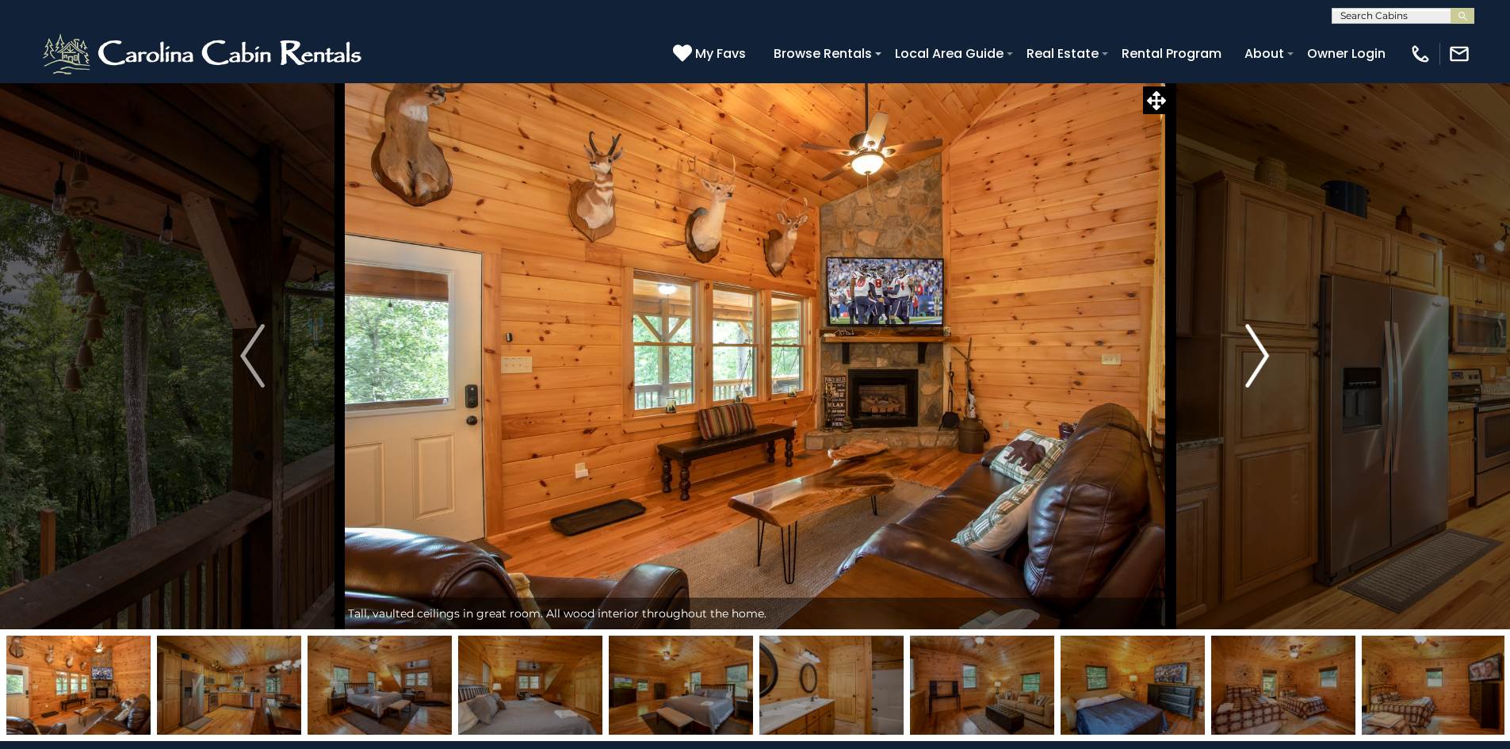
click at [1262, 362] on img "Next" at bounding box center [1257, 355] width 24 height 63
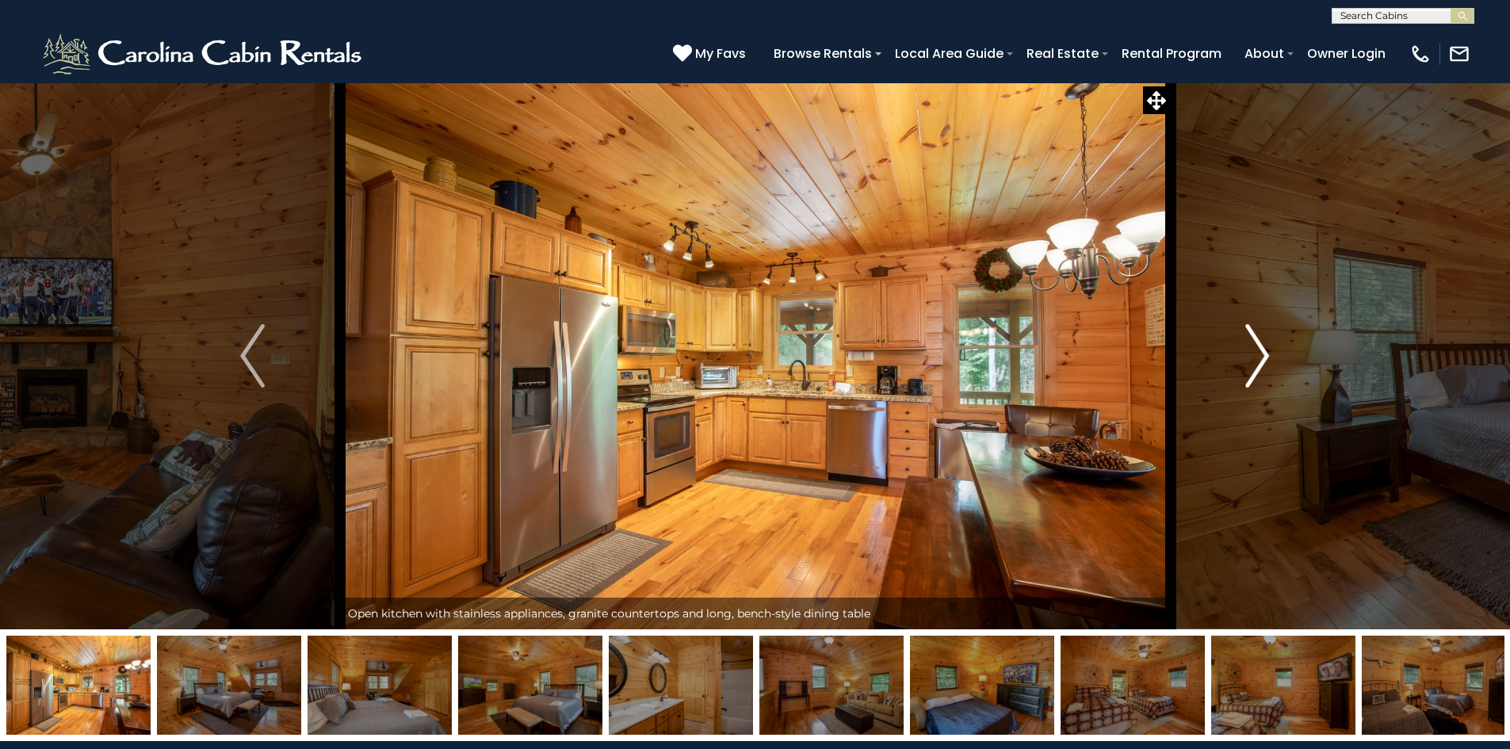
click at [1262, 362] on img "Next" at bounding box center [1257, 355] width 24 height 63
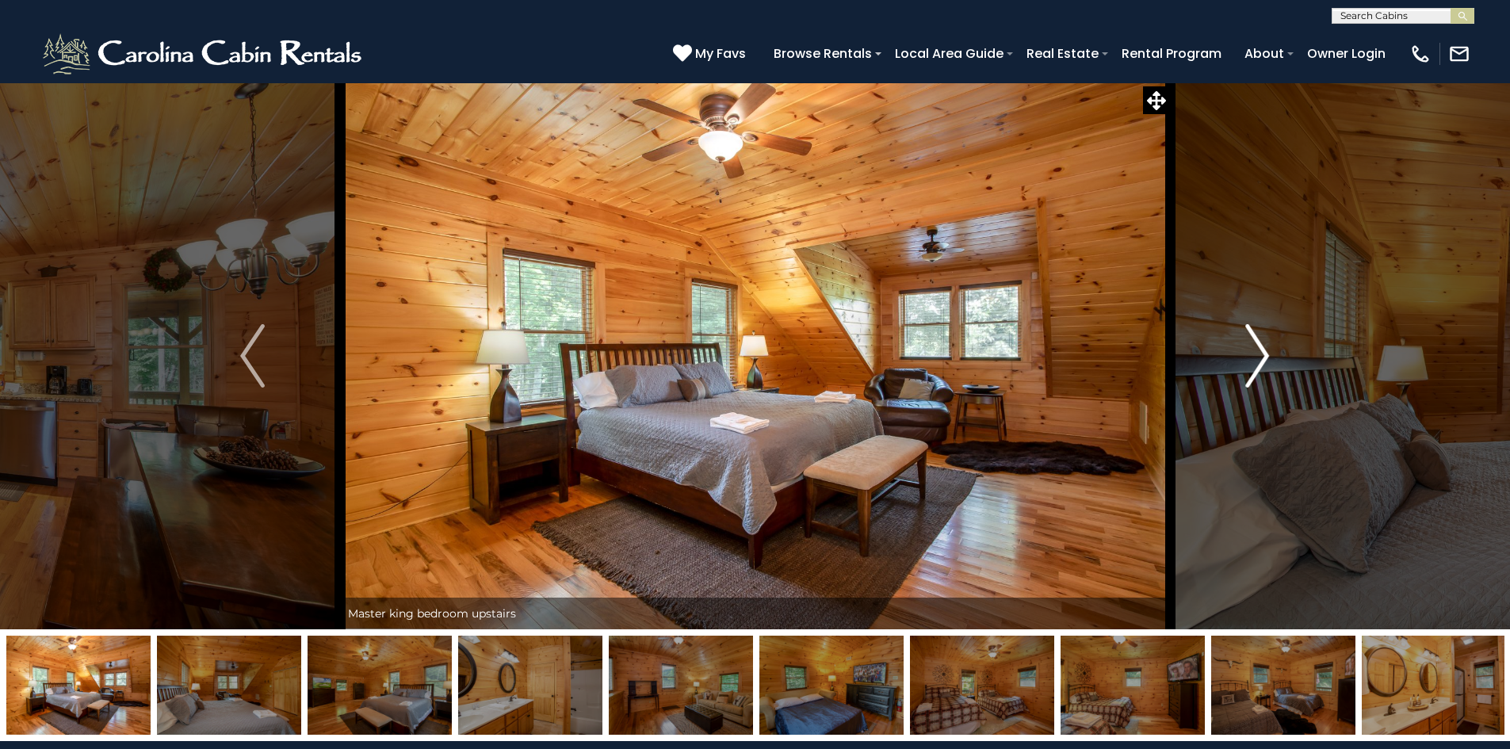
click at [1262, 362] on img "Next" at bounding box center [1257, 355] width 24 height 63
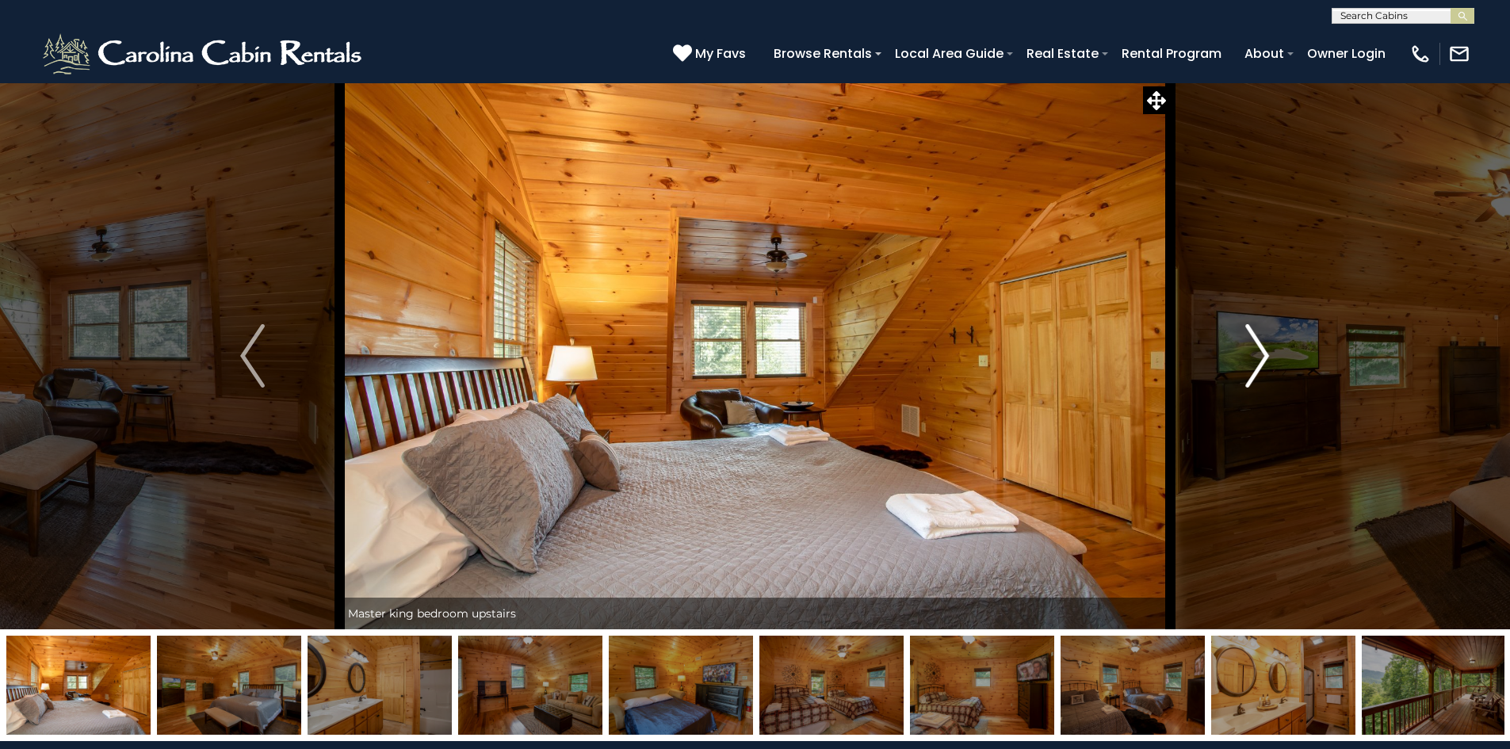
click at [1262, 362] on img "Next" at bounding box center [1257, 355] width 24 height 63
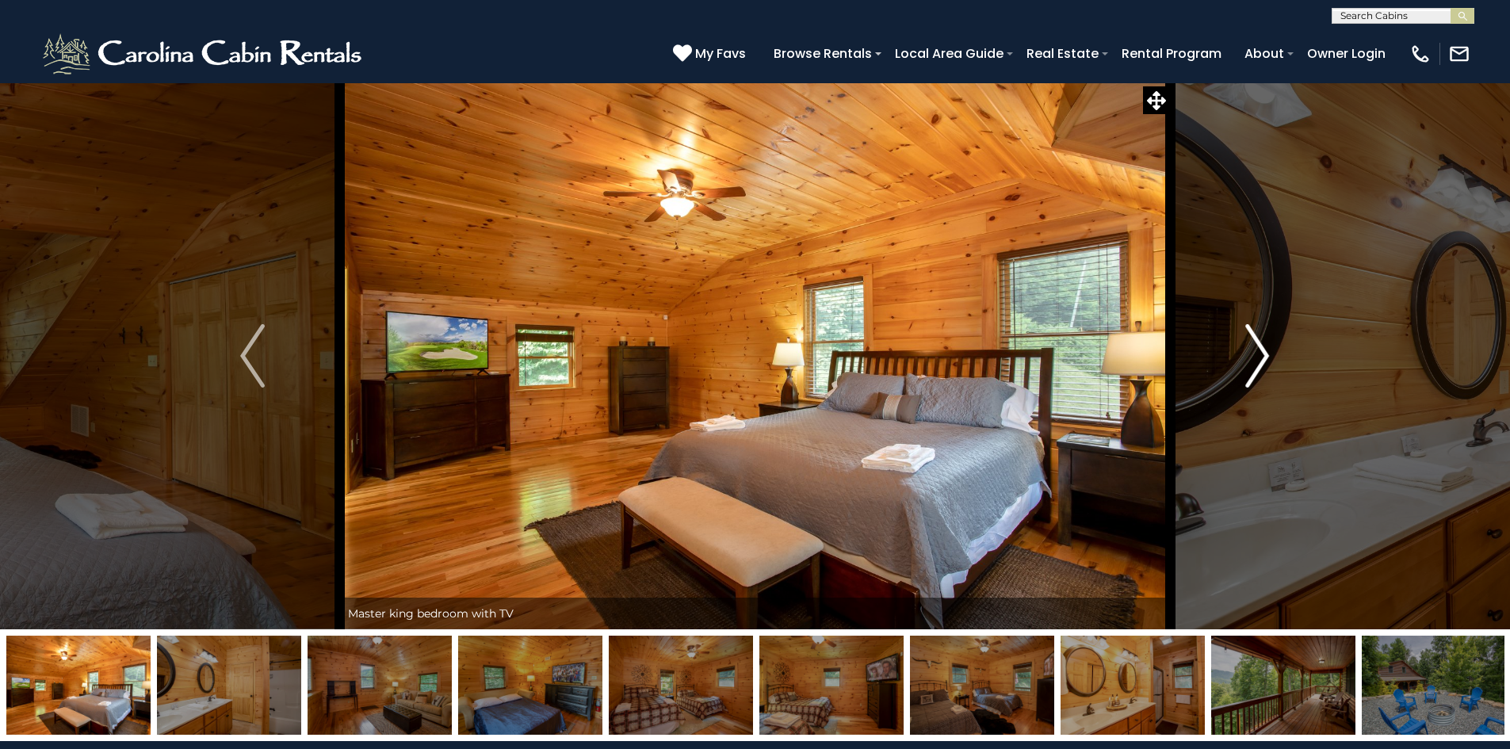
click at [1262, 362] on img "Next" at bounding box center [1257, 355] width 24 height 63
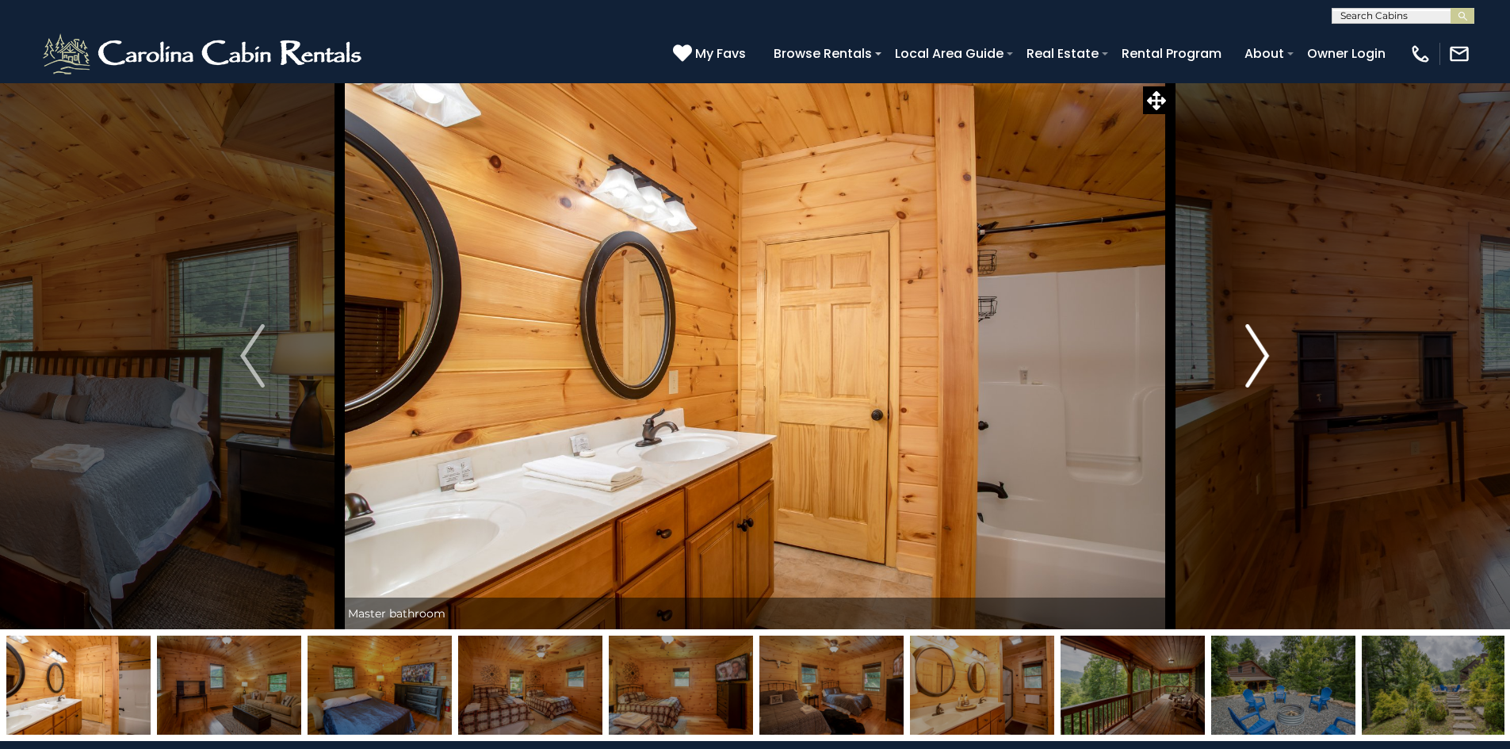
click at [1262, 362] on img "Next" at bounding box center [1257, 355] width 24 height 63
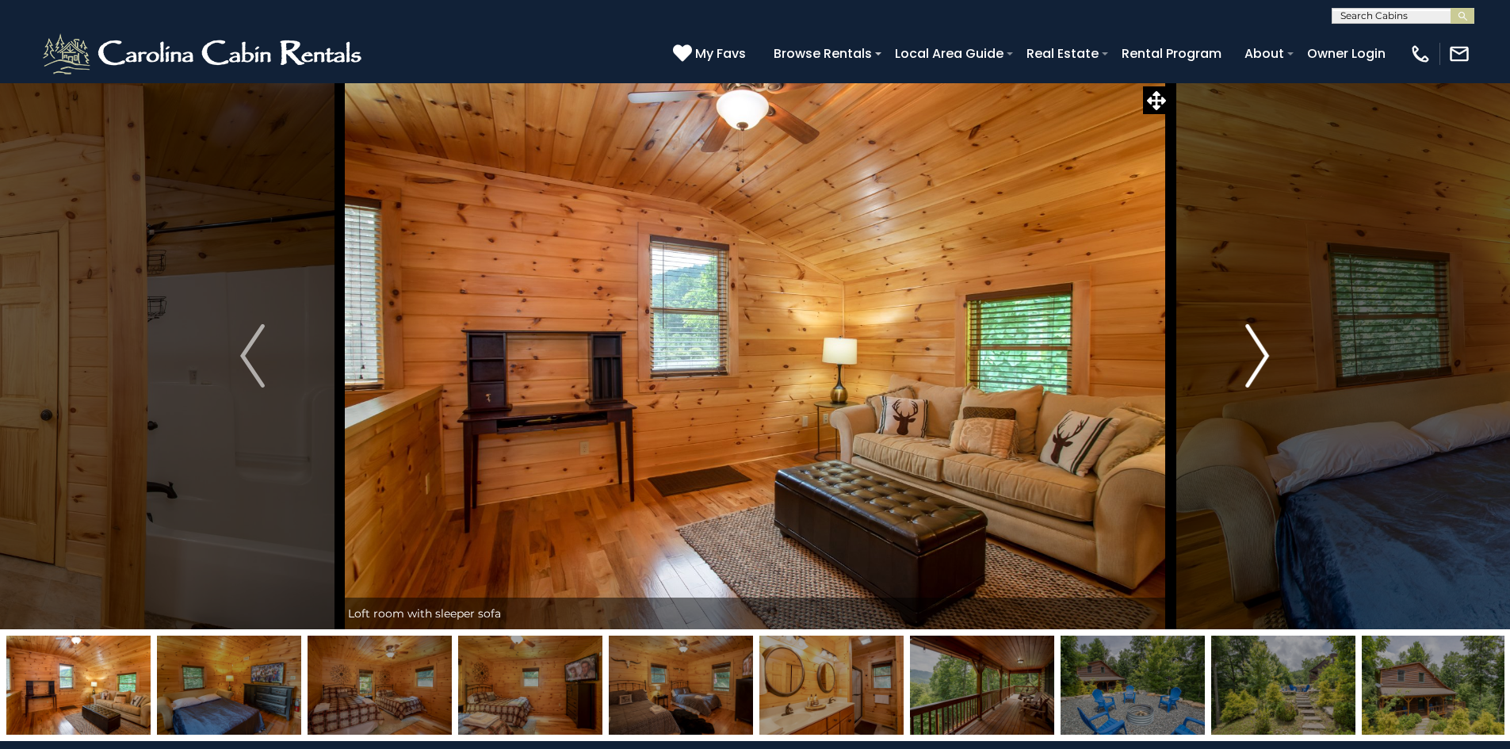
click at [1262, 362] on img "Next" at bounding box center [1257, 355] width 24 height 63
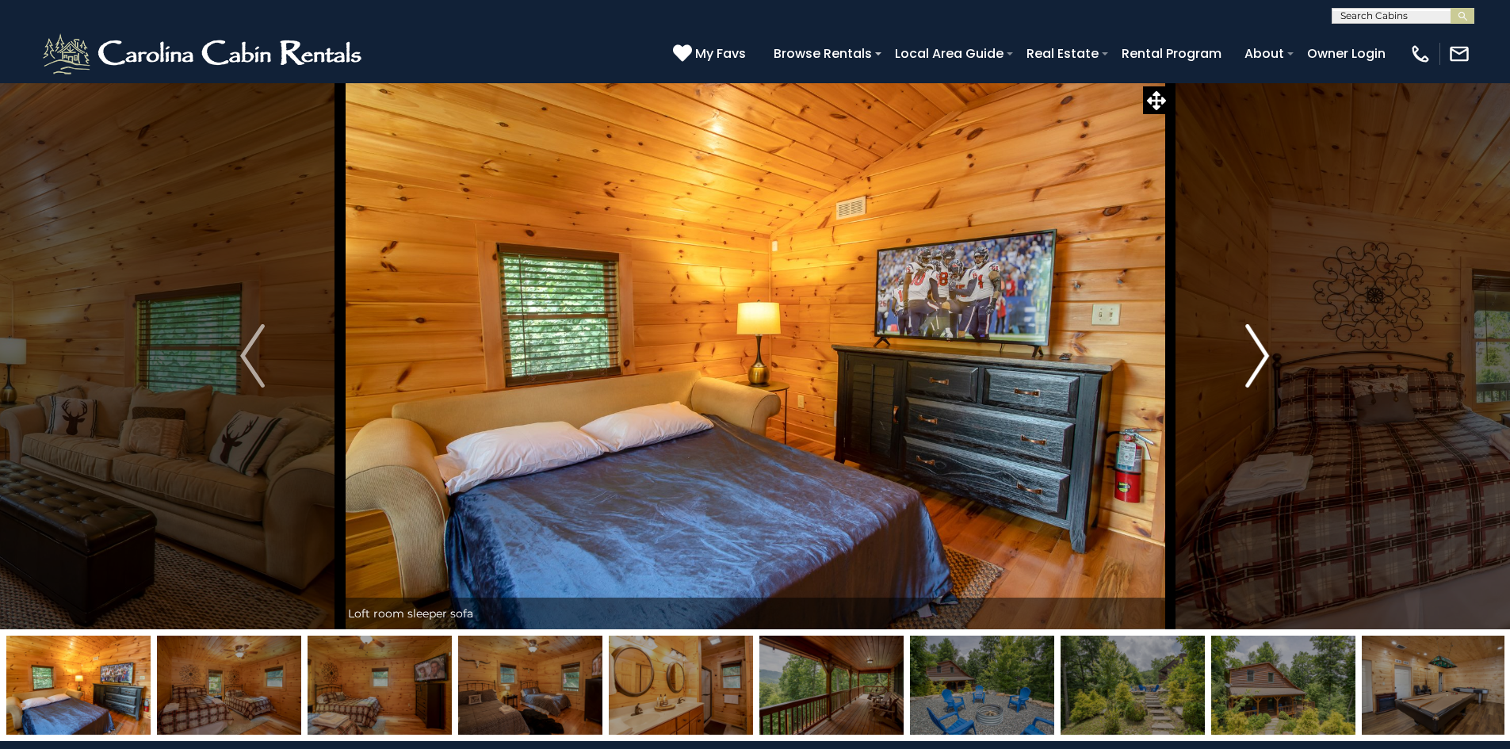
click at [1262, 362] on img "Next" at bounding box center [1257, 355] width 24 height 63
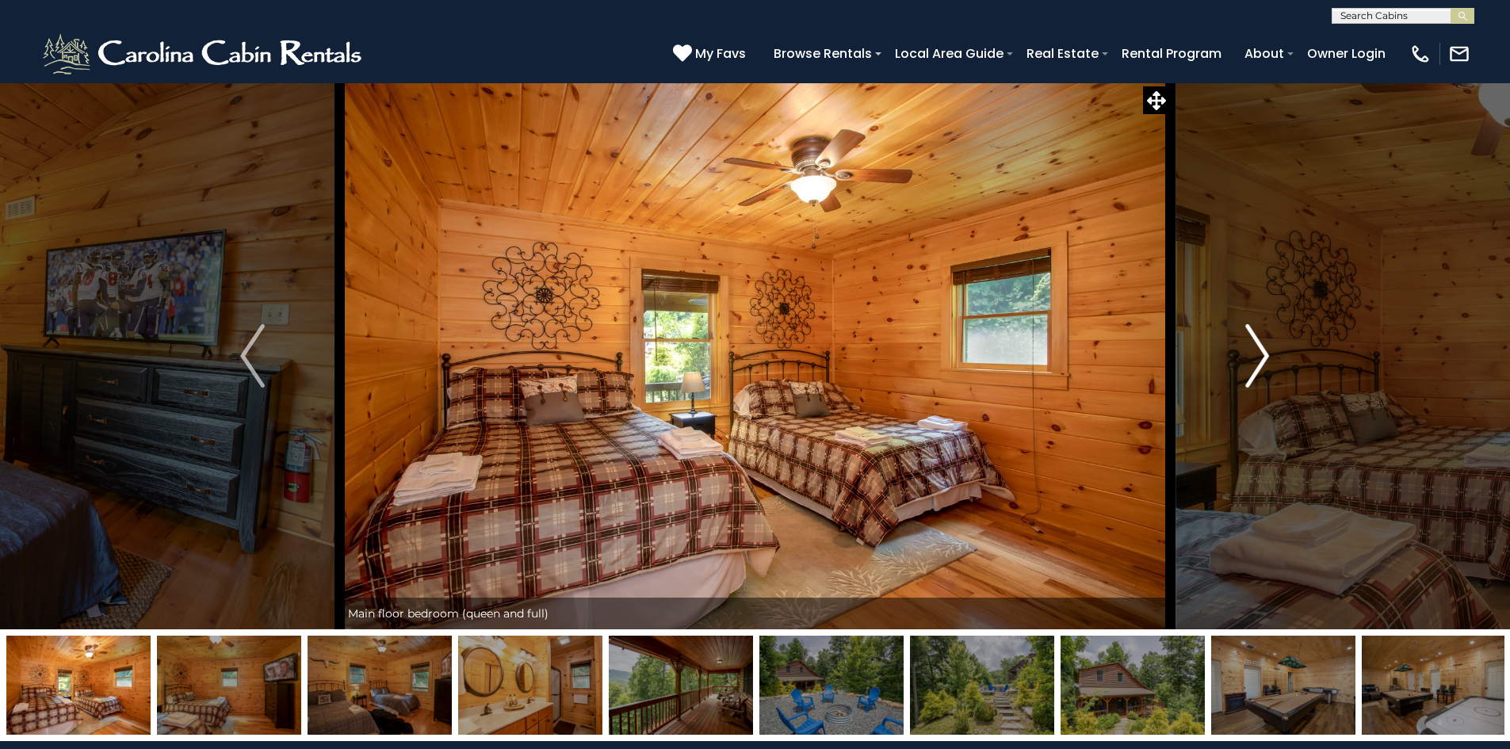
click at [1262, 362] on img "Next" at bounding box center [1257, 355] width 24 height 63
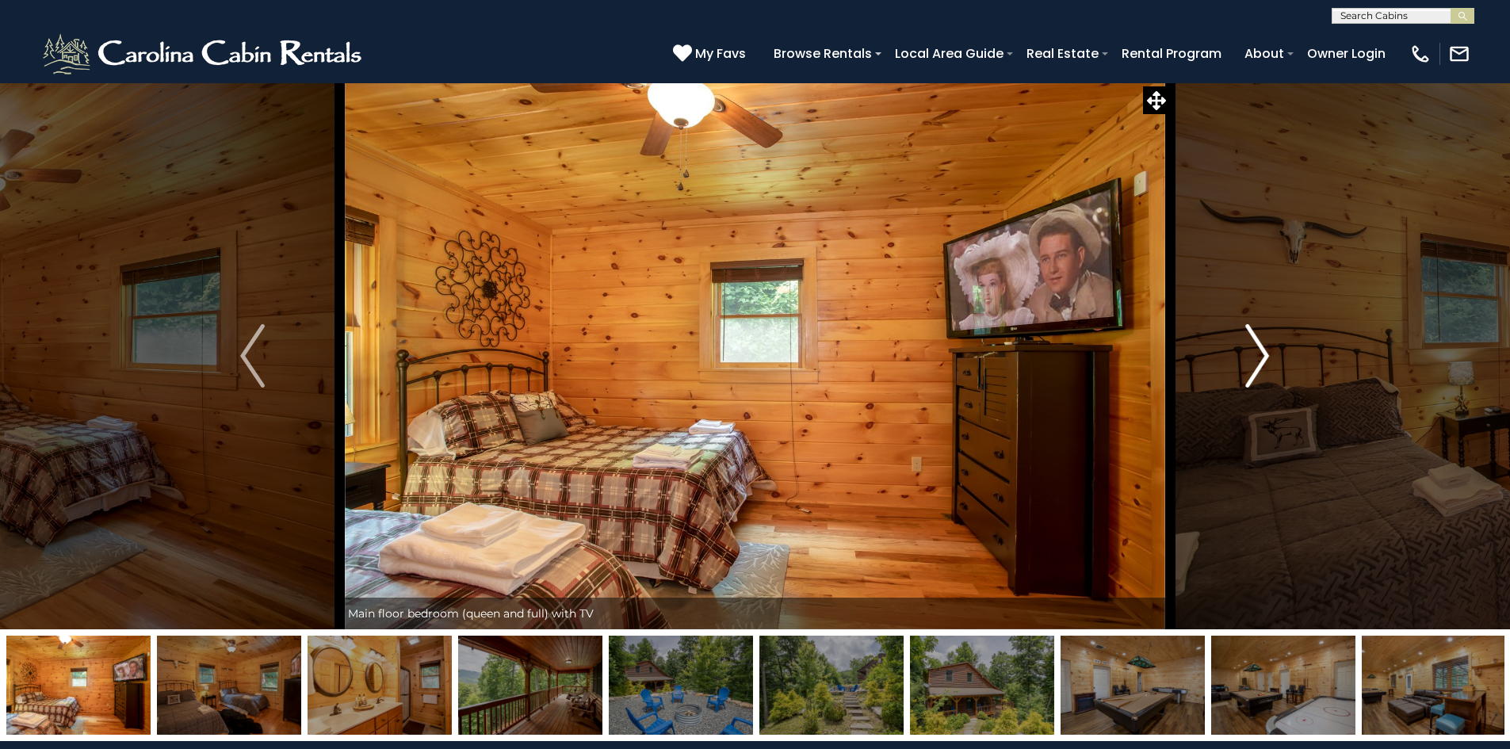
click at [1262, 362] on img "Next" at bounding box center [1257, 355] width 24 height 63
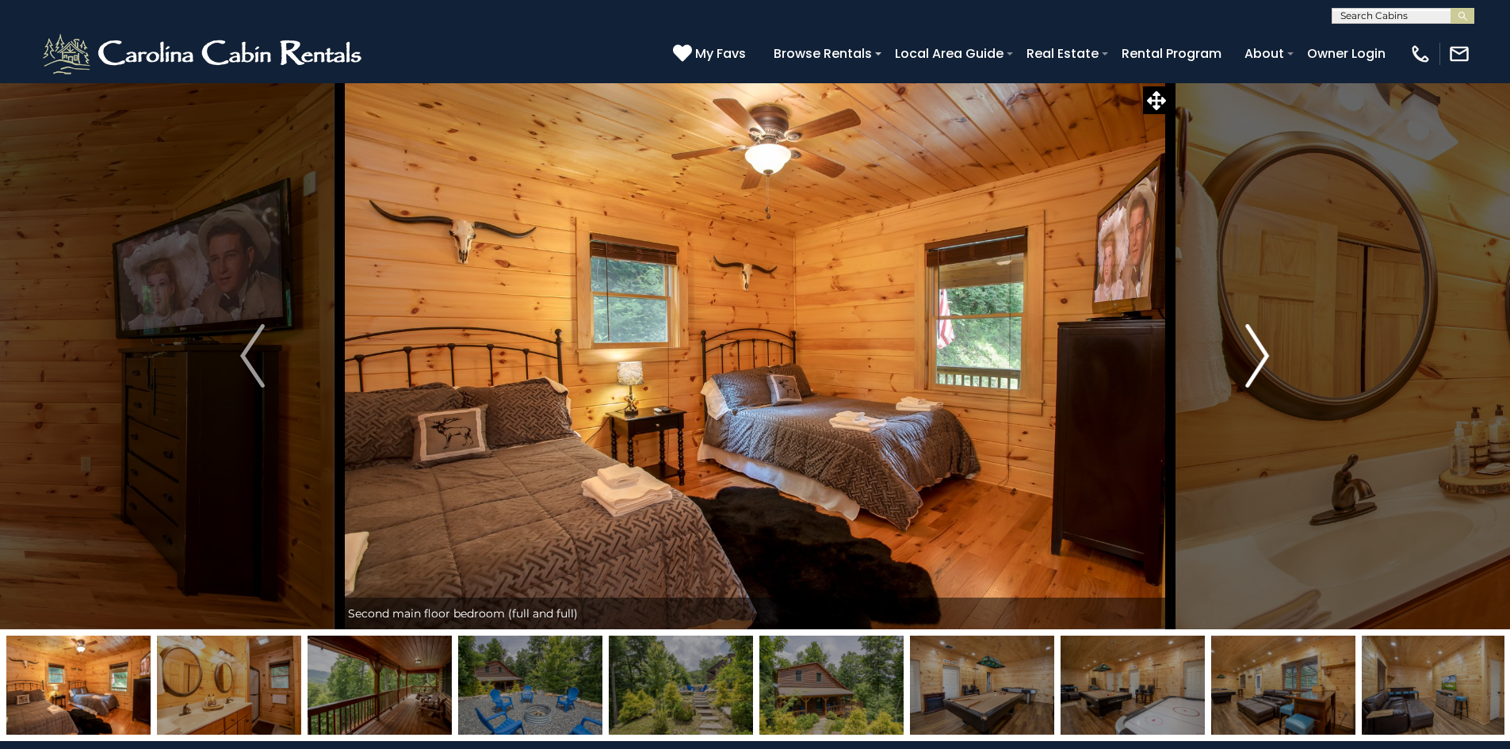
click at [1262, 362] on img "Next" at bounding box center [1257, 355] width 24 height 63
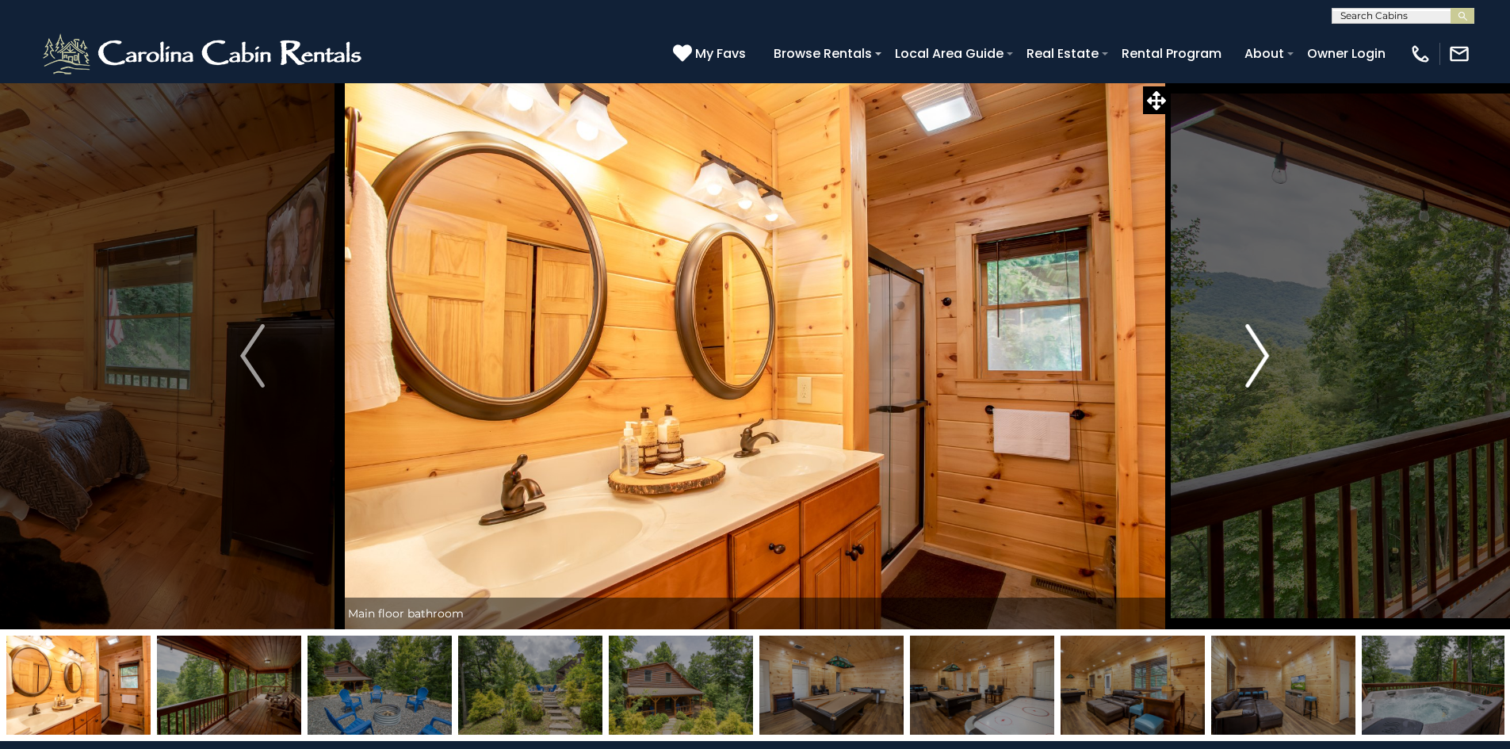
click at [1262, 363] on img "Next" at bounding box center [1257, 355] width 24 height 63
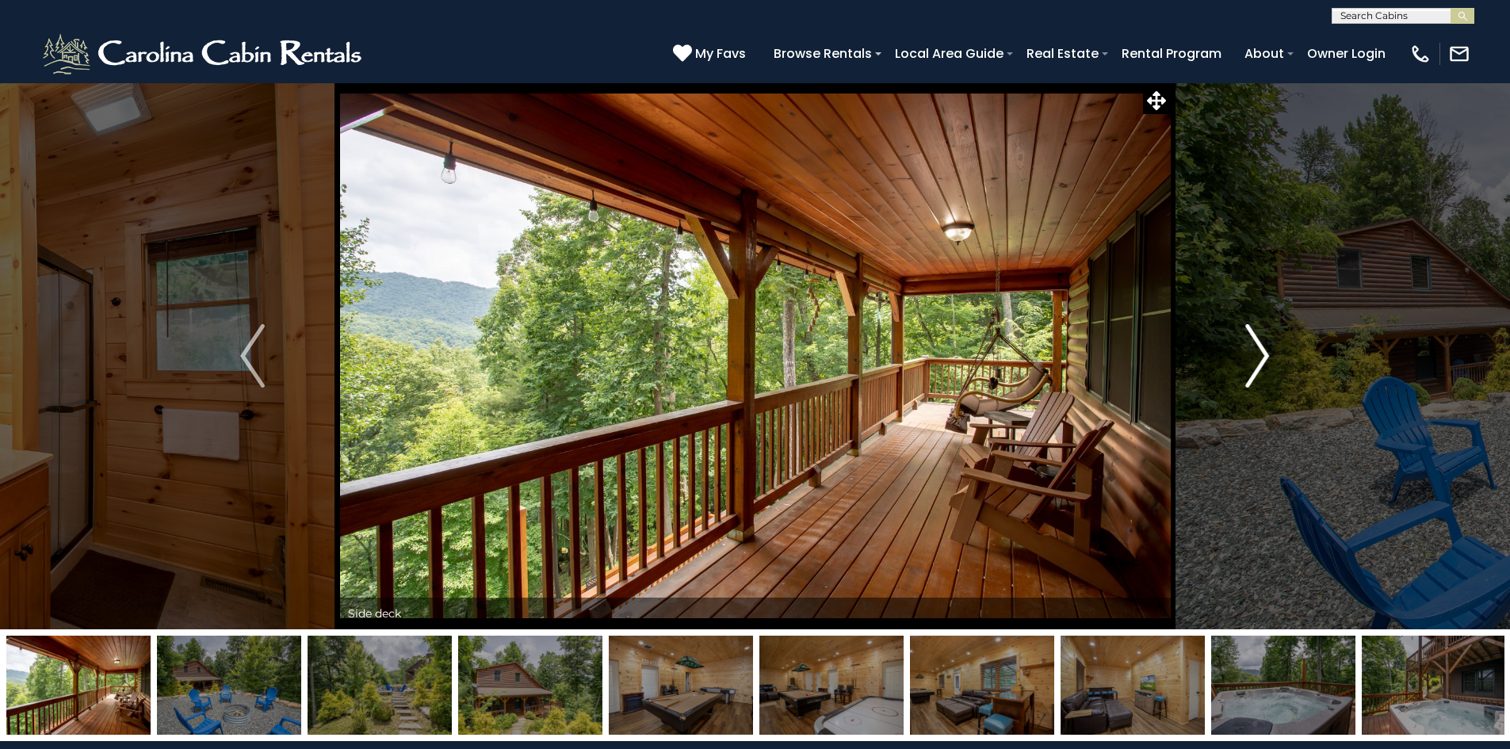
click at [1262, 363] on img "Next" at bounding box center [1257, 355] width 24 height 63
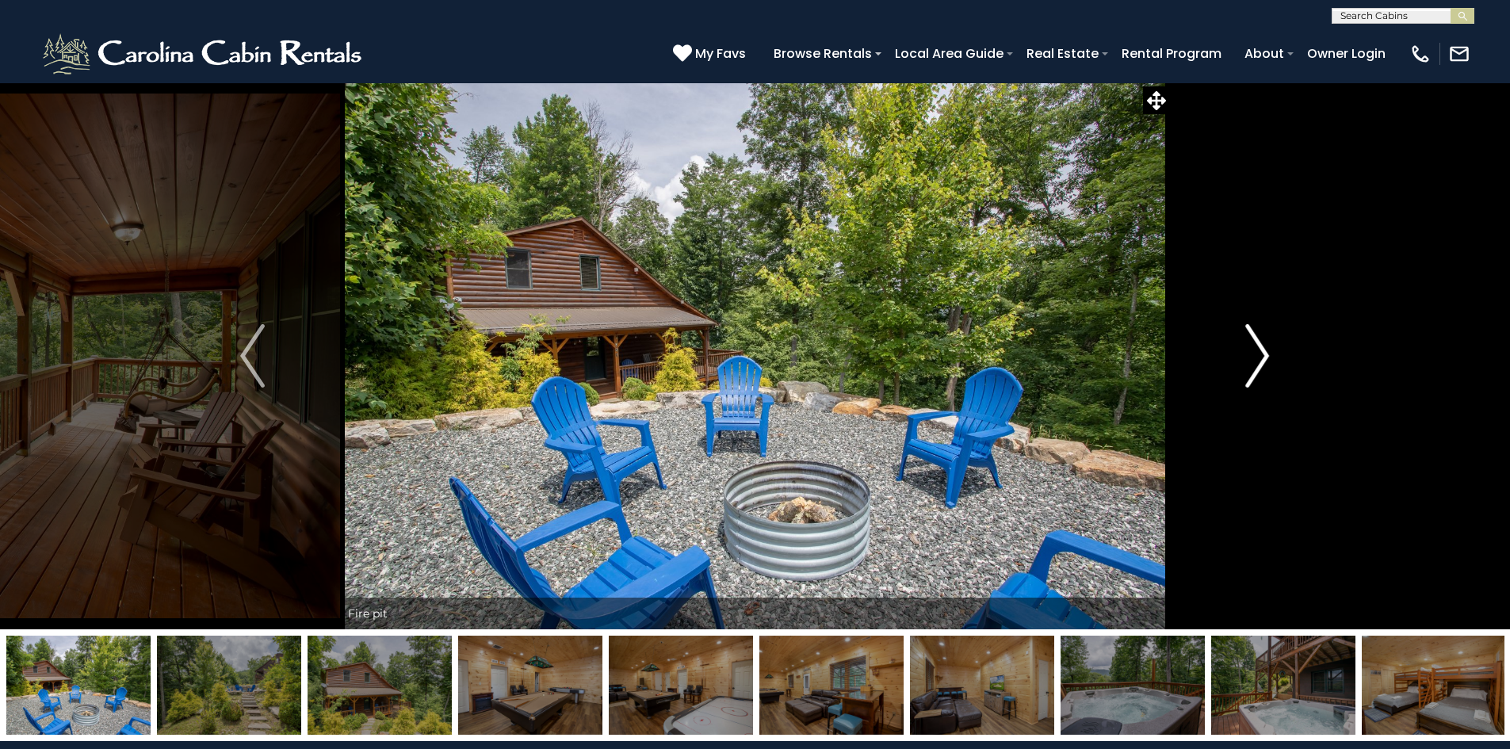
click at [1262, 363] on img "Next" at bounding box center [1257, 355] width 24 height 63
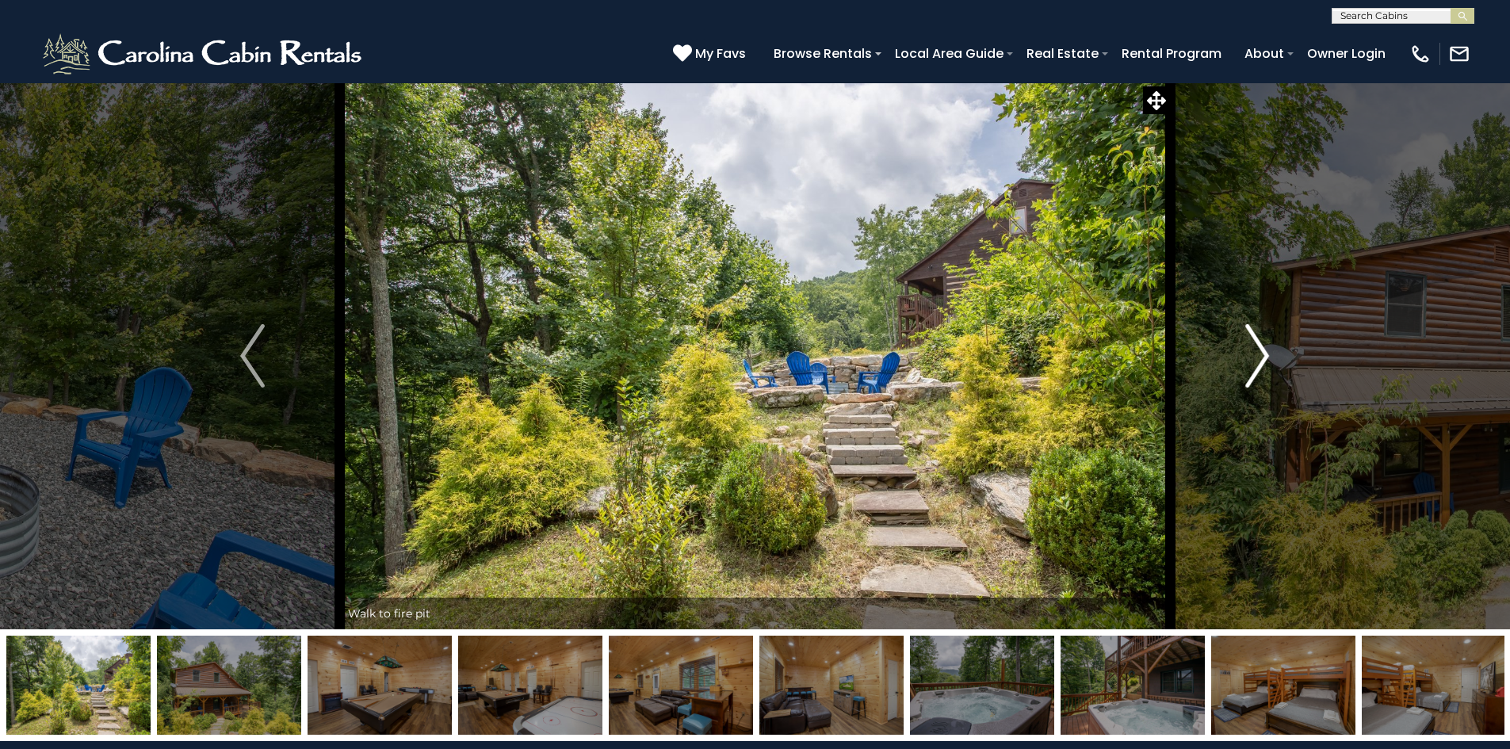
click at [1262, 363] on img "Next" at bounding box center [1257, 355] width 24 height 63
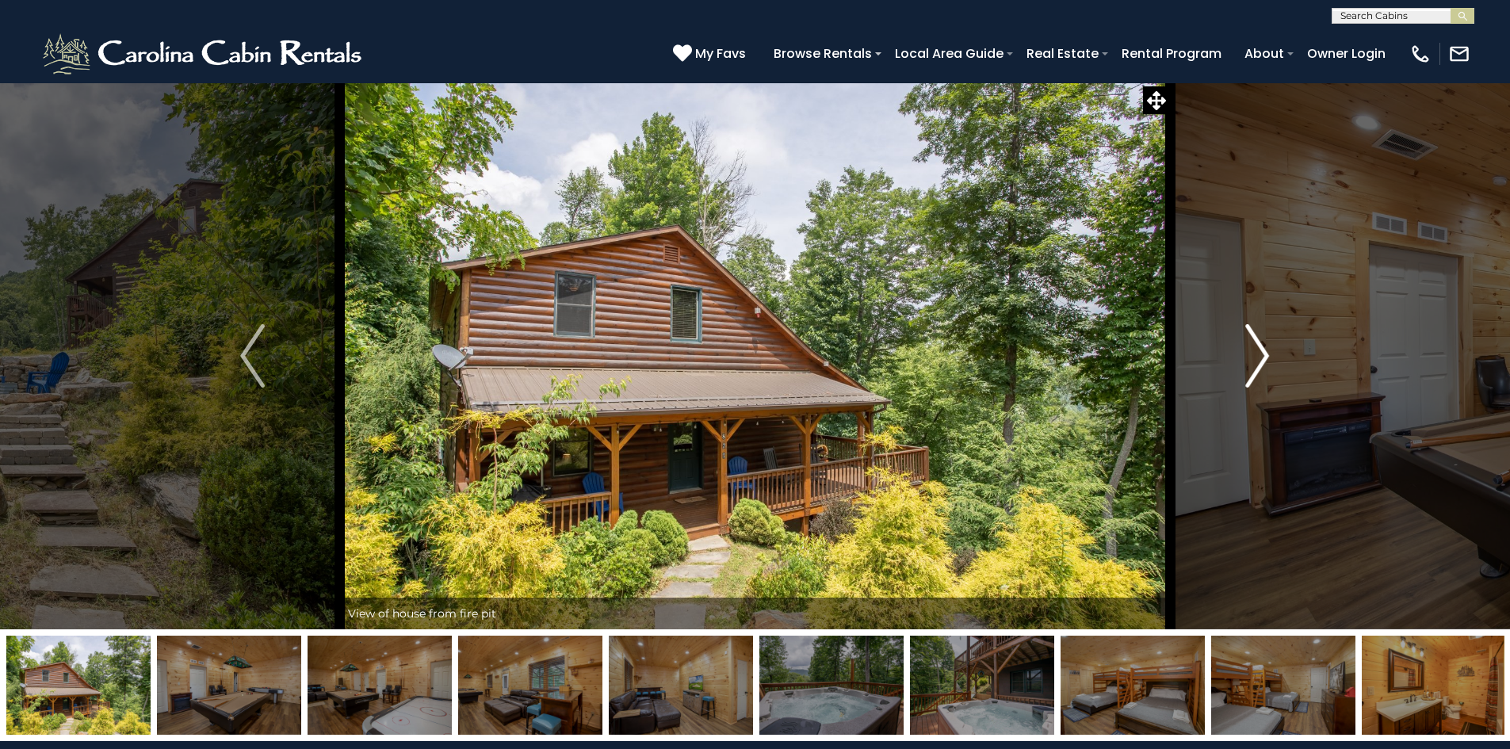
click at [1262, 363] on img "Next" at bounding box center [1257, 355] width 24 height 63
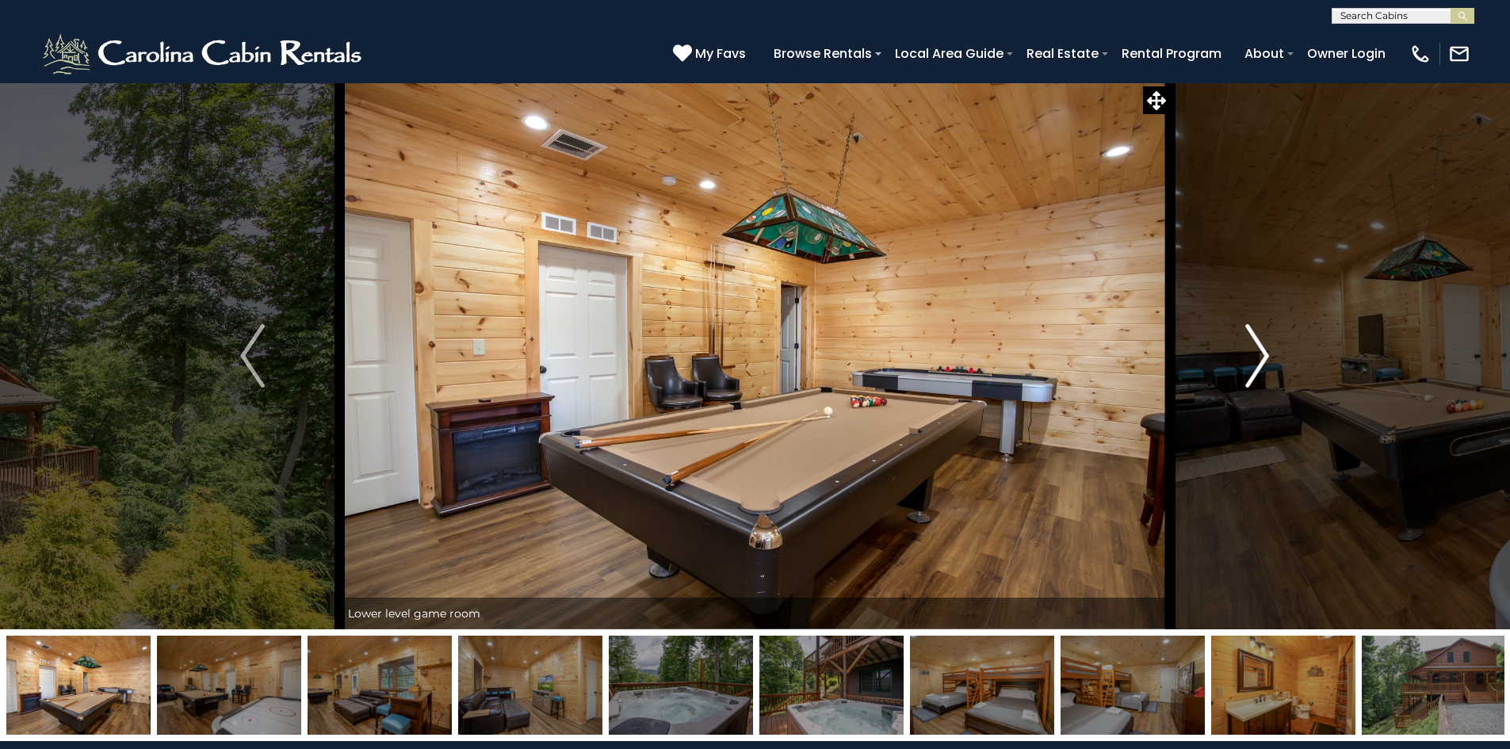
click at [1262, 364] on img "Next" at bounding box center [1257, 355] width 24 height 63
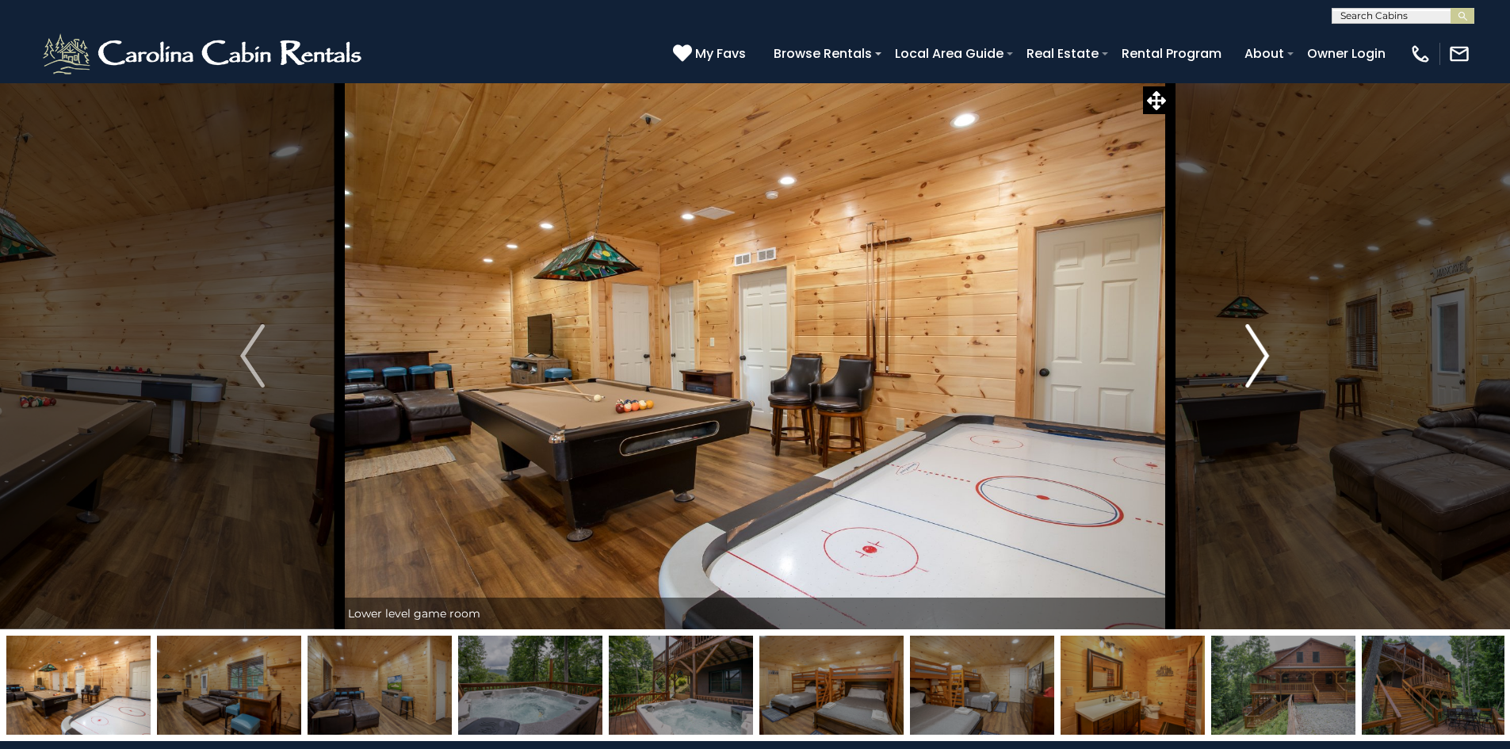
click at [1261, 365] on img "Next" at bounding box center [1257, 355] width 24 height 63
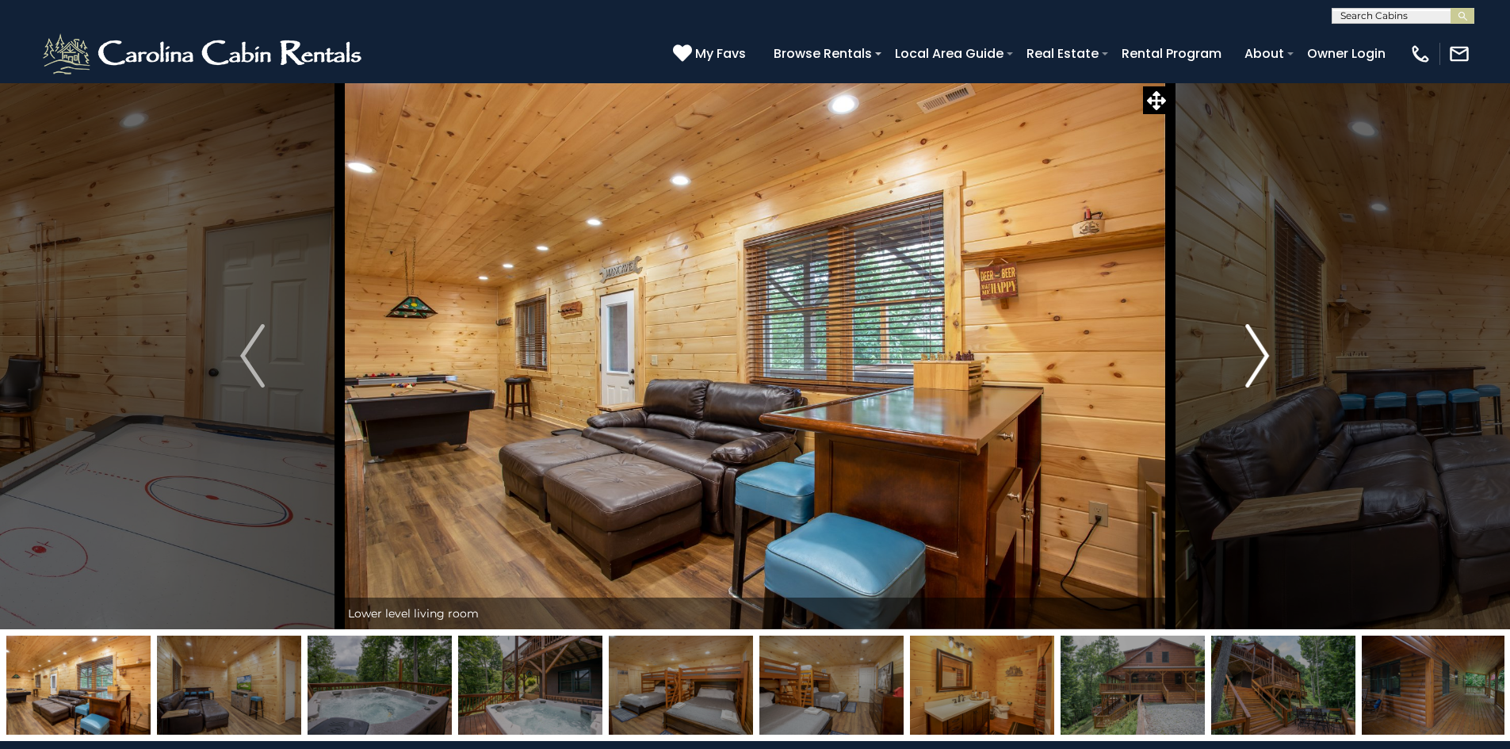
click at [1261, 365] on img "Next" at bounding box center [1257, 355] width 24 height 63
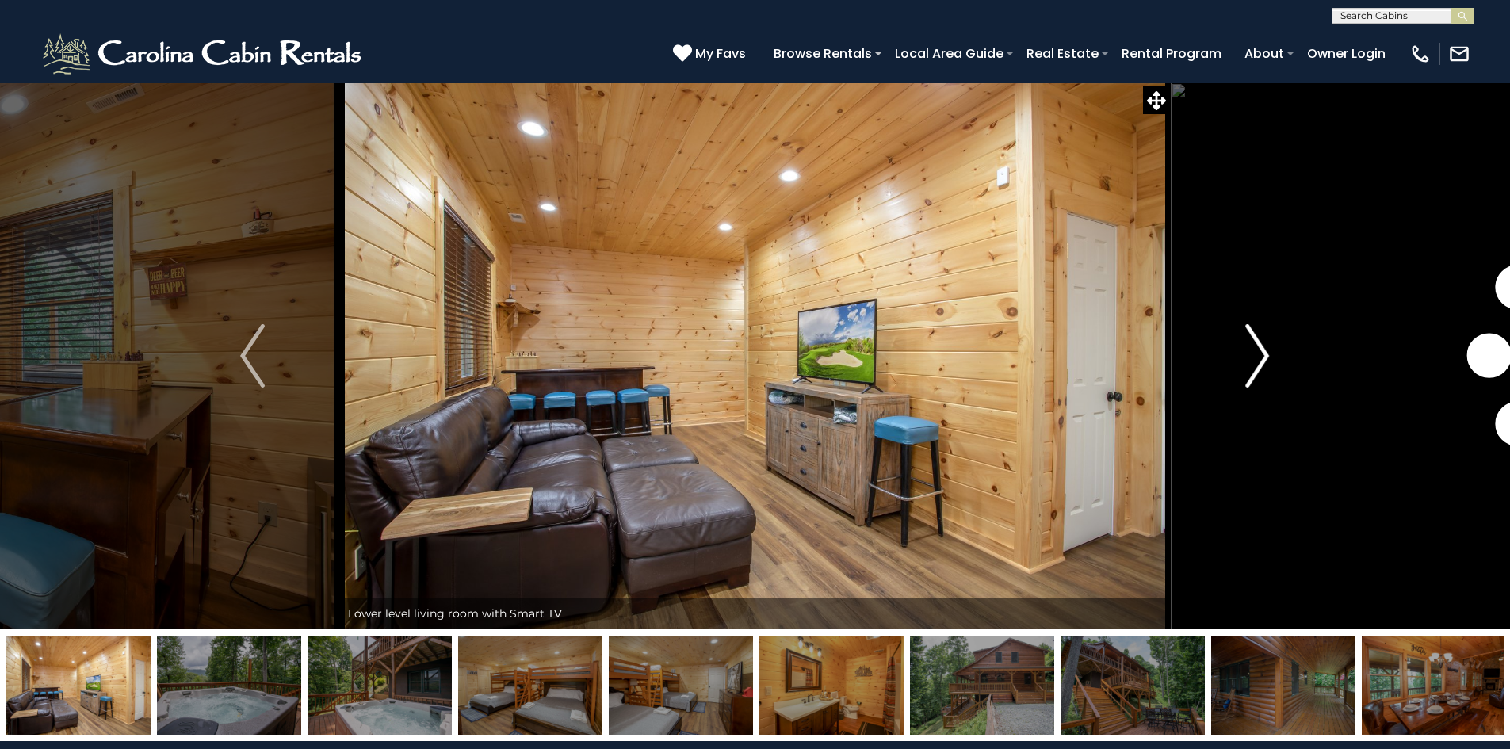
click at [1261, 365] on img "Next" at bounding box center [1257, 355] width 24 height 63
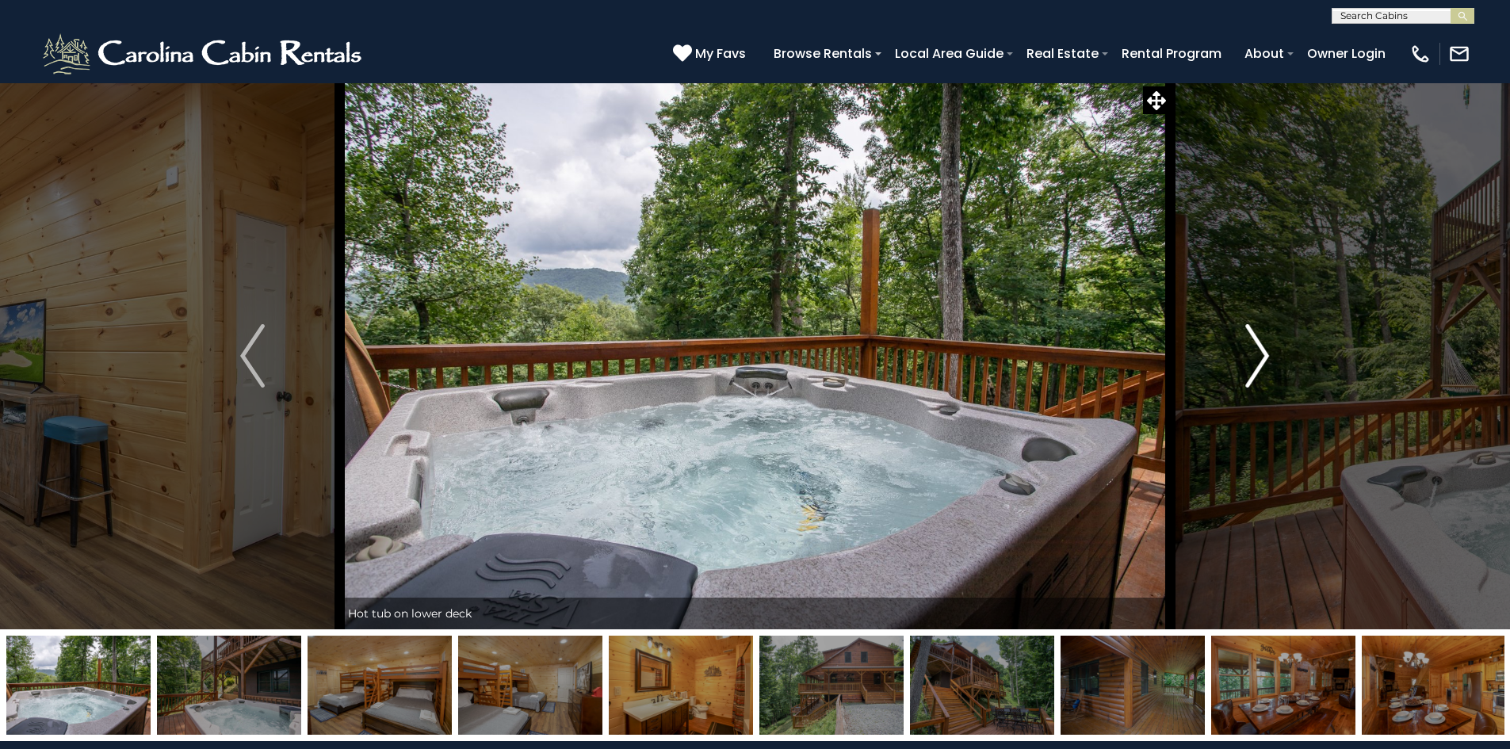
click at [1261, 365] on img "Next" at bounding box center [1257, 355] width 24 height 63
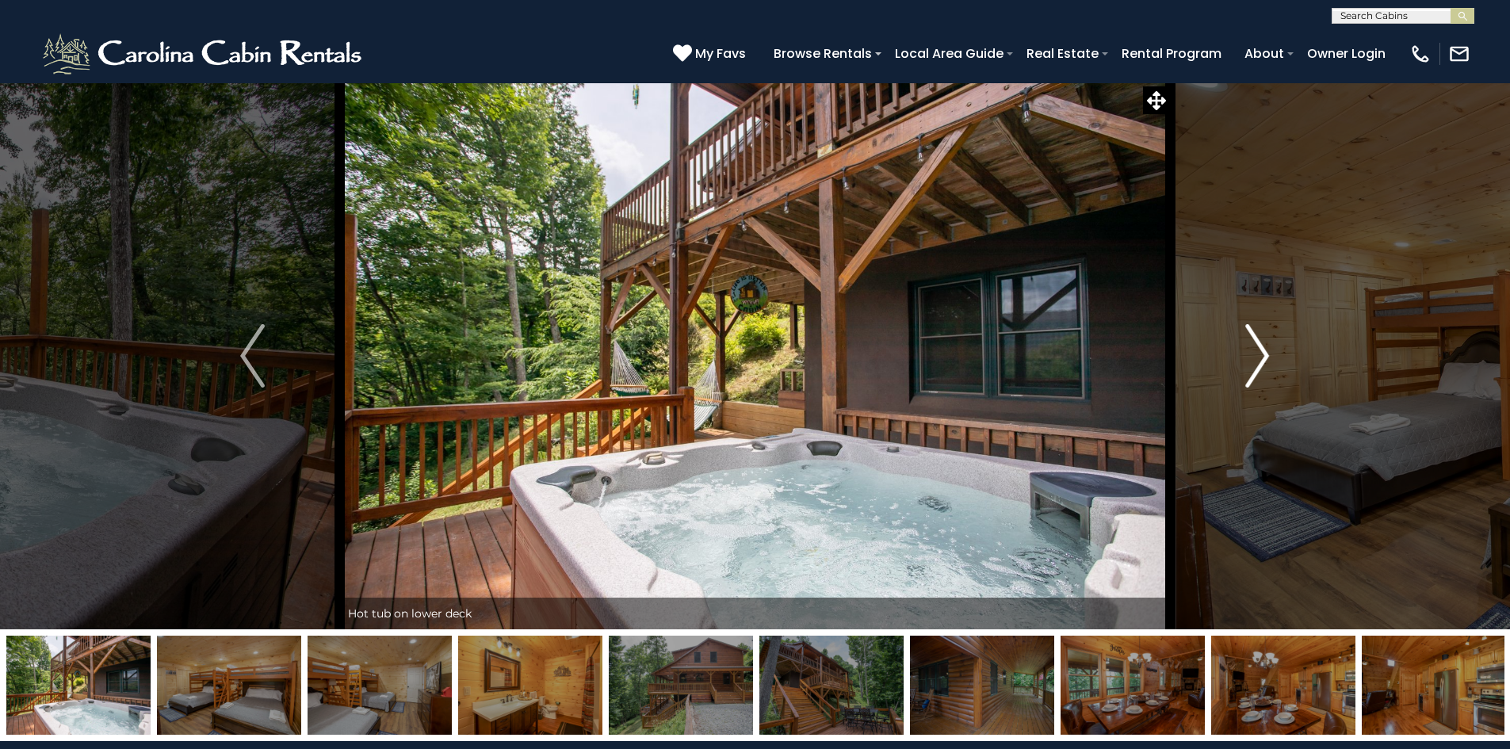
click at [1261, 365] on img "Next" at bounding box center [1257, 355] width 24 height 63
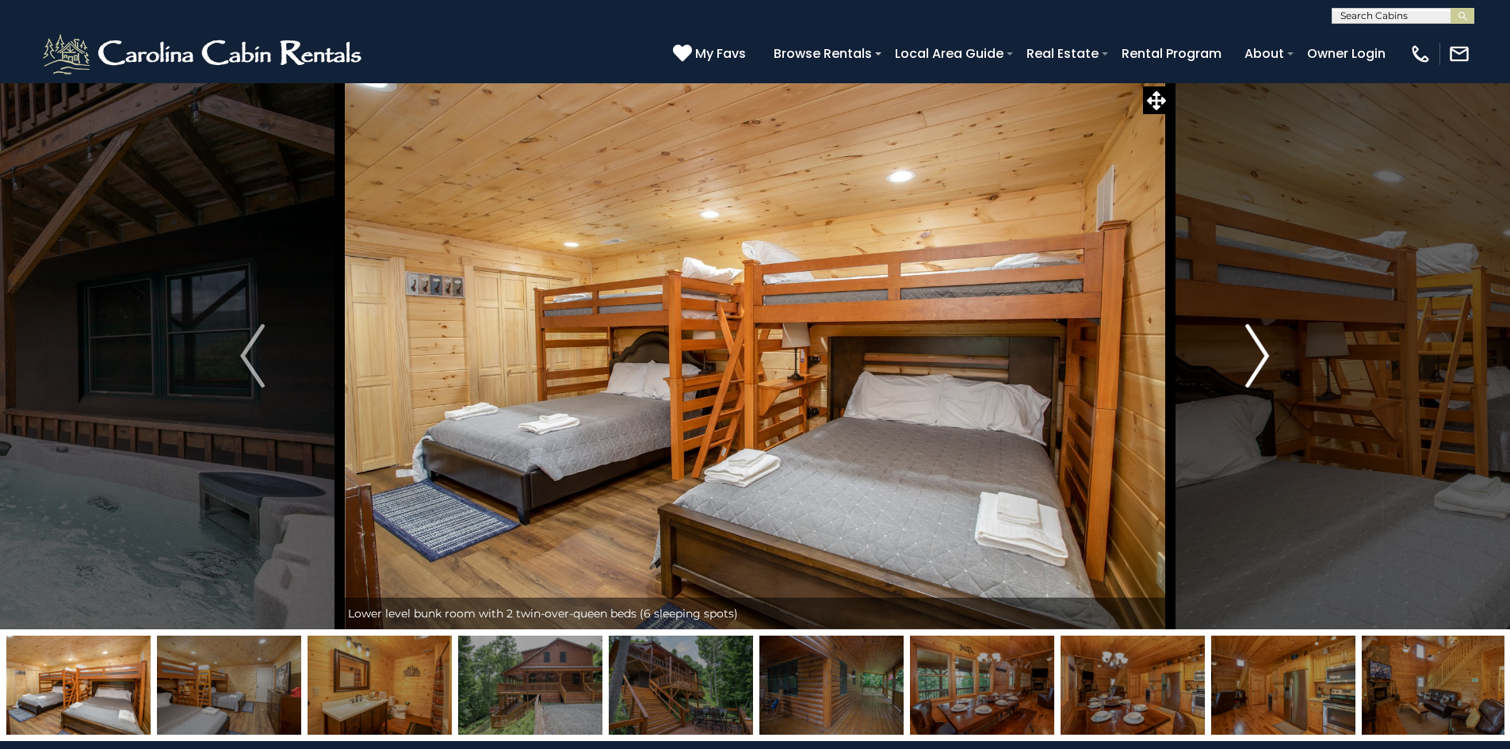
click at [1261, 365] on img "Next" at bounding box center [1257, 355] width 24 height 63
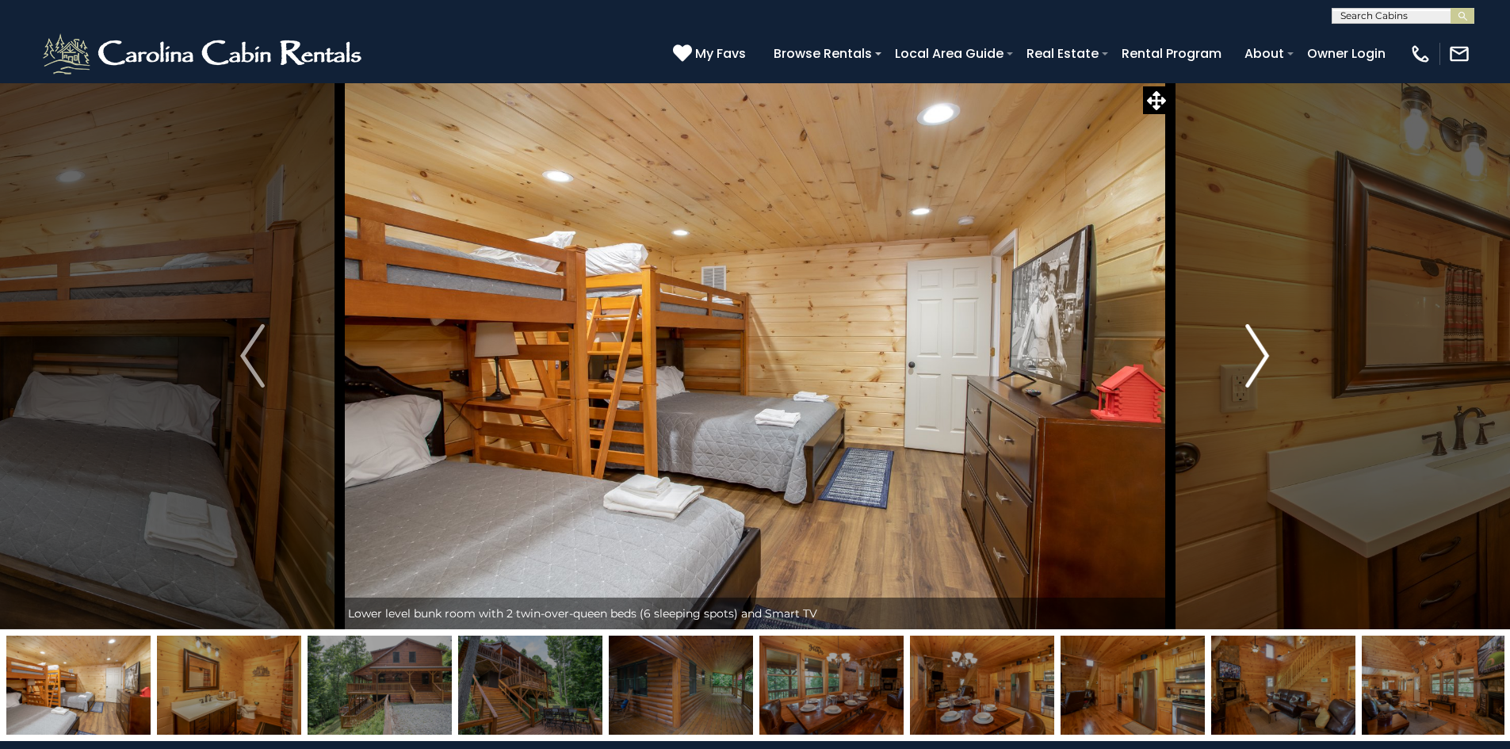
click at [1261, 365] on img "Next" at bounding box center [1257, 355] width 24 height 63
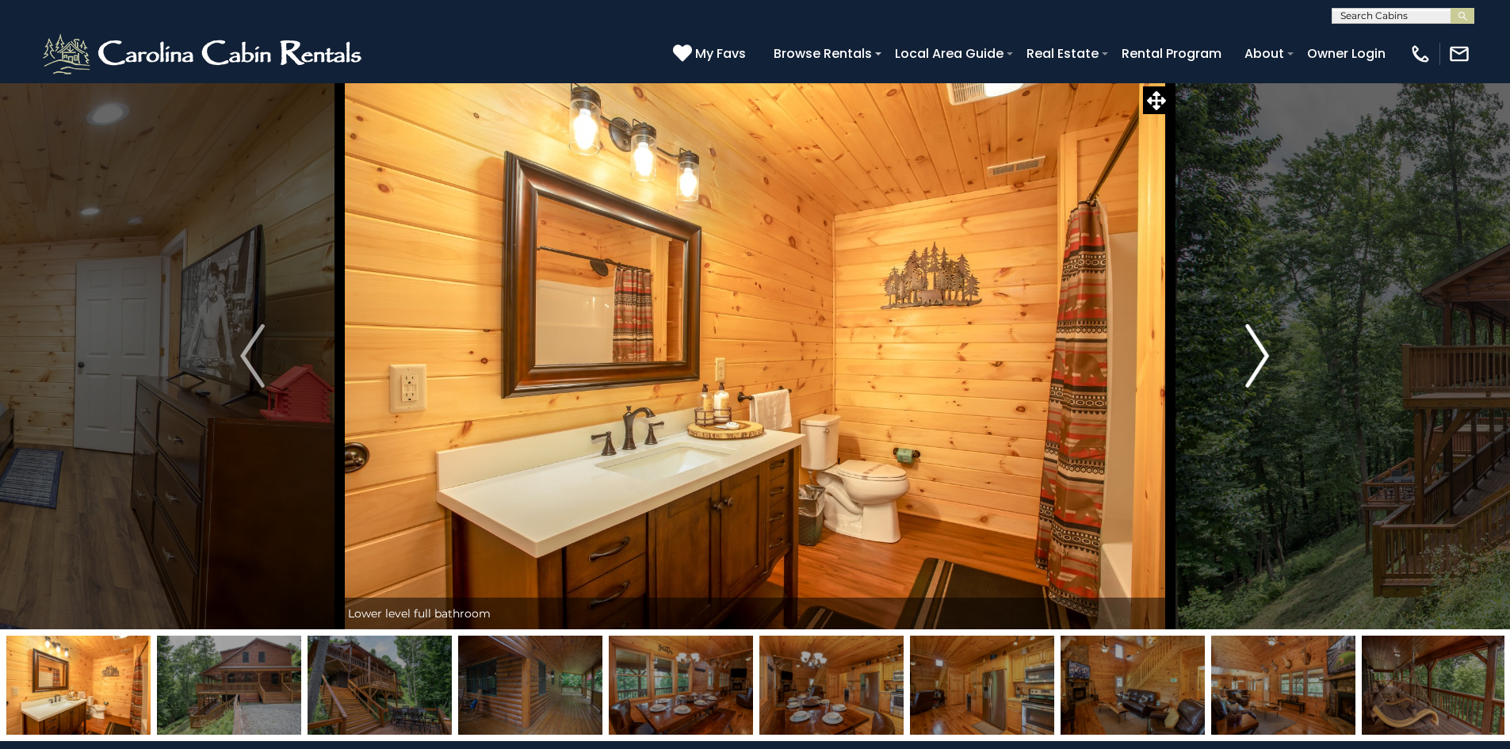
click at [1261, 365] on img "Next" at bounding box center [1257, 355] width 24 height 63
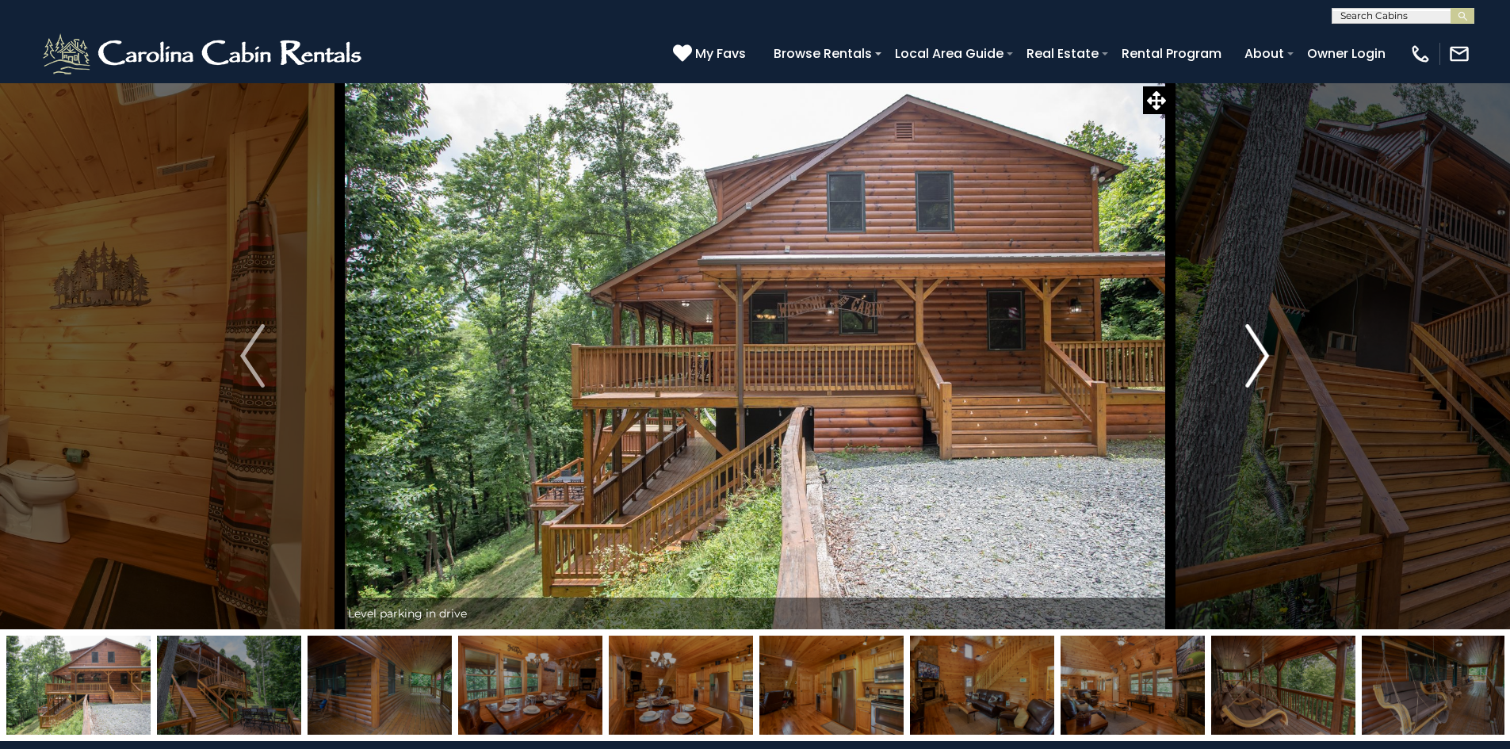
click at [1261, 365] on img "Next" at bounding box center [1257, 355] width 24 height 63
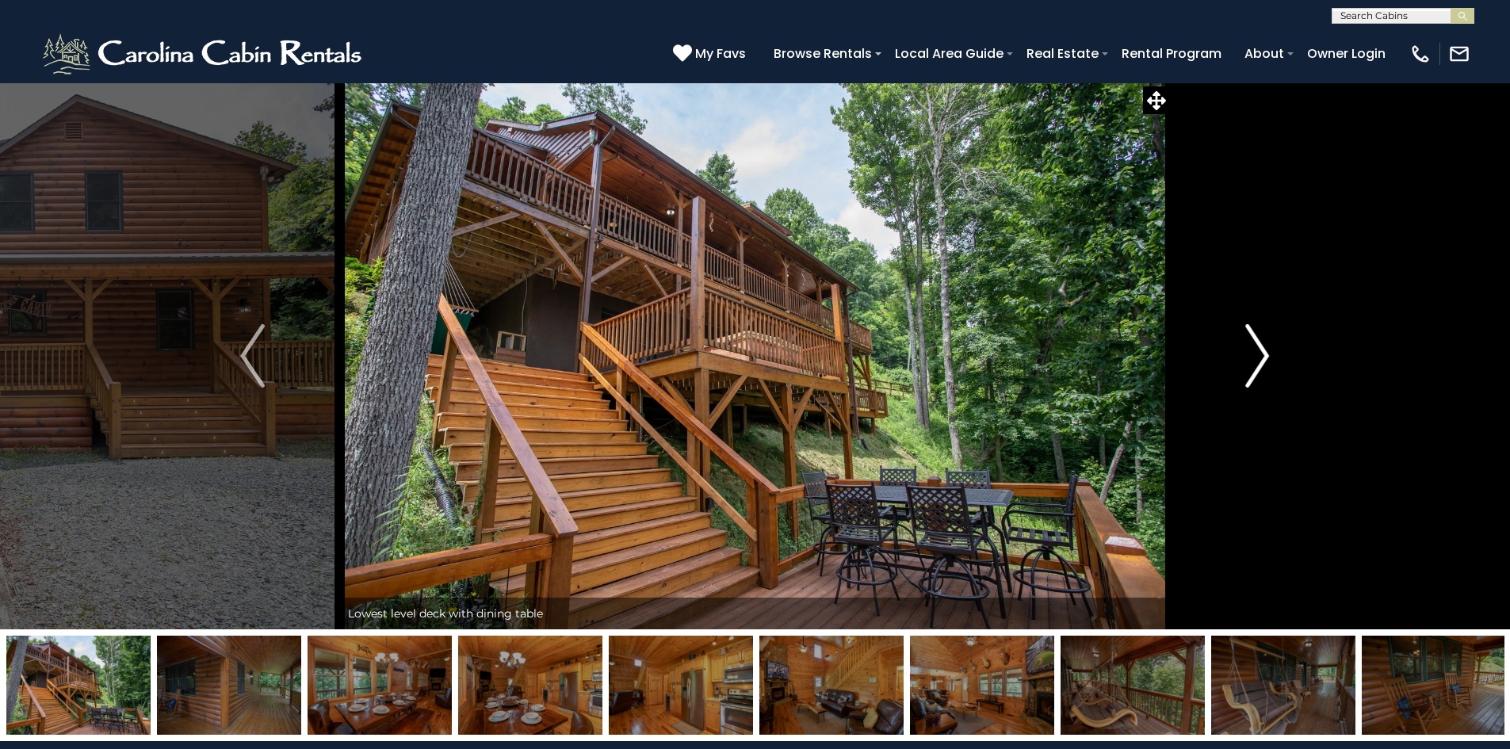
click at [1261, 365] on img "Next" at bounding box center [1257, 355] width 24 height 63
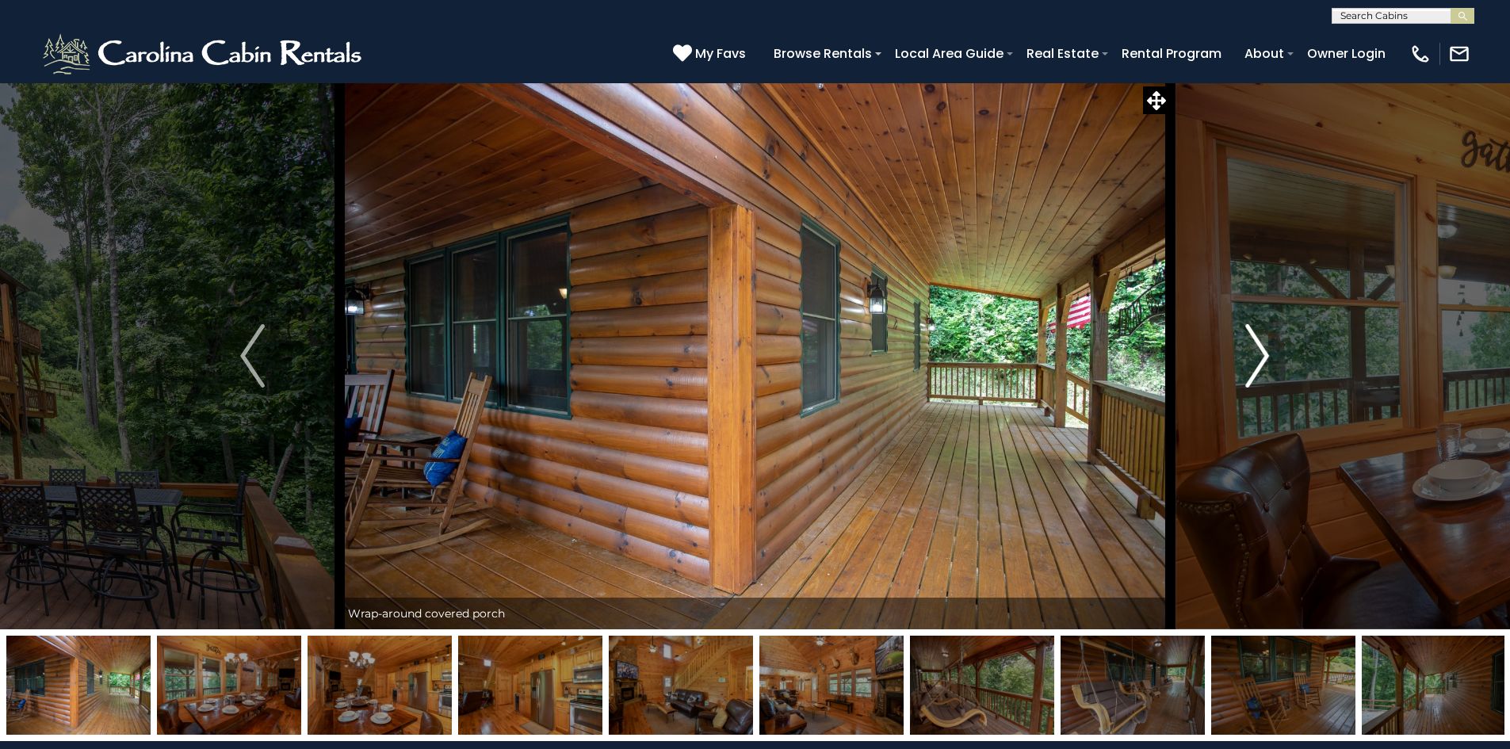
click at [1261, 365] on img "Next" at bounding box center [1257, 355] width 24 height 63
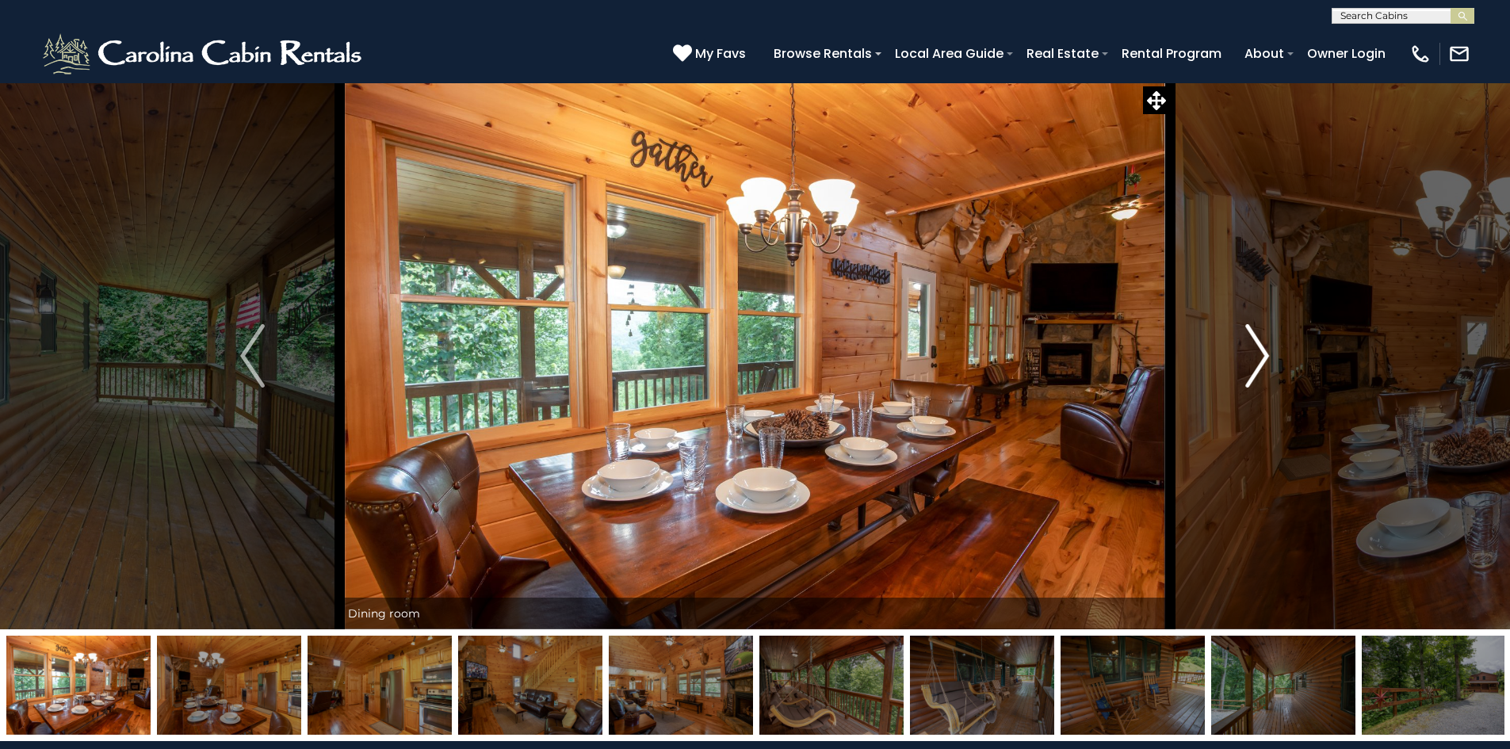
click at [1261, 365] on img "Next" at bounding box center [1257, 355] width 24 height 63
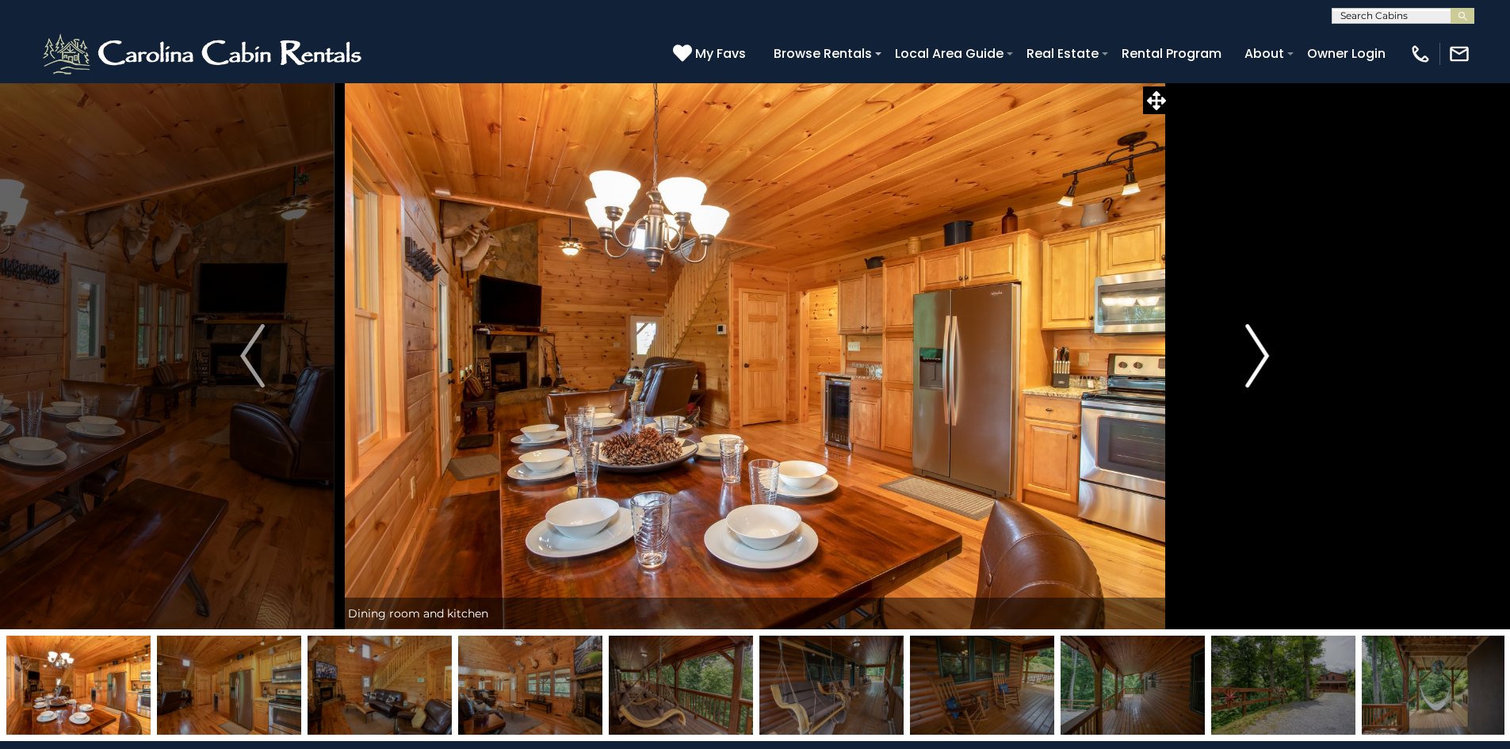
click at [1261, 365] on img "Next" at bounding box center [1257, 355] width 24 height 63
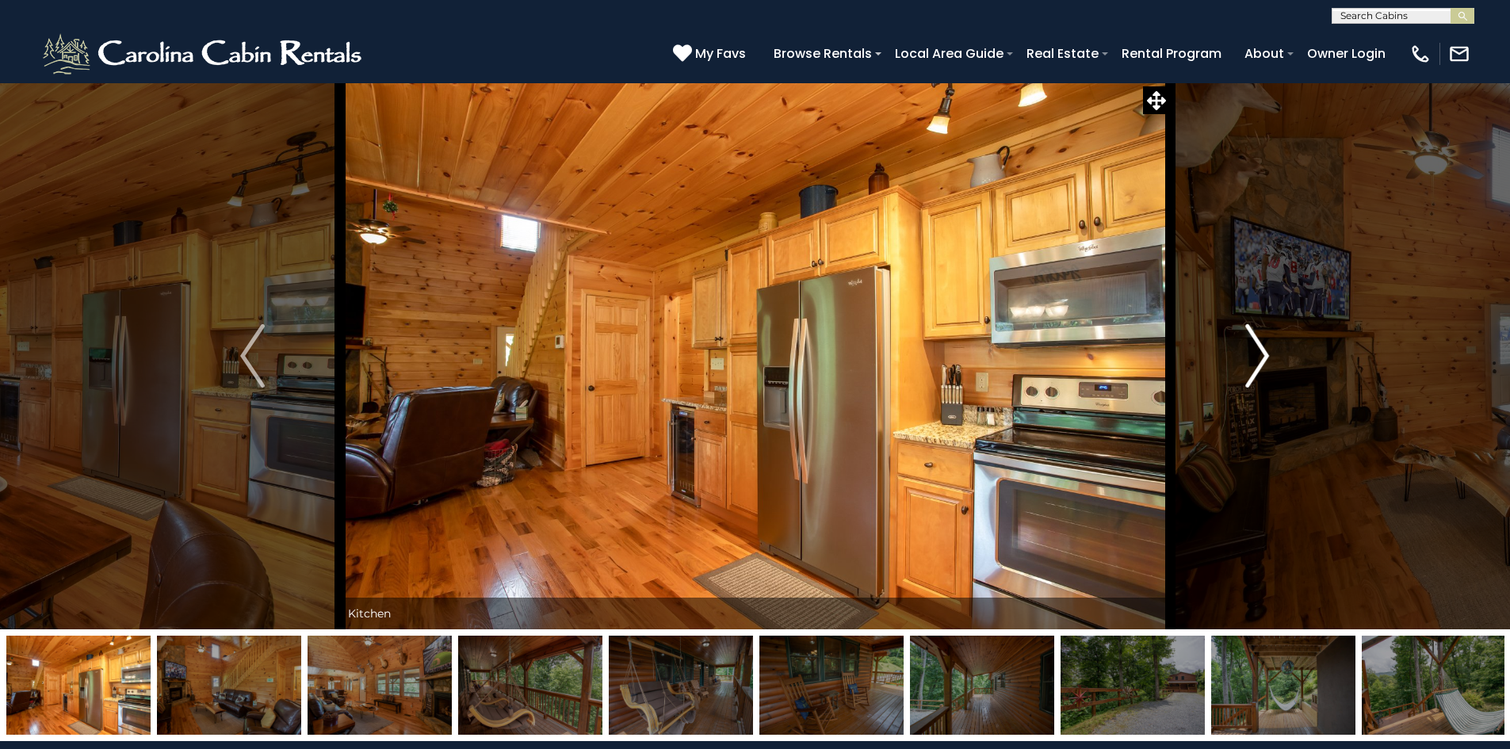
click at [1261, 365] on img "Next" at bounding box center [1257, 355] width 24 height 63
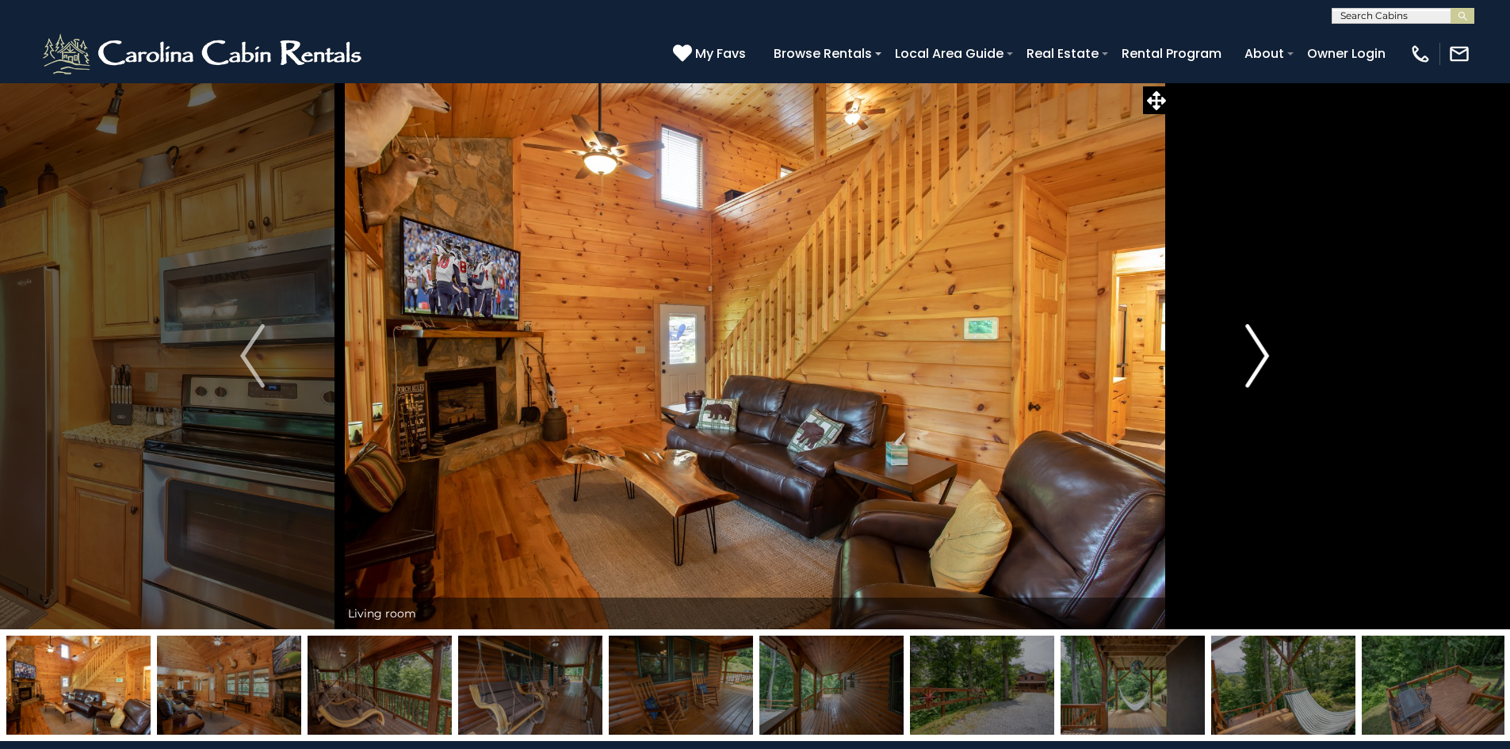
click at [1261, 365] on img "Next" at bounding box center [1257, 355] width 24 height 63
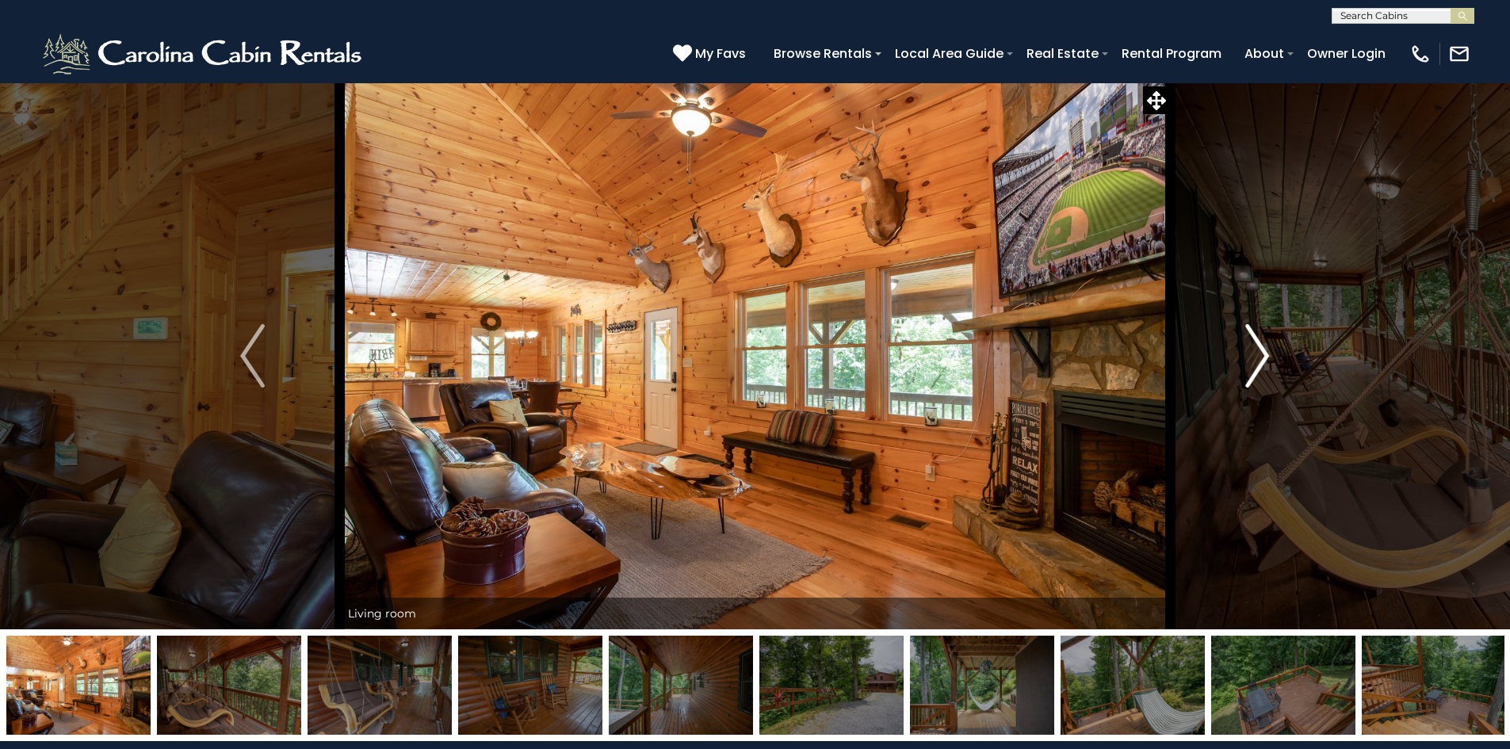
click at [1261, 365] on img "Next" at bounding box center [1257, 355] width 24 height 63
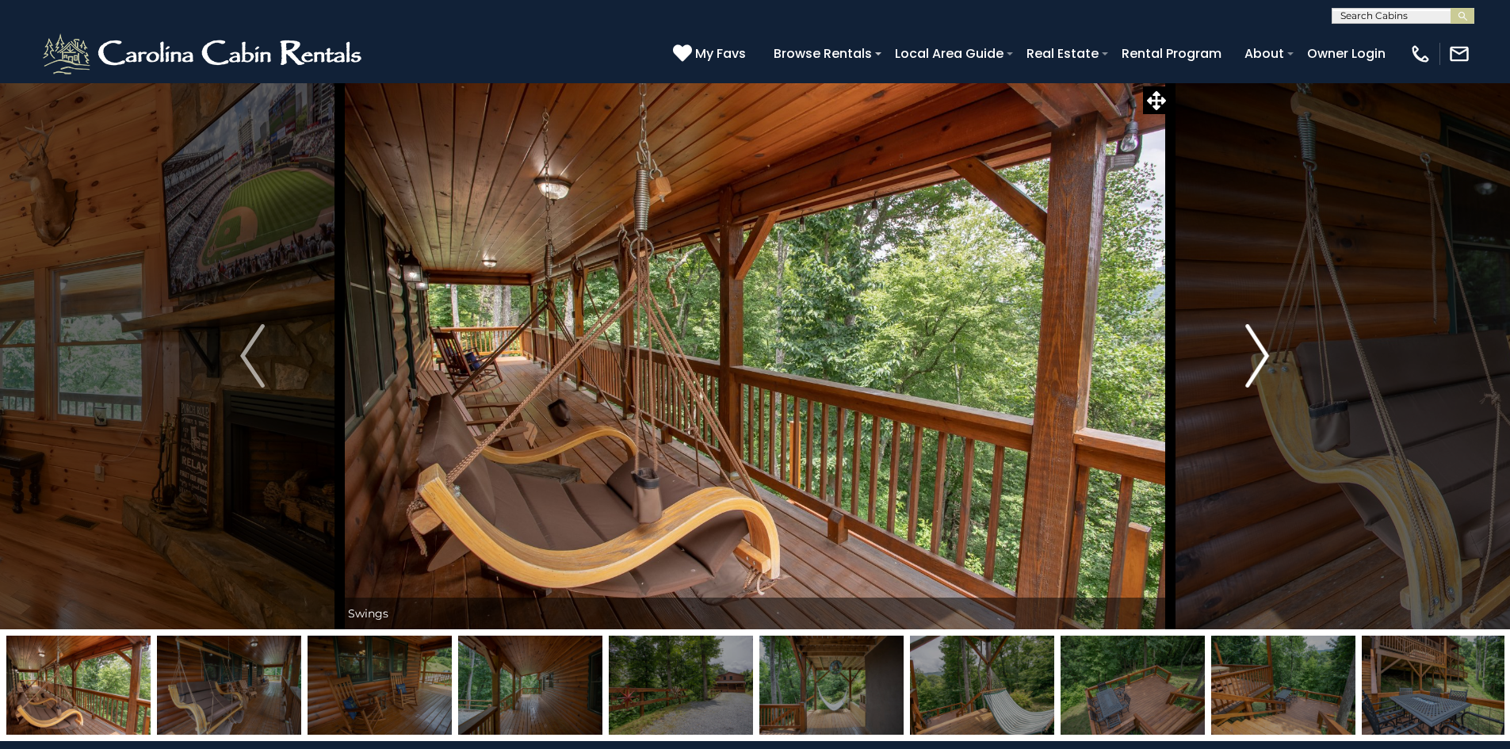
click at [1261, 365] on img "Next" at bounding box center [1257, 355] width 24 height 63
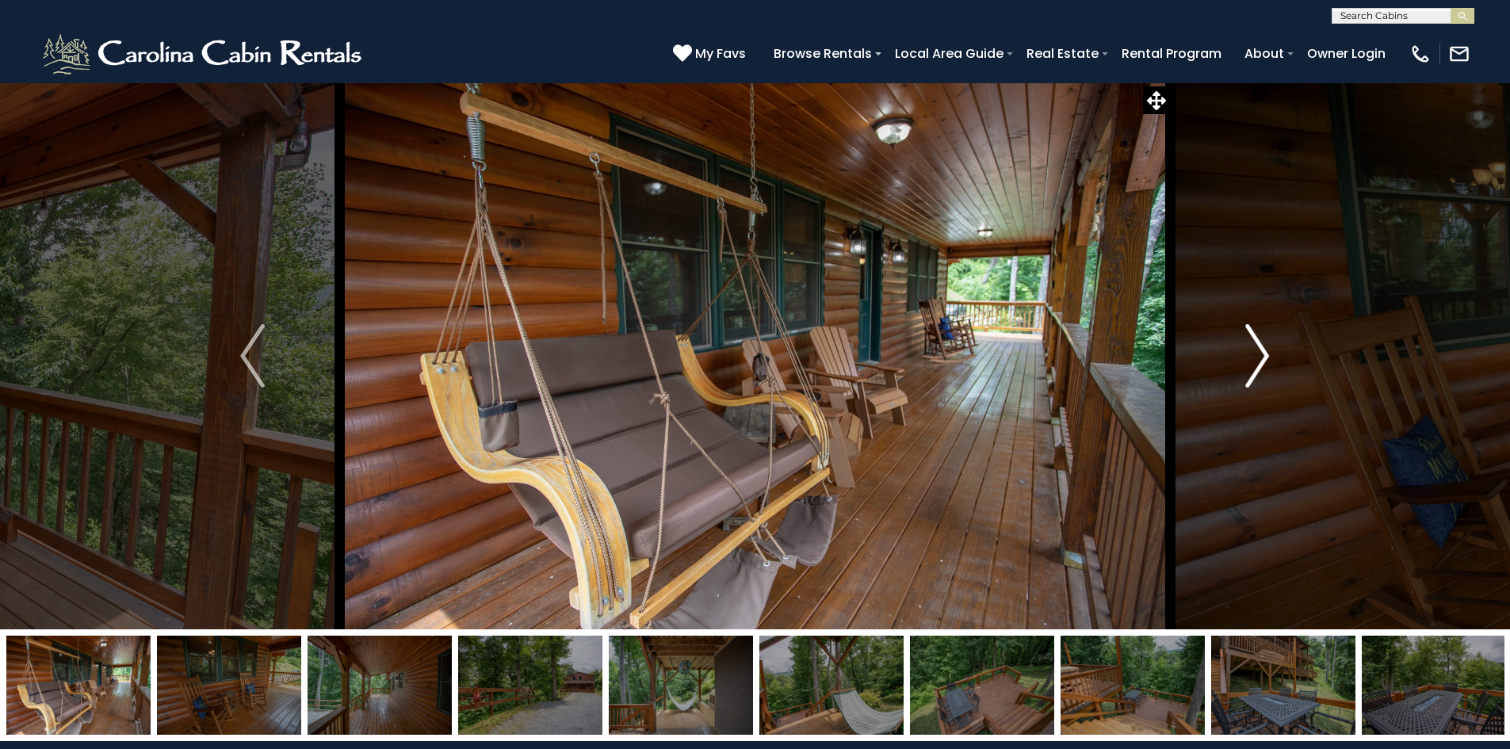
click at [1261, 365] on img "Next" at bounding box center [1257, 355] width 24 height 63
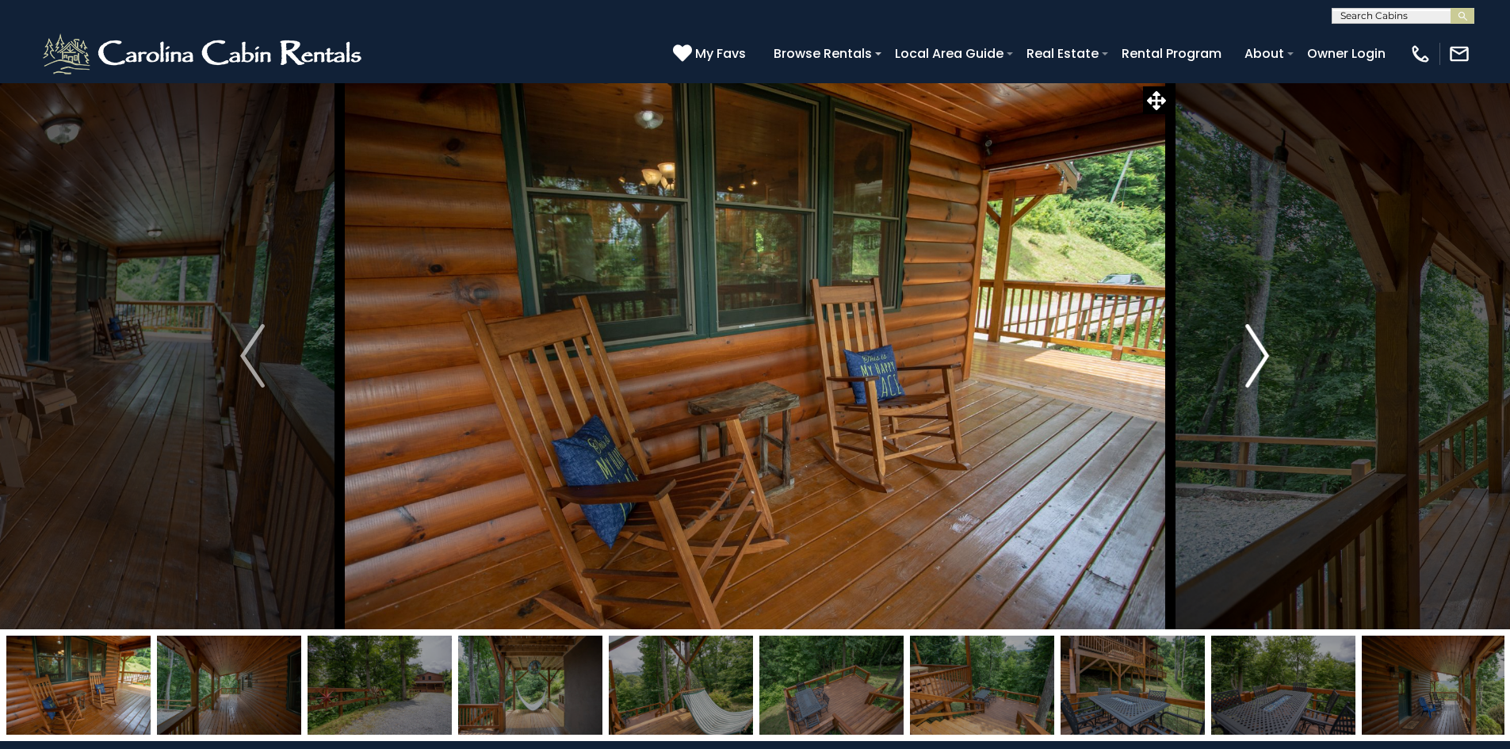
click at [1261, 365] on img "Next" at bounding box center [1257, 355] width 24 height 63
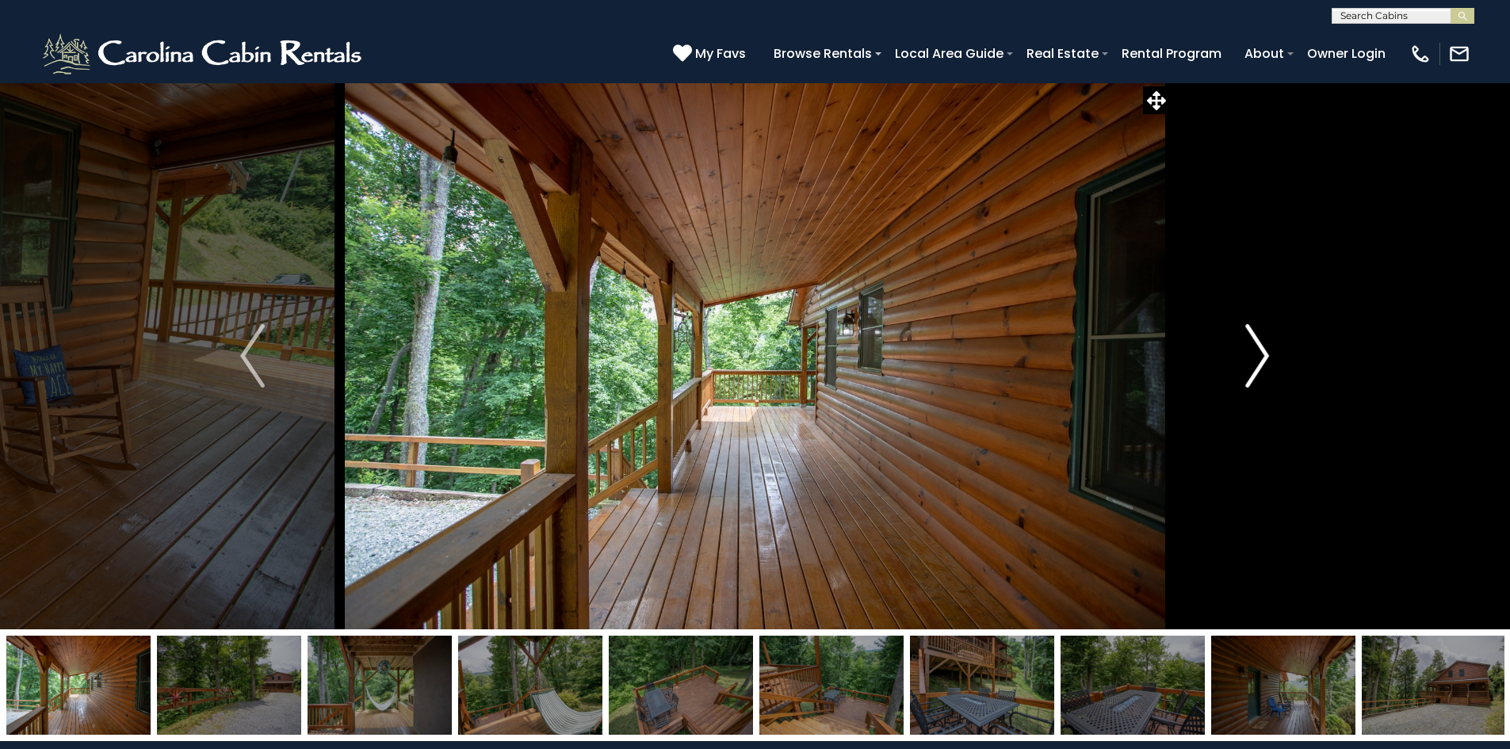
click at [1261, 365] on img "Next" at bounding box center [1257, 355] width 24 height 63
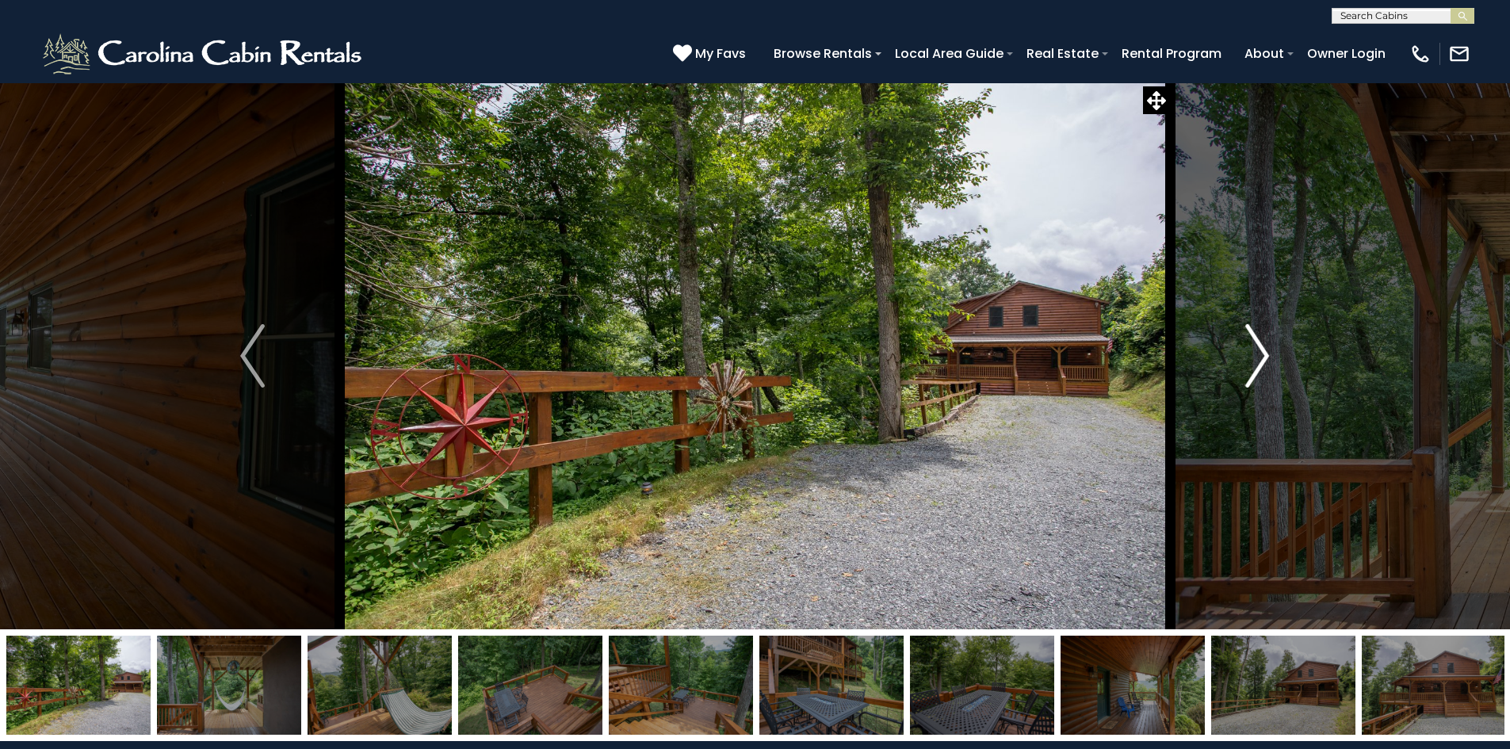
click at [1261, 365] on img "Next" at bounding box center [1257, 355] width 24 height 63
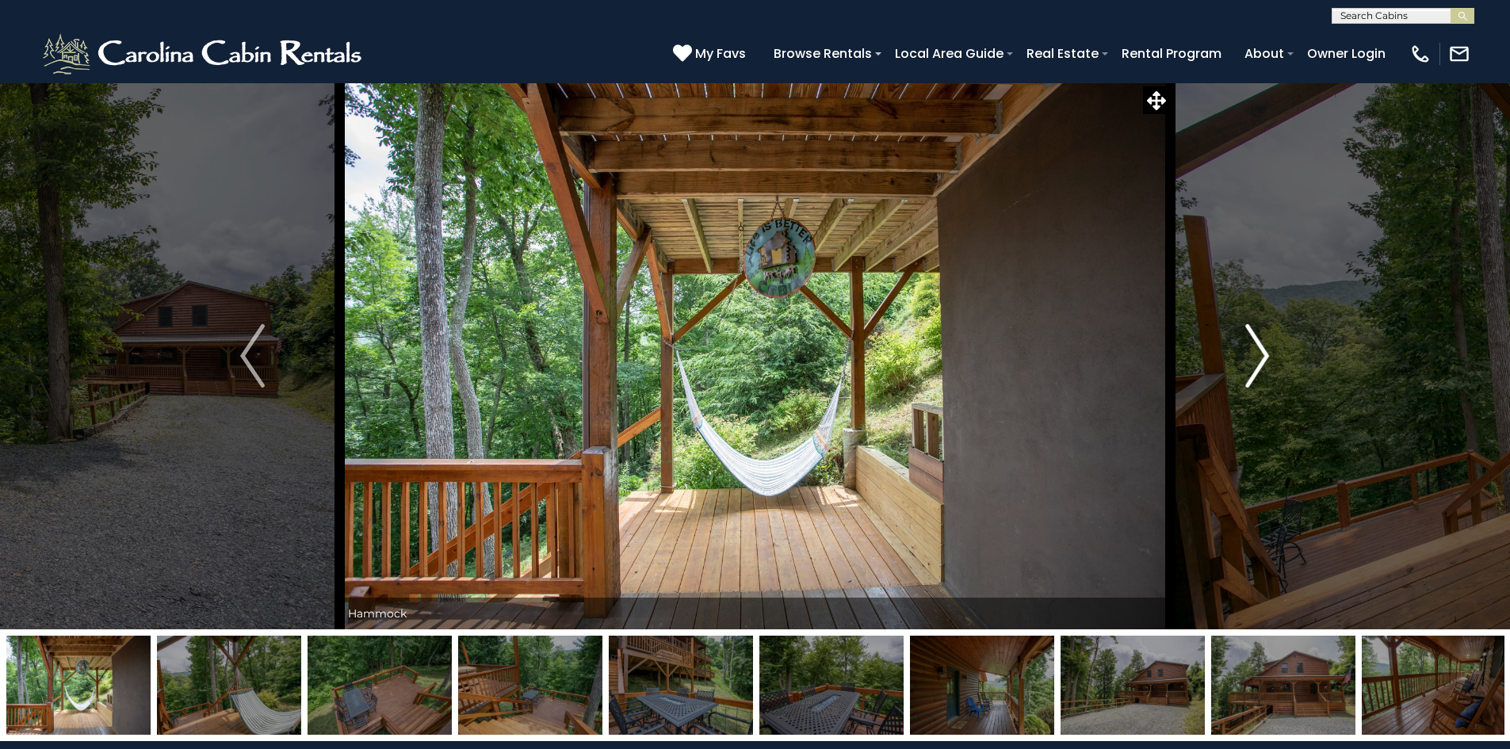
click at [1261, 365] on img "Next" at bounding box center [1257, 355] width 24 height 63
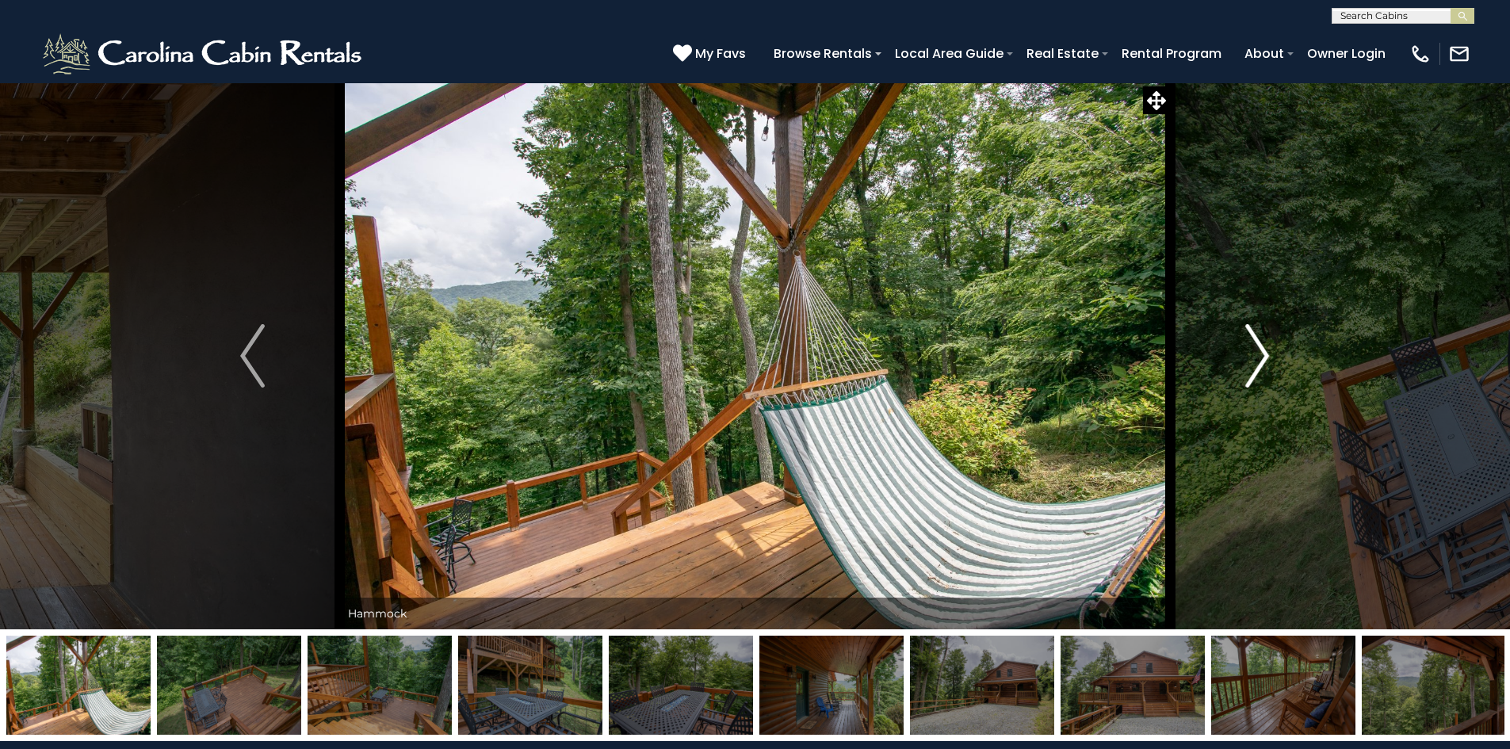
click at [1261, 365] on img "Next" at bounding box center [1257, 355] width 24 height 63
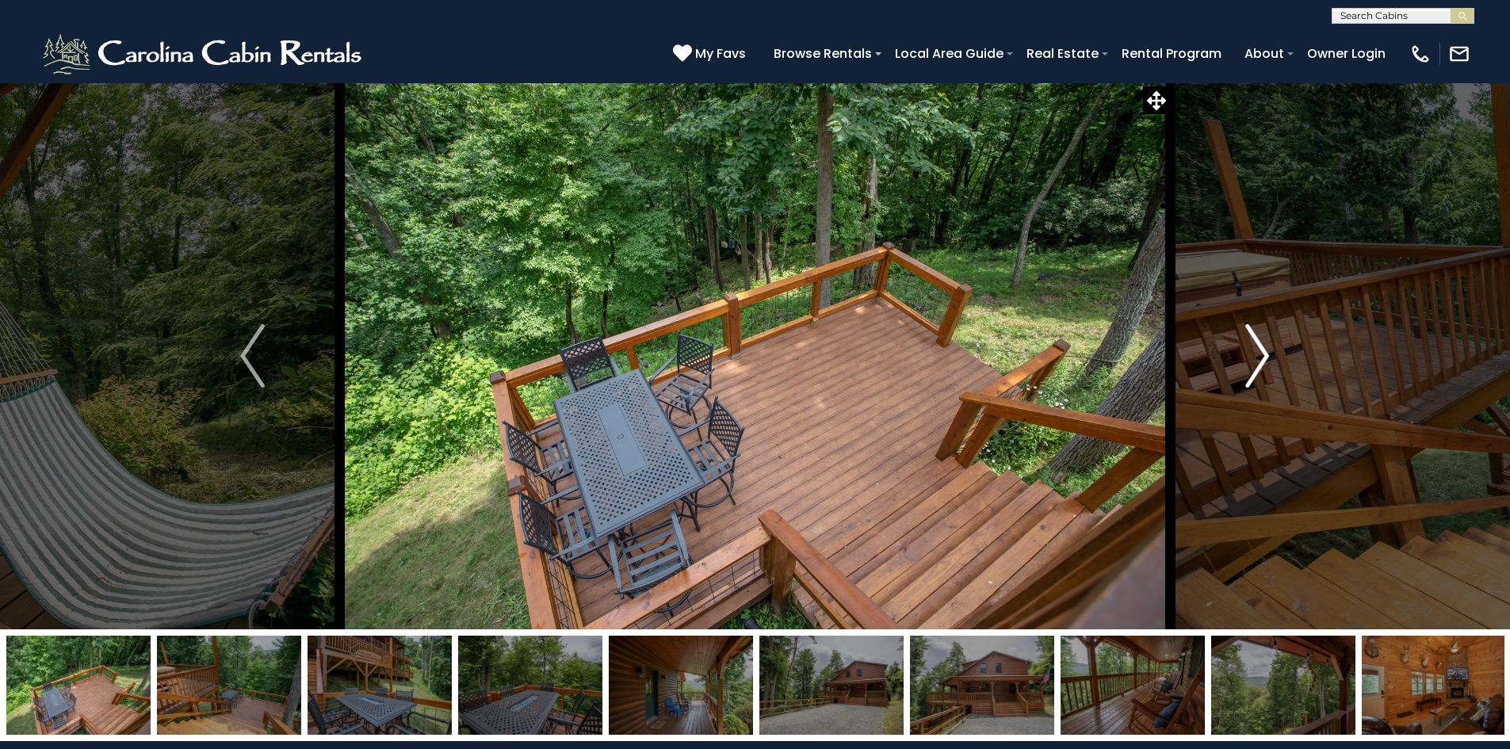
click at [1261, 365] on img "Next" at bounding box center [1257, 355] width 24 height 63
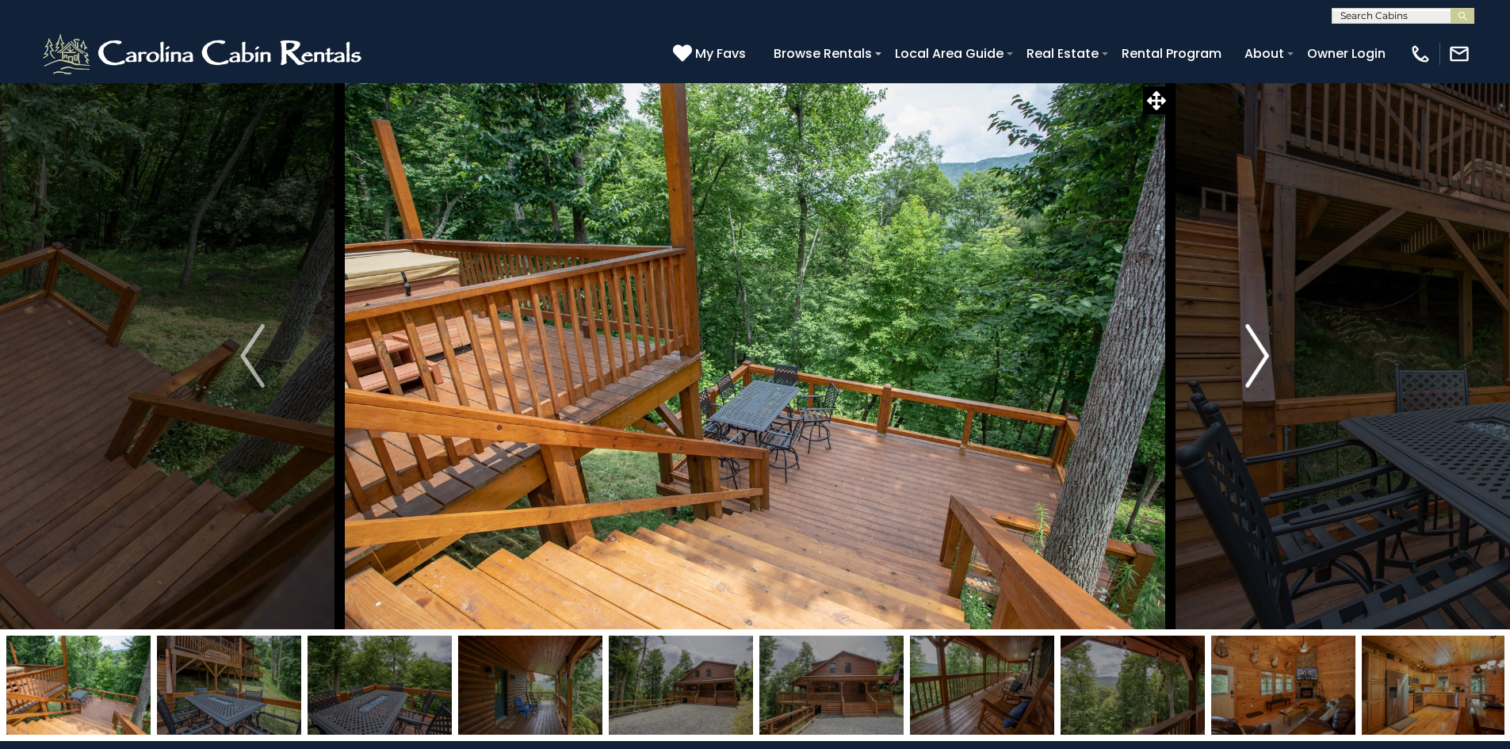
click at [1261, 365] on img "Next" at bounding box center [1257, 355] width 24 height 63
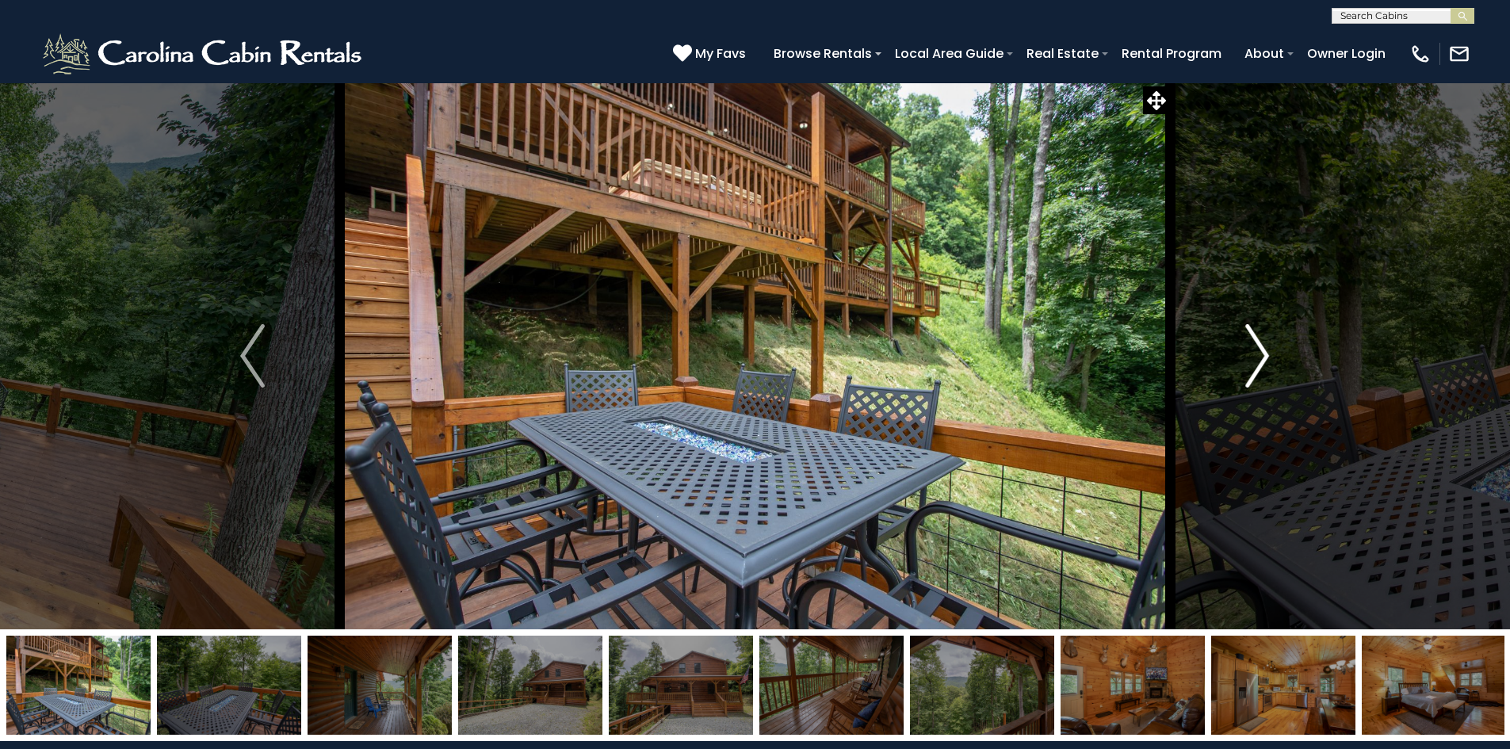
click at [1261, 365] on img "Next" at bounding box center [1257, 355] width 24 height 63
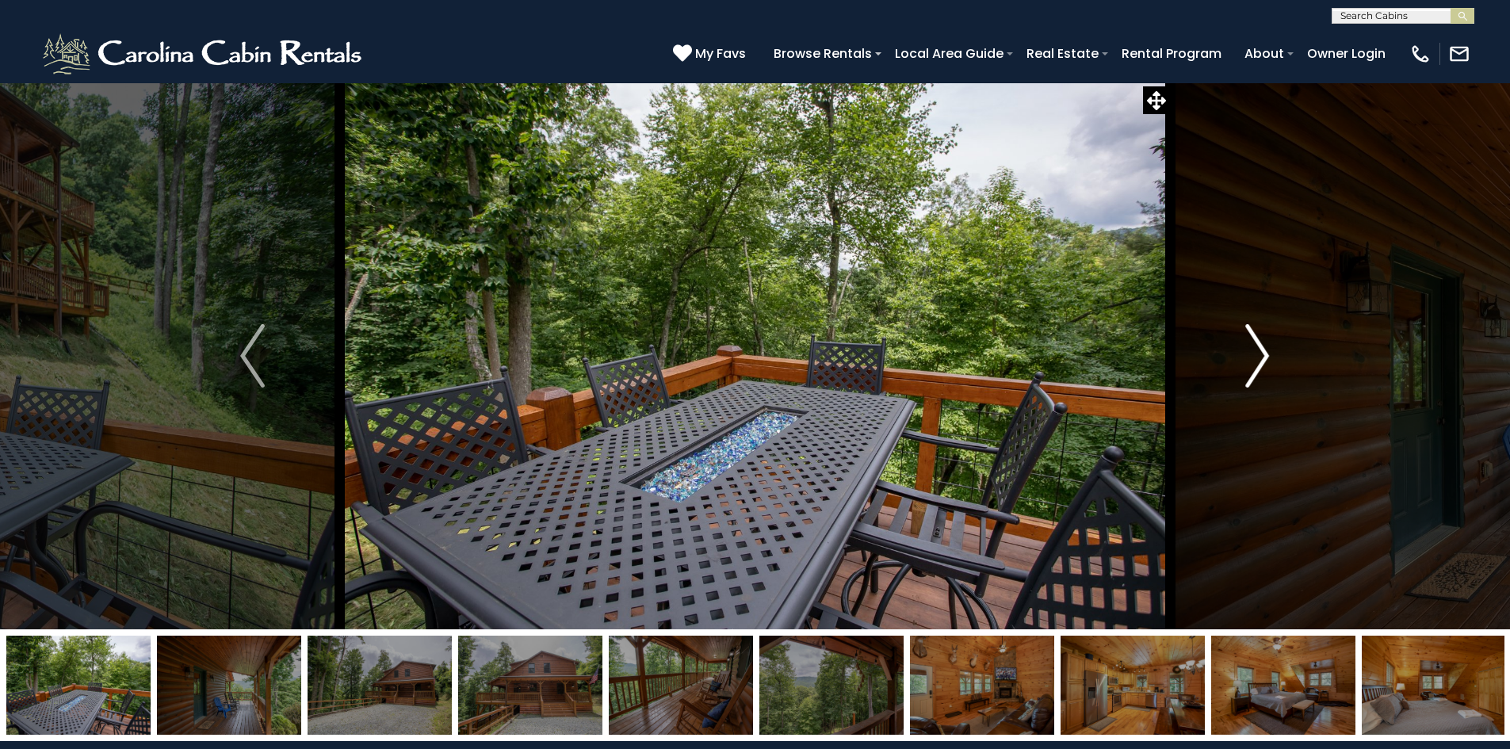
click at [1261, 365] on img "Next" at bounding box center [1257, 355] width 24 height 63
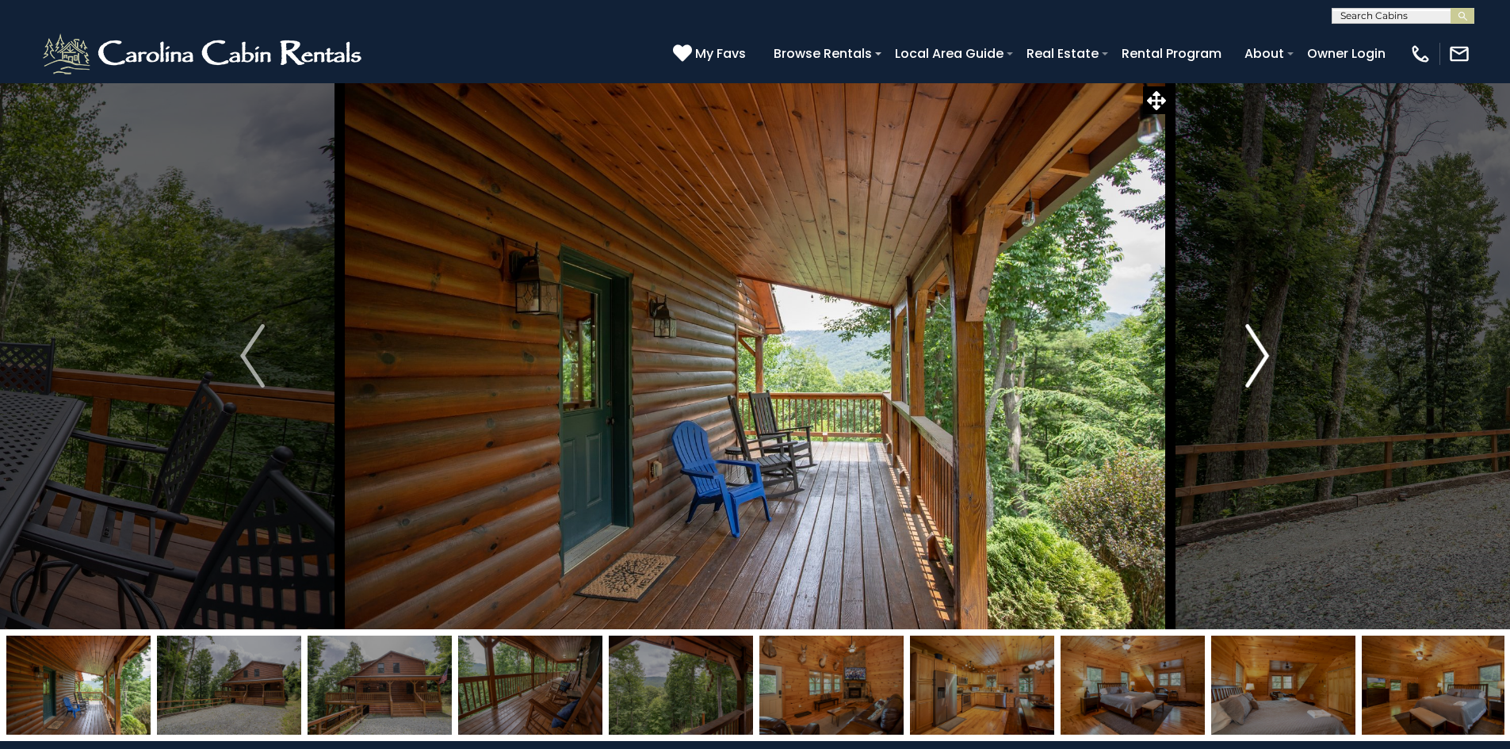
click at [1261, 365] on img "Next" at bounding box center [1257, 355] width 24 height 63
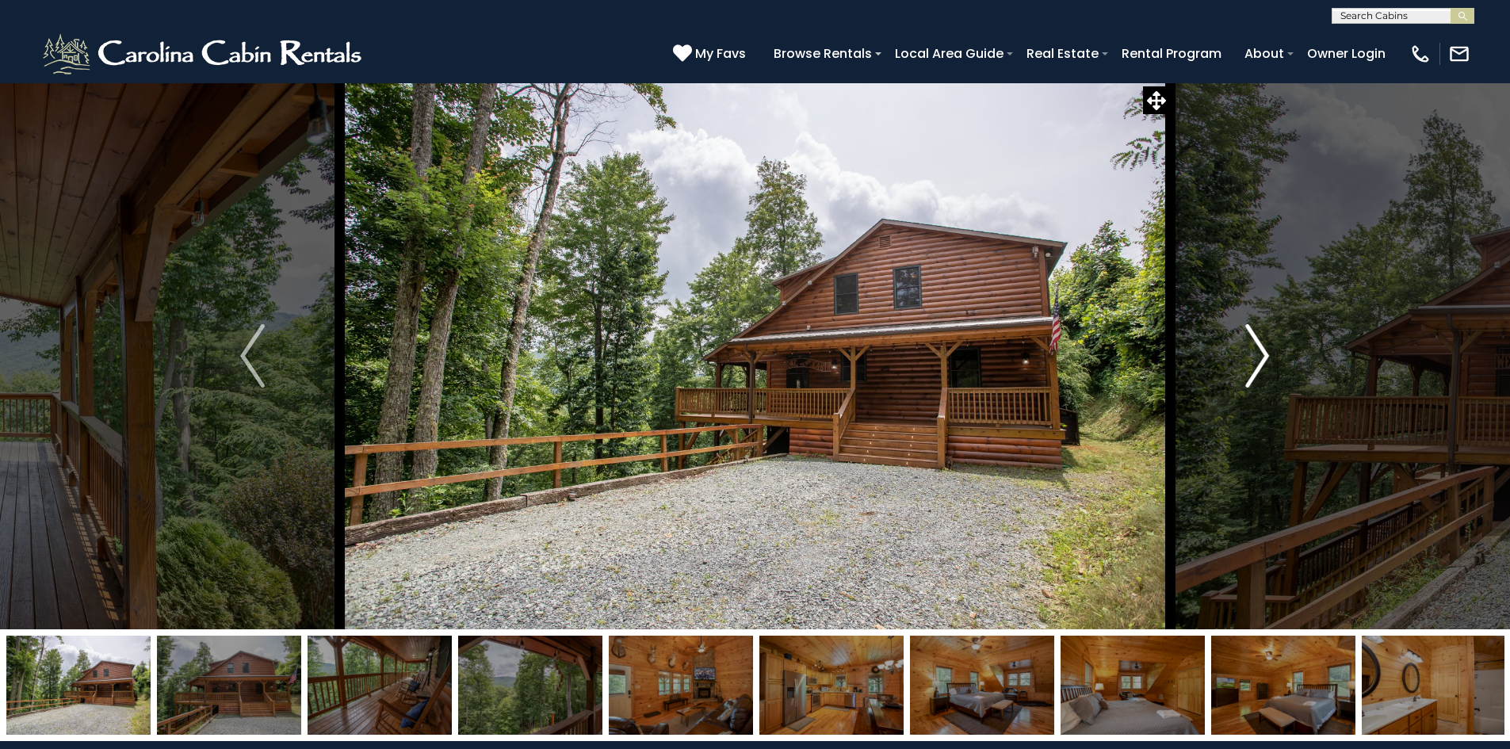
click at [1257, 364] on img "Next" at bounding box center [1257, 355] width 24 height 63
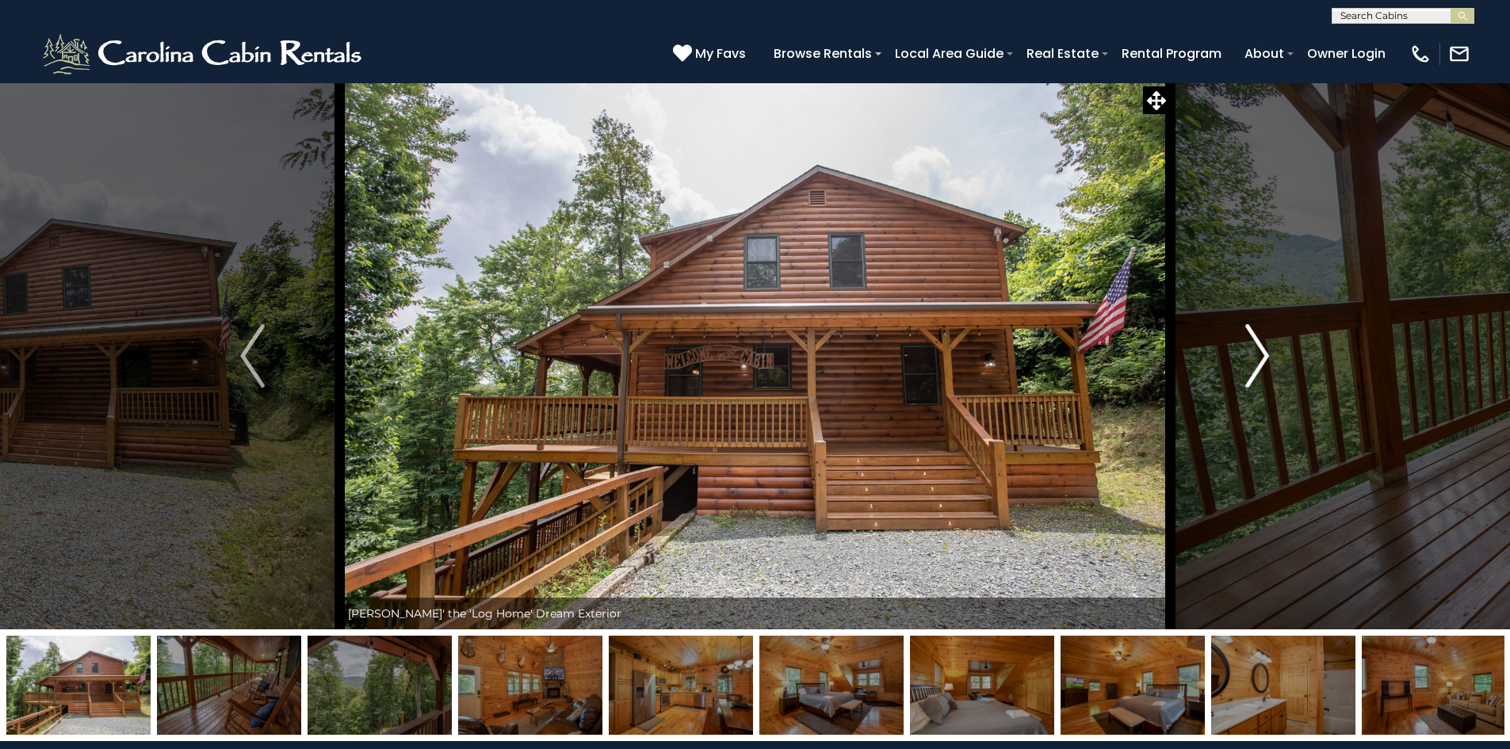
click at [1255, 361] on img "Next" at bounding box center [1257, 355] width 24 height 63
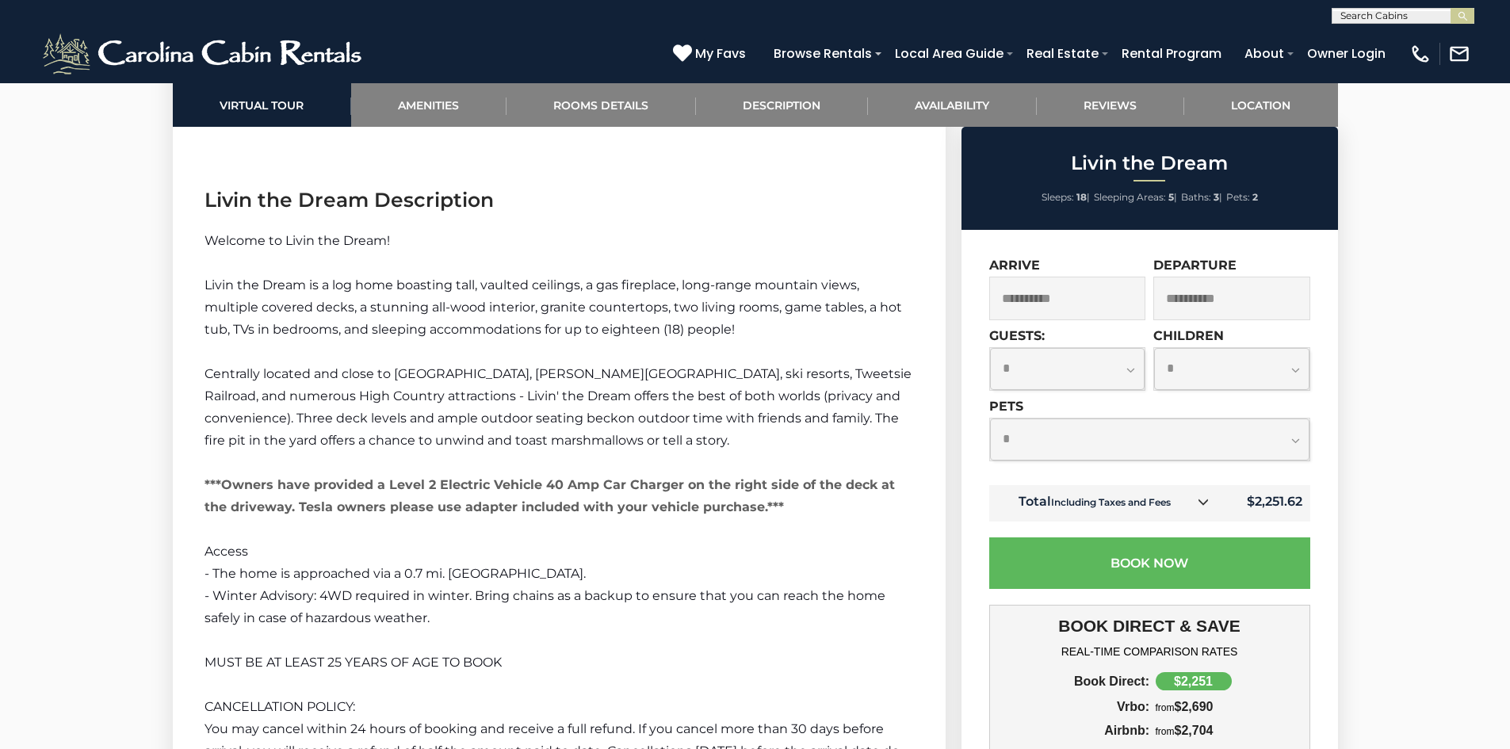
scroll to position [2220, 0]
